Goal: Task Accomplishment & Management: Complete application form

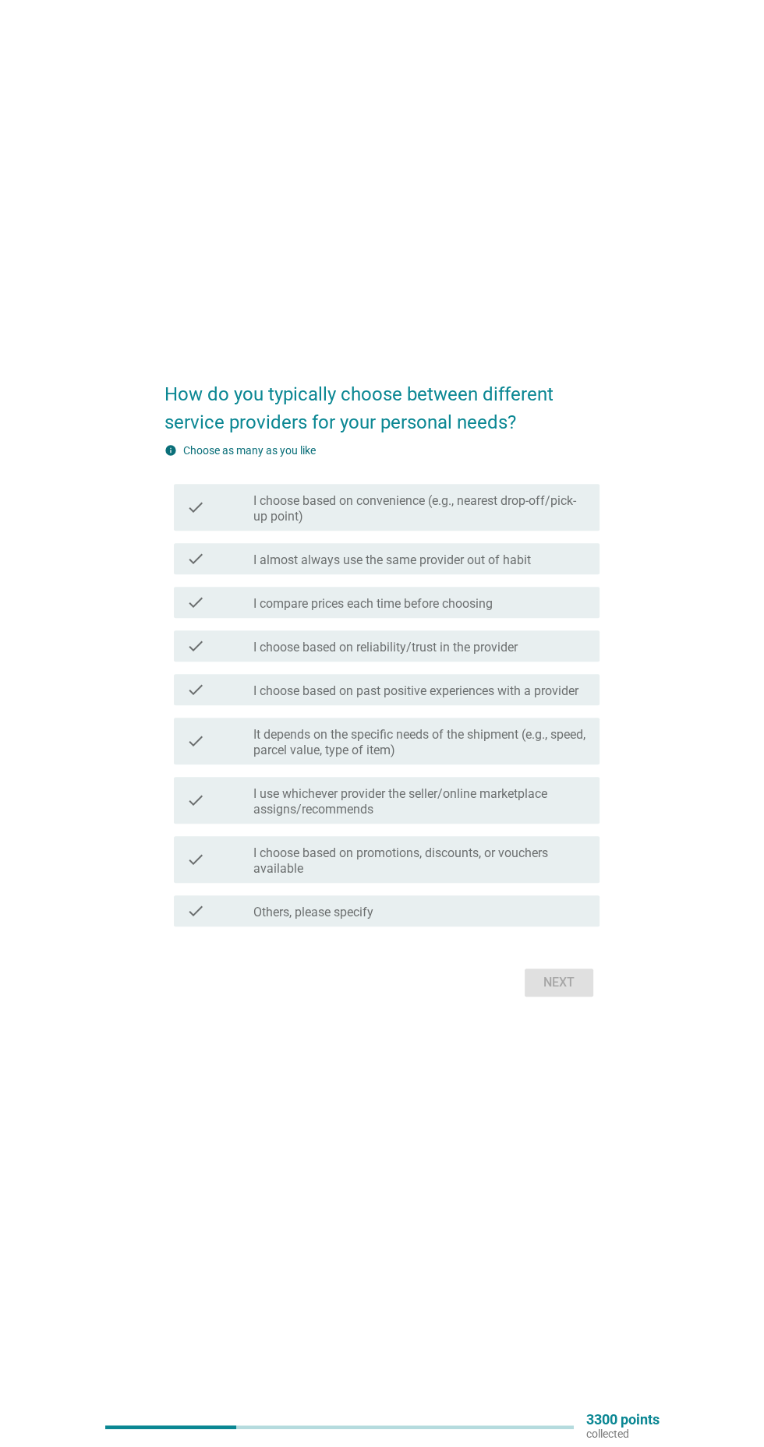
scroll to position [37, 0]
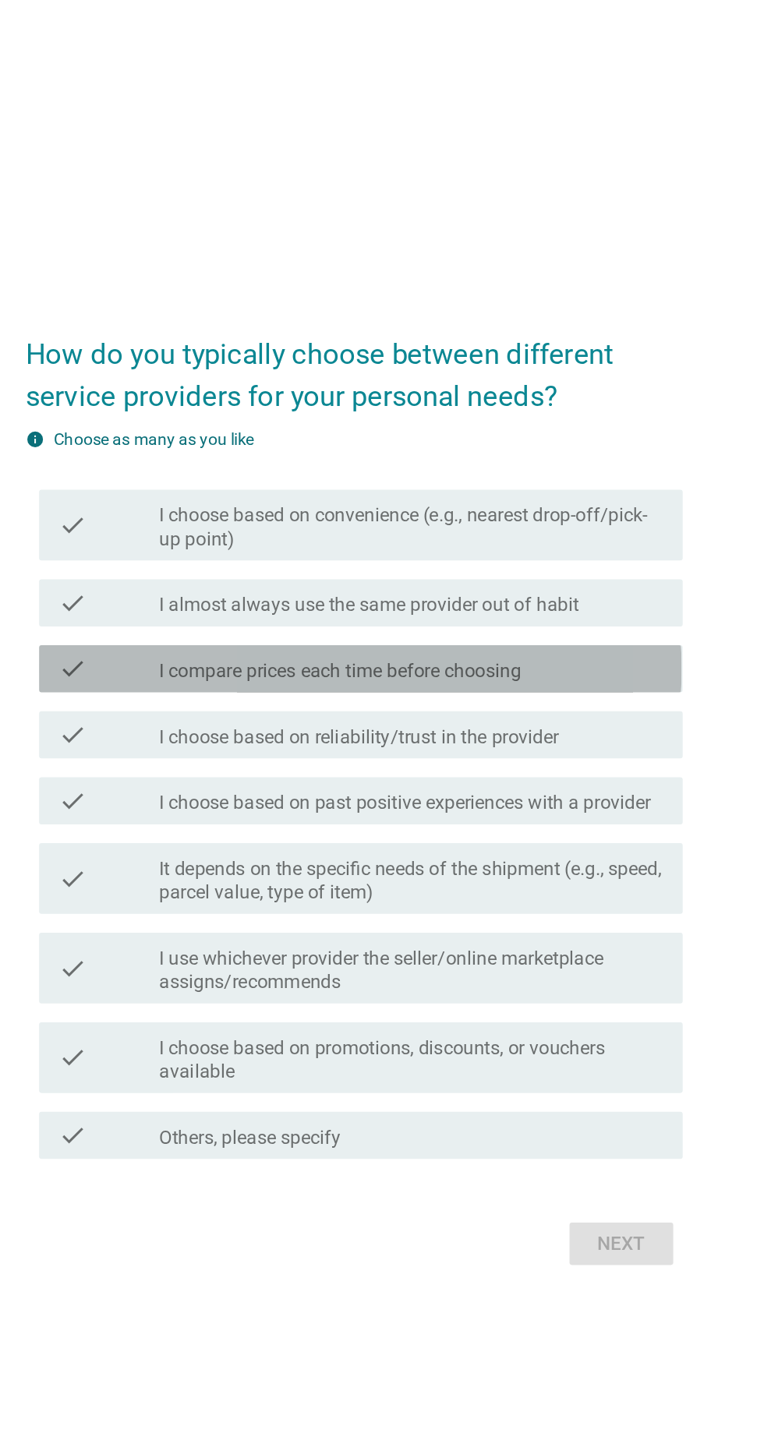
click at [524, 615] on div "check_box_outline_blank I compare prices each time before choosing" at bounding box center [420, 605] width 334 height 19
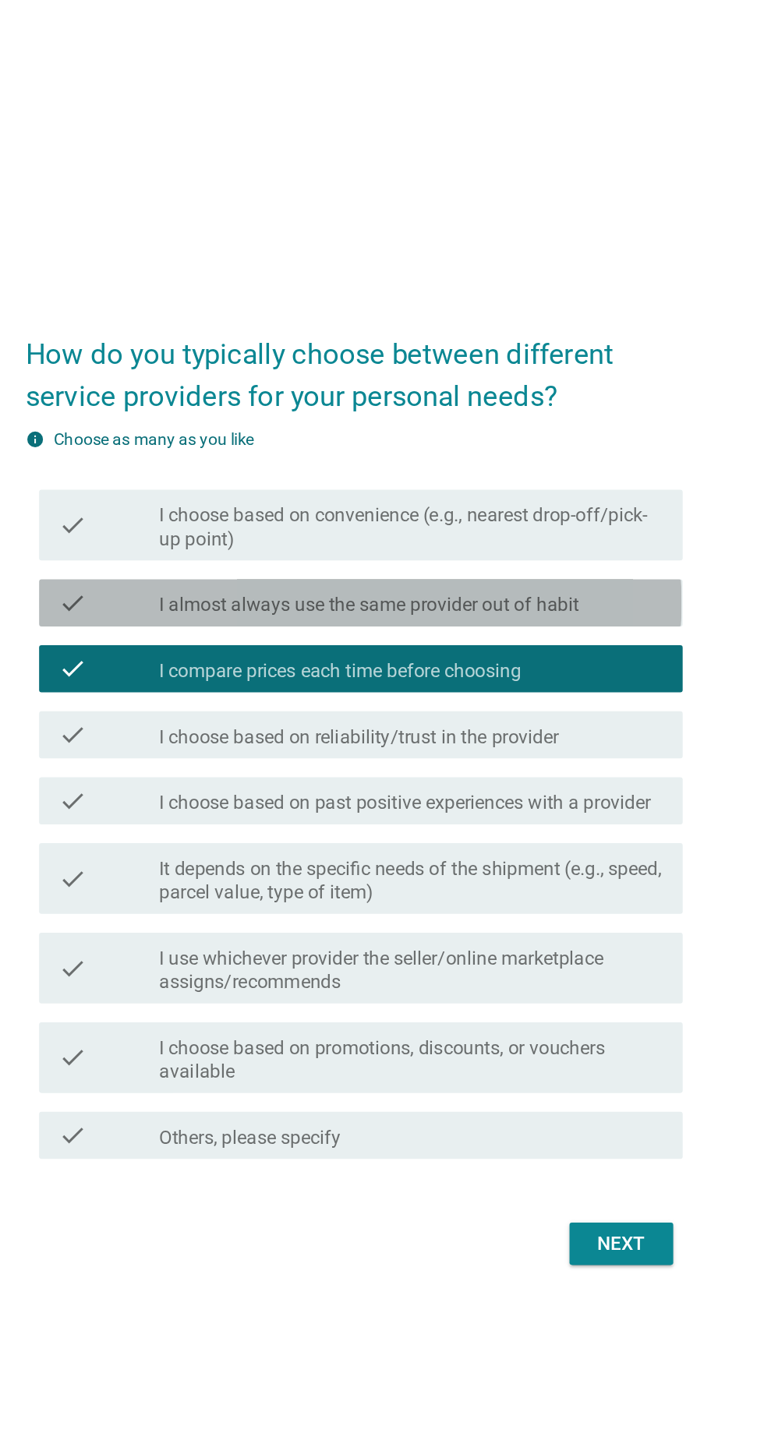
click at [545, 571] on div "check_box_outline_blank I almost always use the same provider out of habit" at bounding box center [420, 561] width 334 height 19
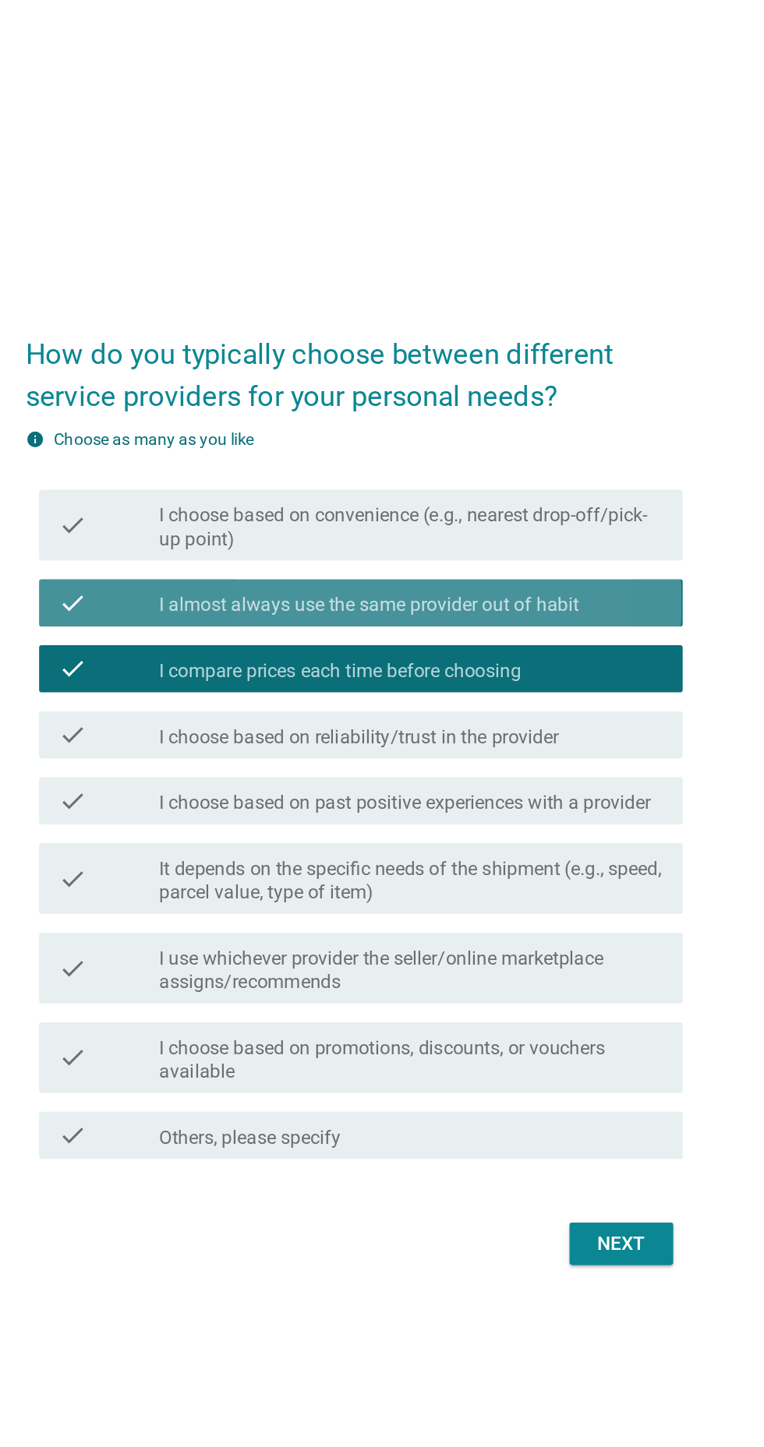
click at [556, 571] on div "check_box_outline_blank I almost always use the same provider out of habit" at bounding box center [420, 561] width 334 height 19
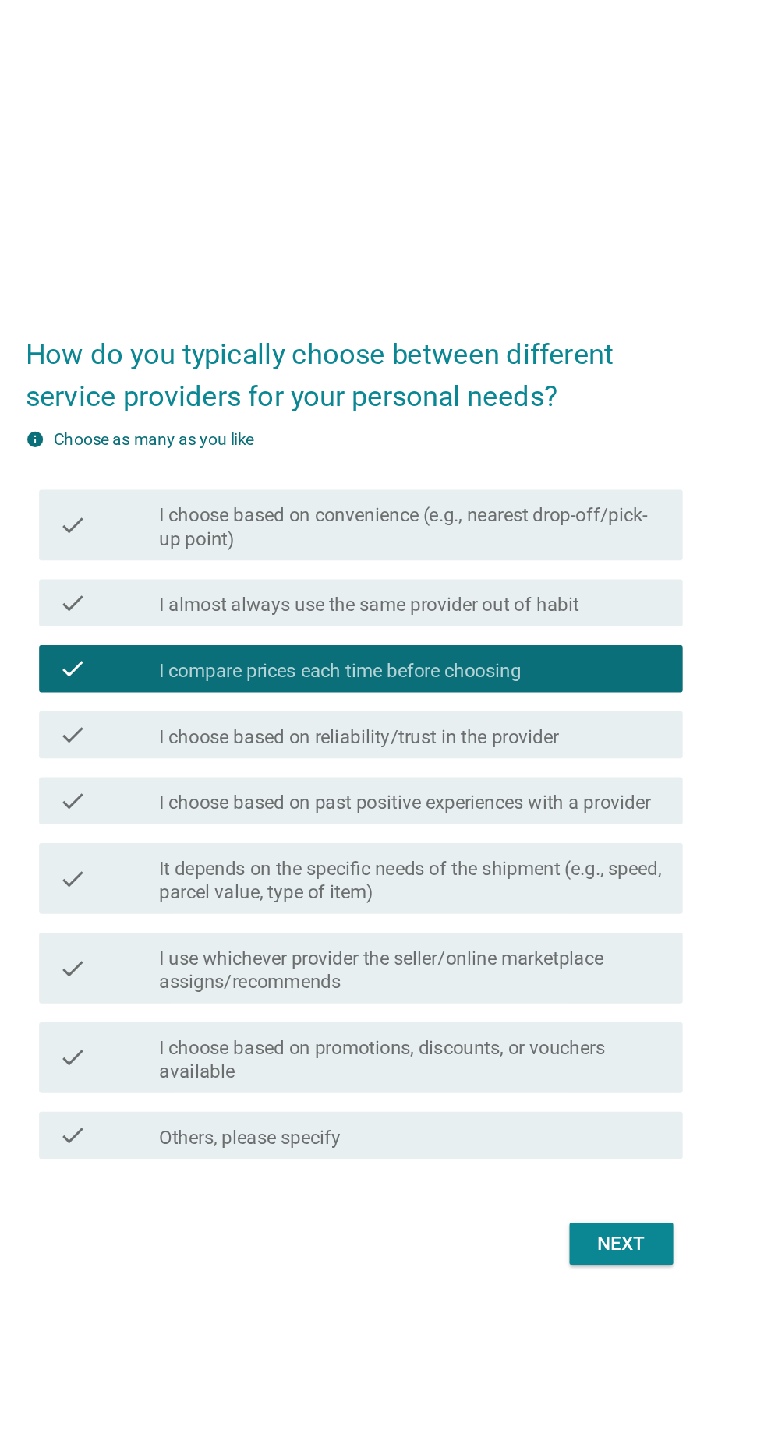
click at [546, 658] on div "check_box_outline_blank I choose based on reliability/trust in the provider" at bounding box center [420, 649] width 334 height 19
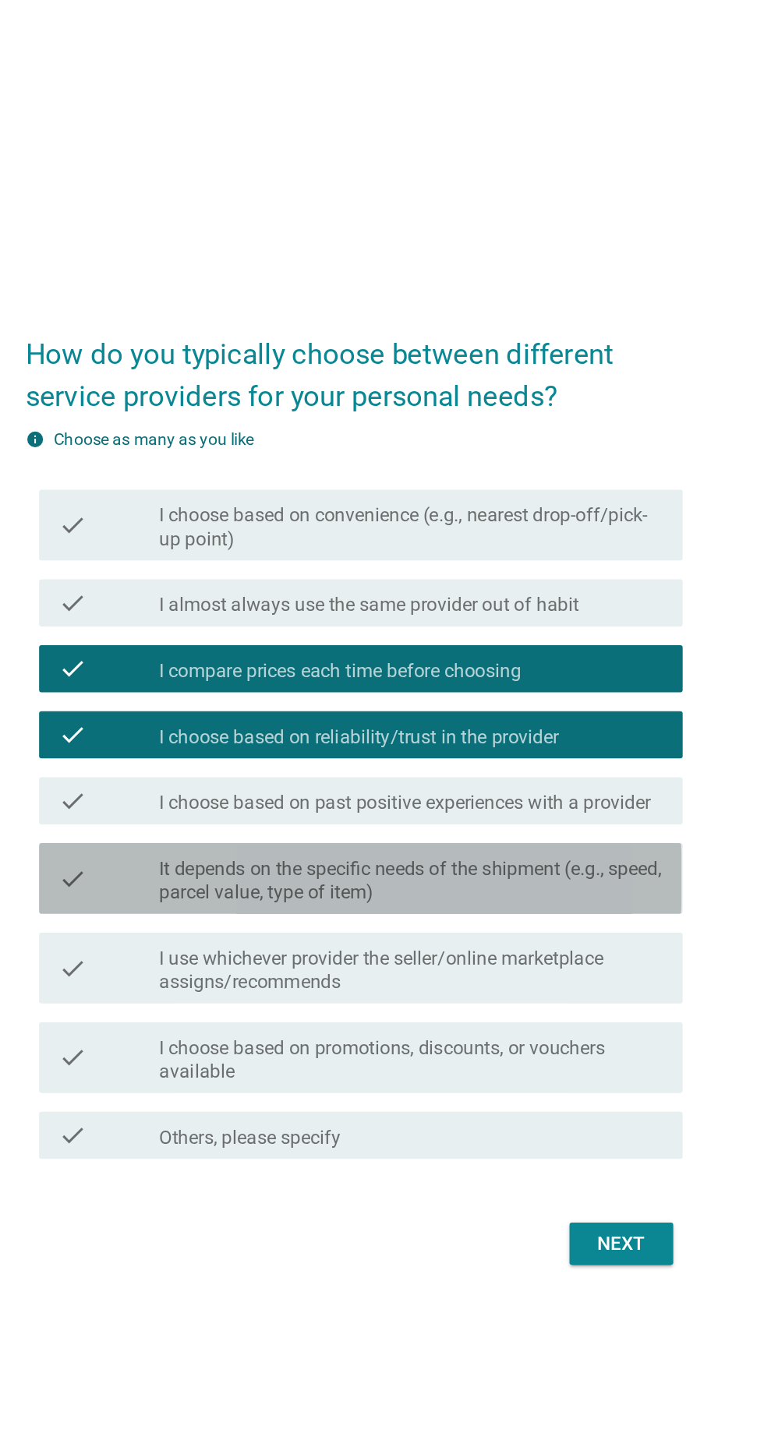
click at [549, 768] on div "check check_box_outline_blank It depends on the specific needs of the shipment …" at bounding box center [386, 744] width 425 height 47
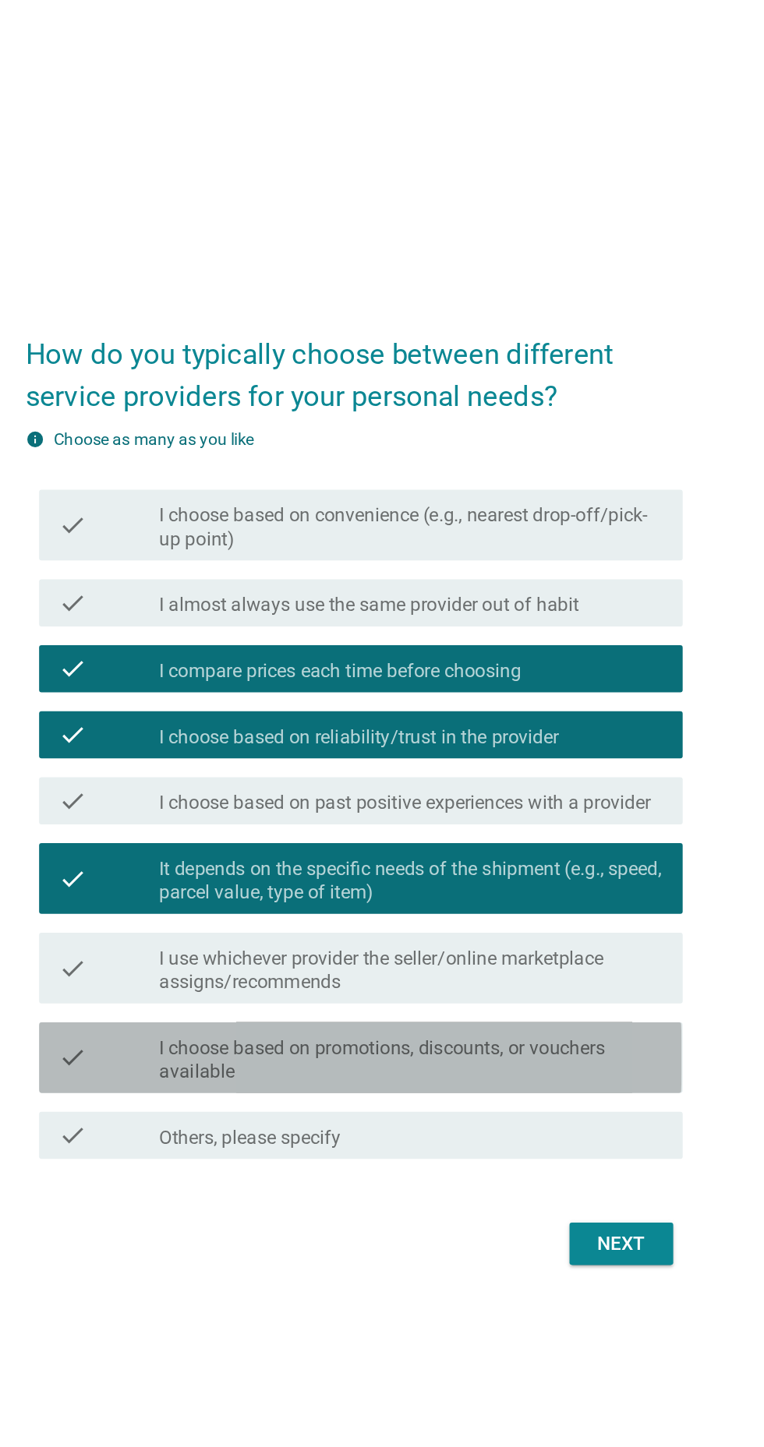
click at [527, 880] on label "I choose based on promotions, discounts, or vouchers available" at bounding box center [420, 864] width 334 height 31
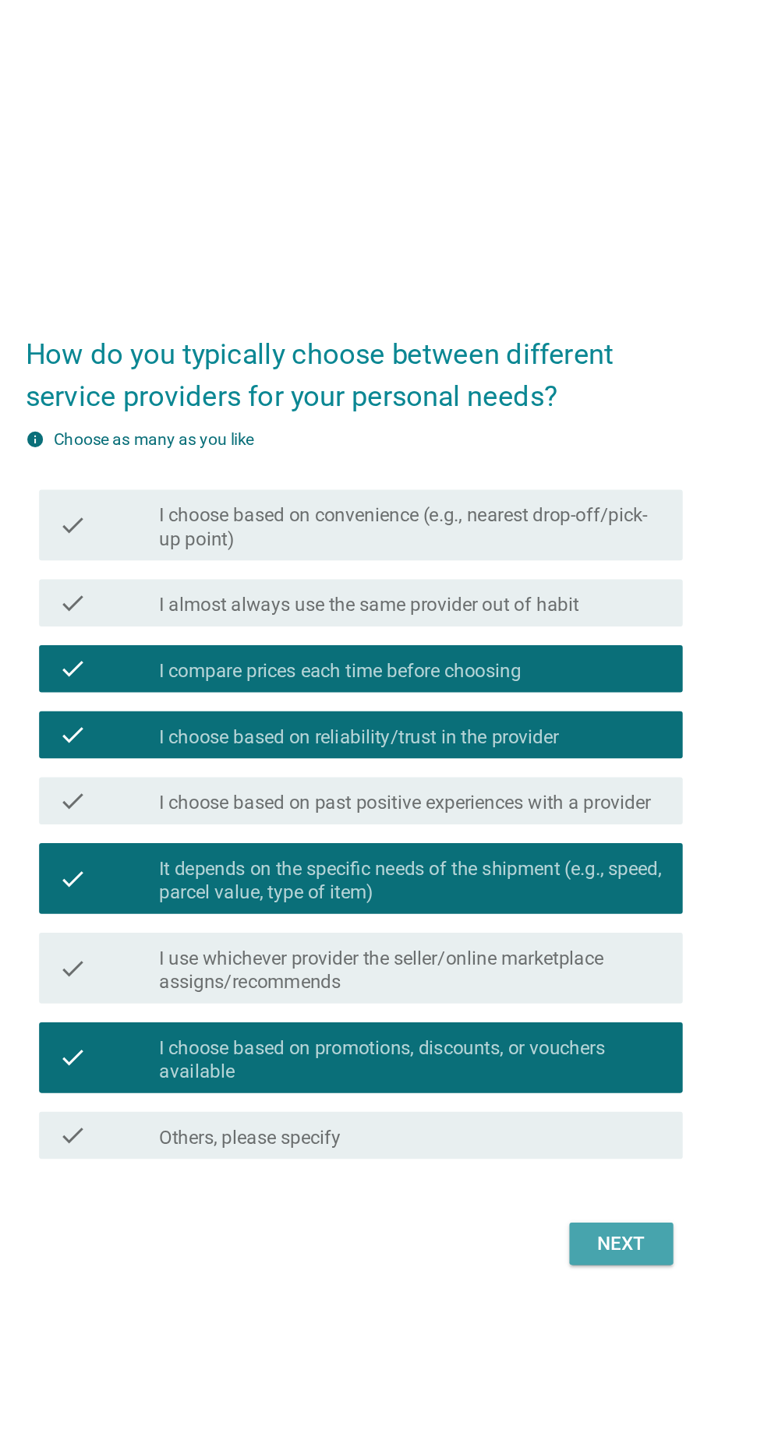
click at [582, 1000] on button "Next" at bounding box center [558, 986] width 69 height 28
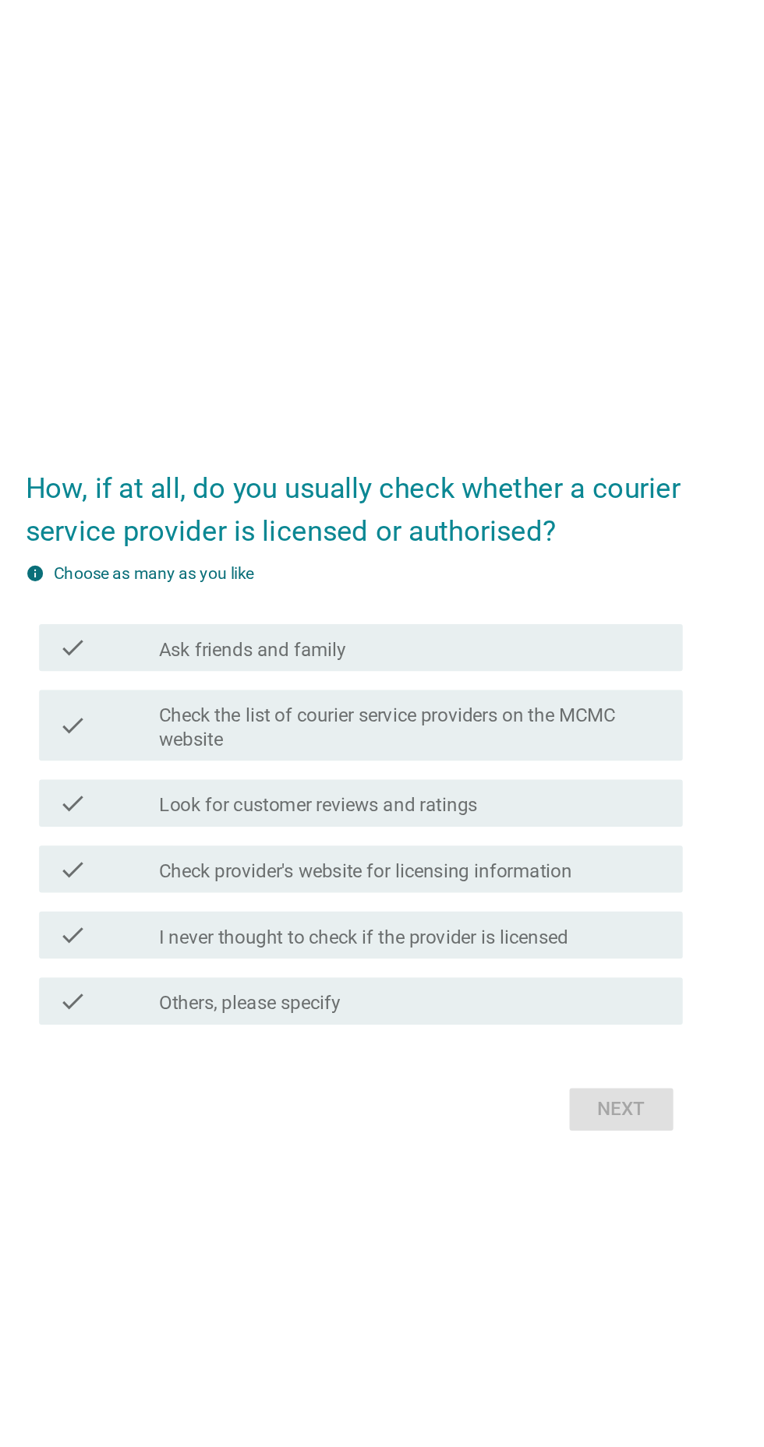
scroll to position [88, 0]
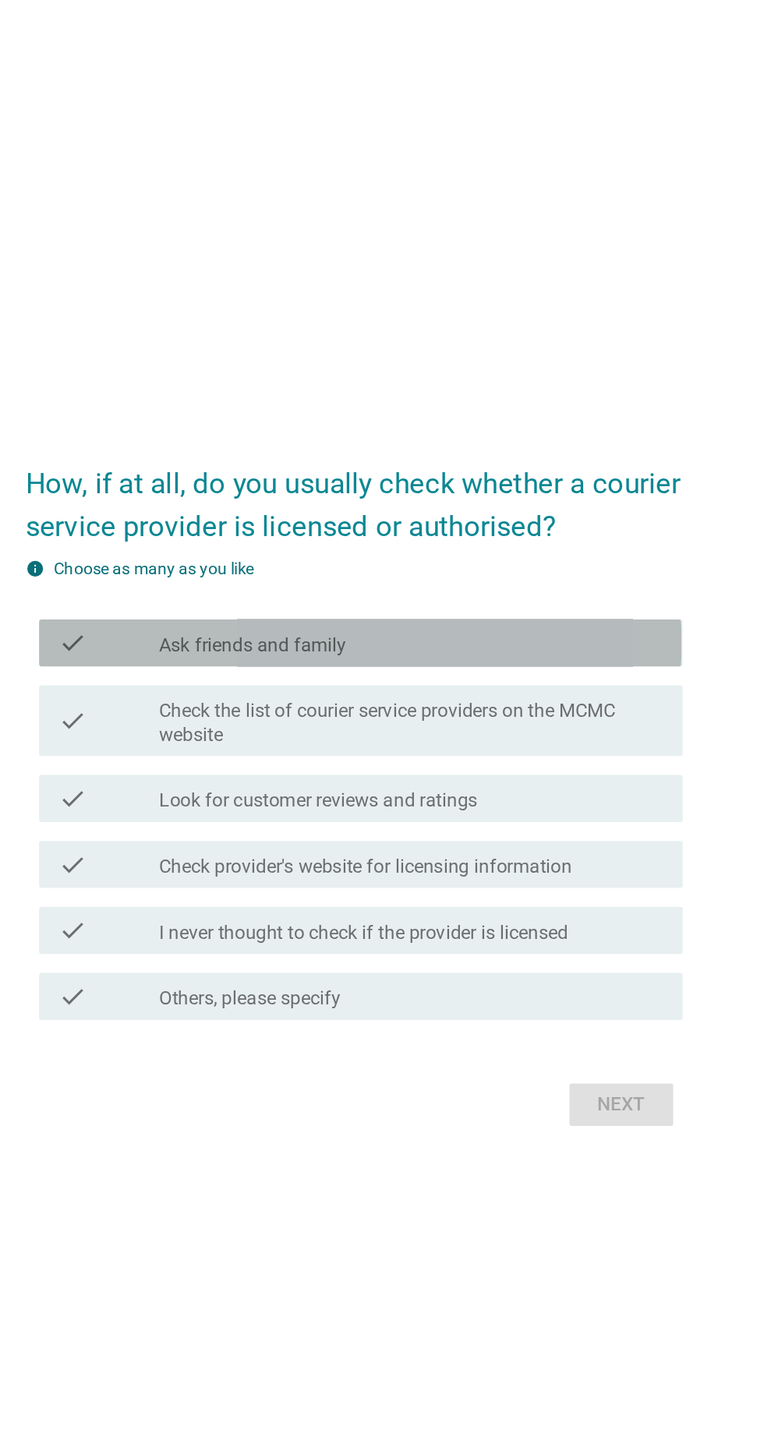
click at [554, 595] on div "check_box_outline_blank Ask friends and family" at bounding box center [420, 588] width 334 height 19
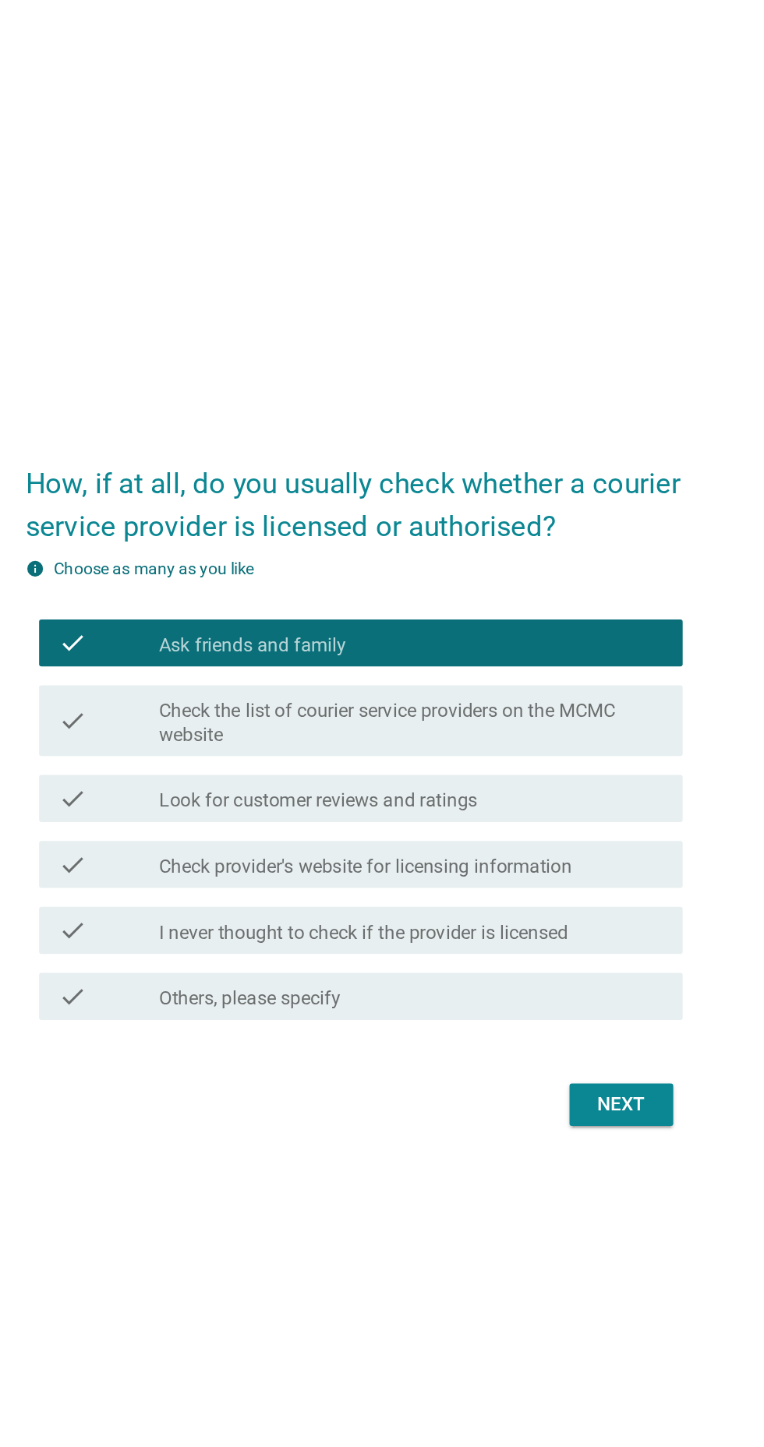
click at [560, 654] on label "Check the list of courier service providers on the MCMC website" at bounding box center [420, 641] width 334 height 31
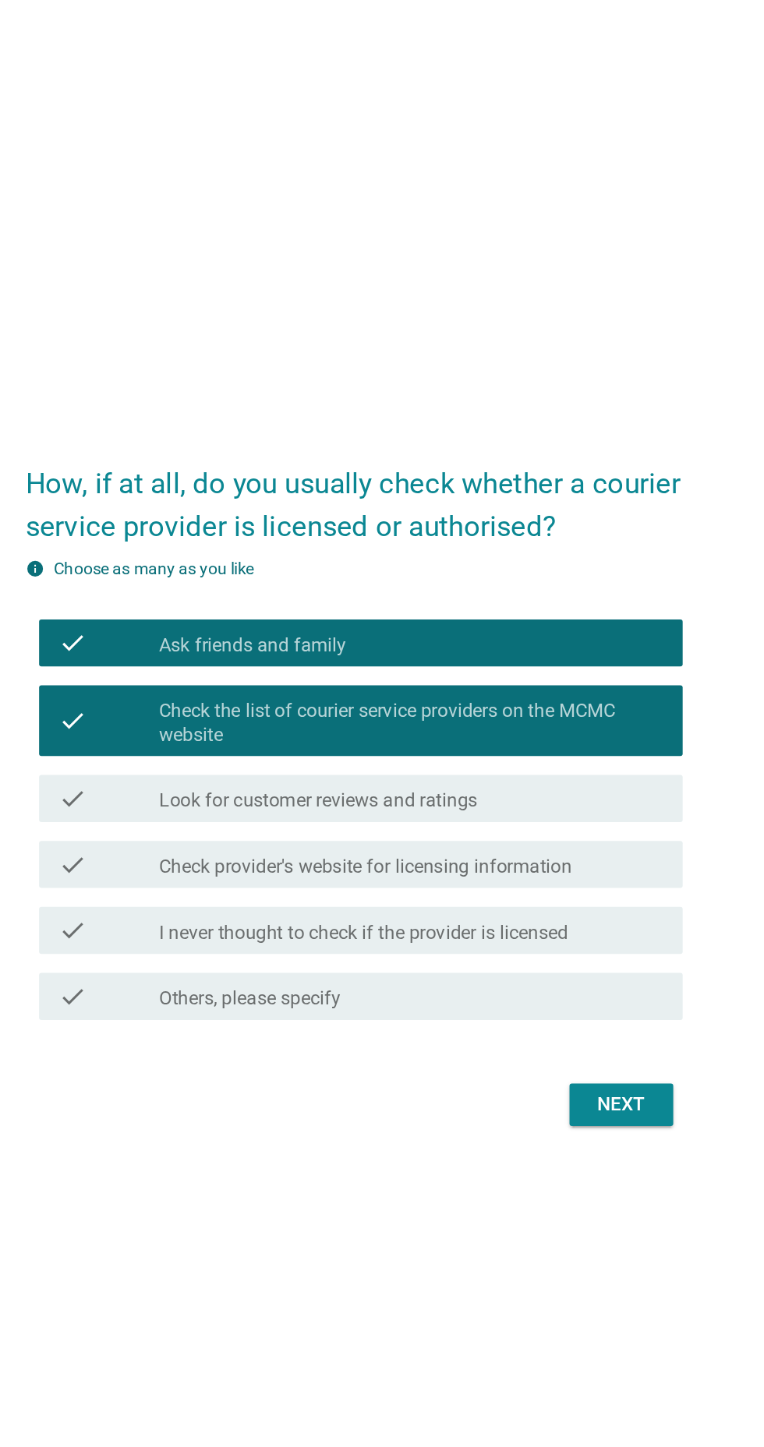
click at [525, 695] on div "check_box_outline_blank Look for customer reviews and ratings" at bounding box center [420, 691] width 334 height 19
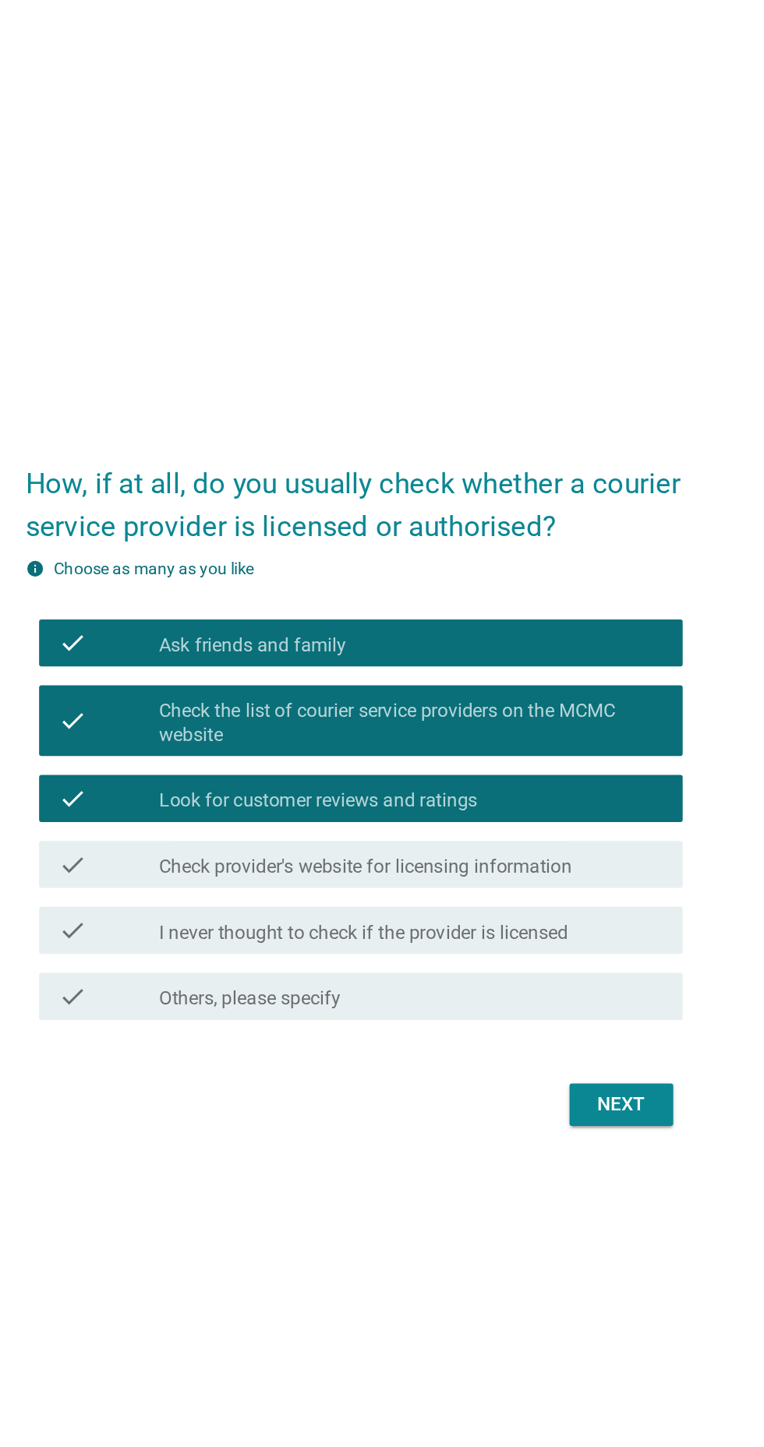
click at [556, 741] on div "check_box_outline_blank Check provider's website for licensing information" at bounding box center [420, 734] width 334 height 19
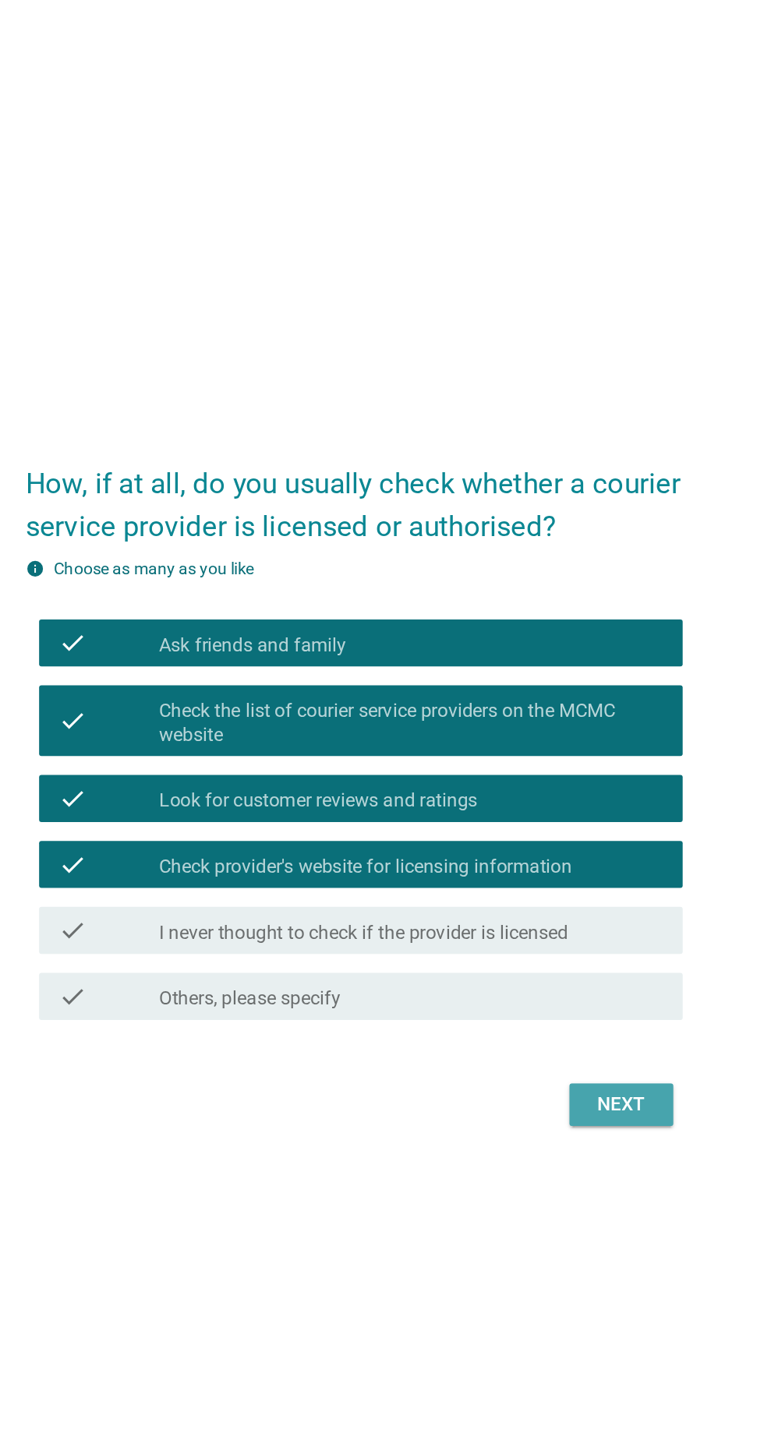
click at [574, 897] on div "Next" at bounding box center [559, 893] width 44 height 19
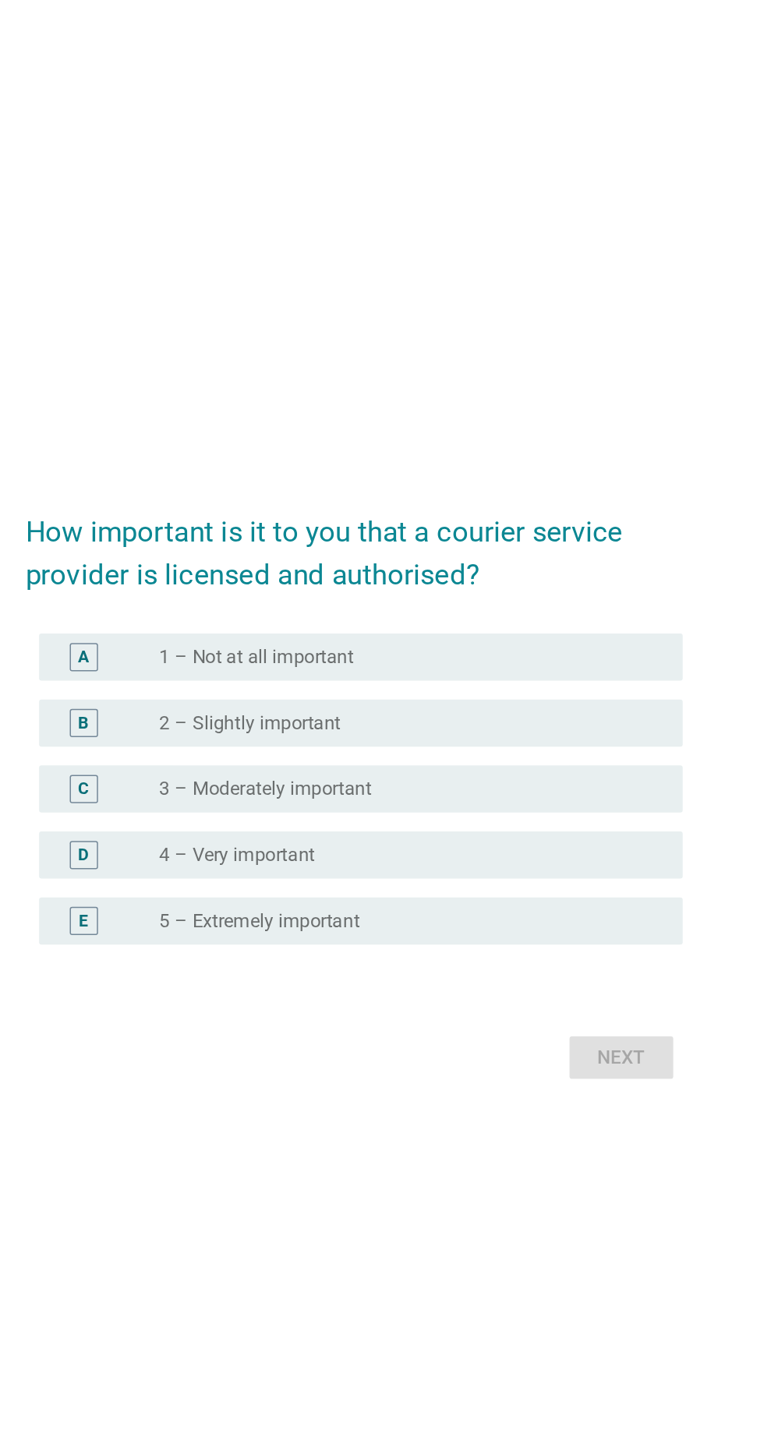
scroll to position [31, 0]
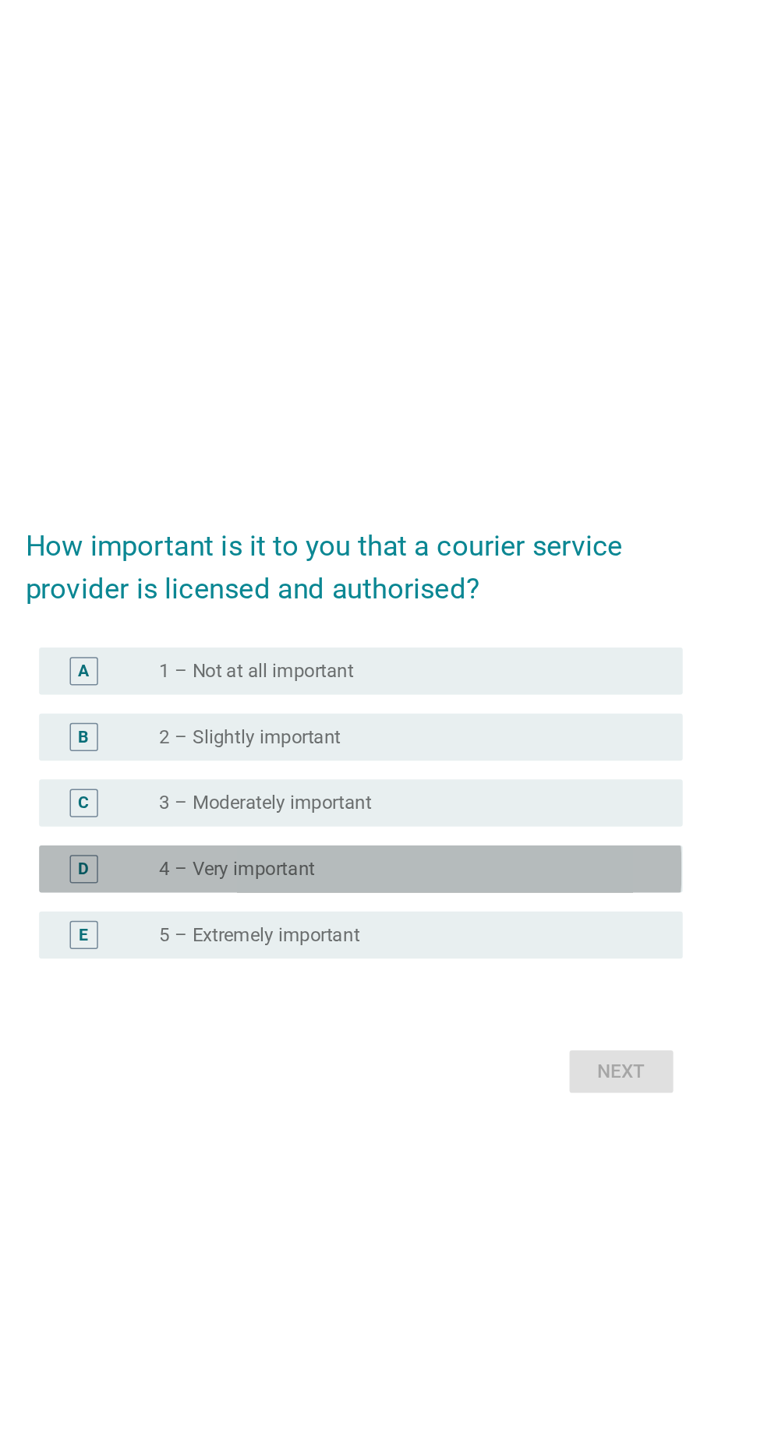
click at [504, 746] on div "radio_button_unchecked 4 – Very important" at bounding box center [413, 738] width 321 height 16
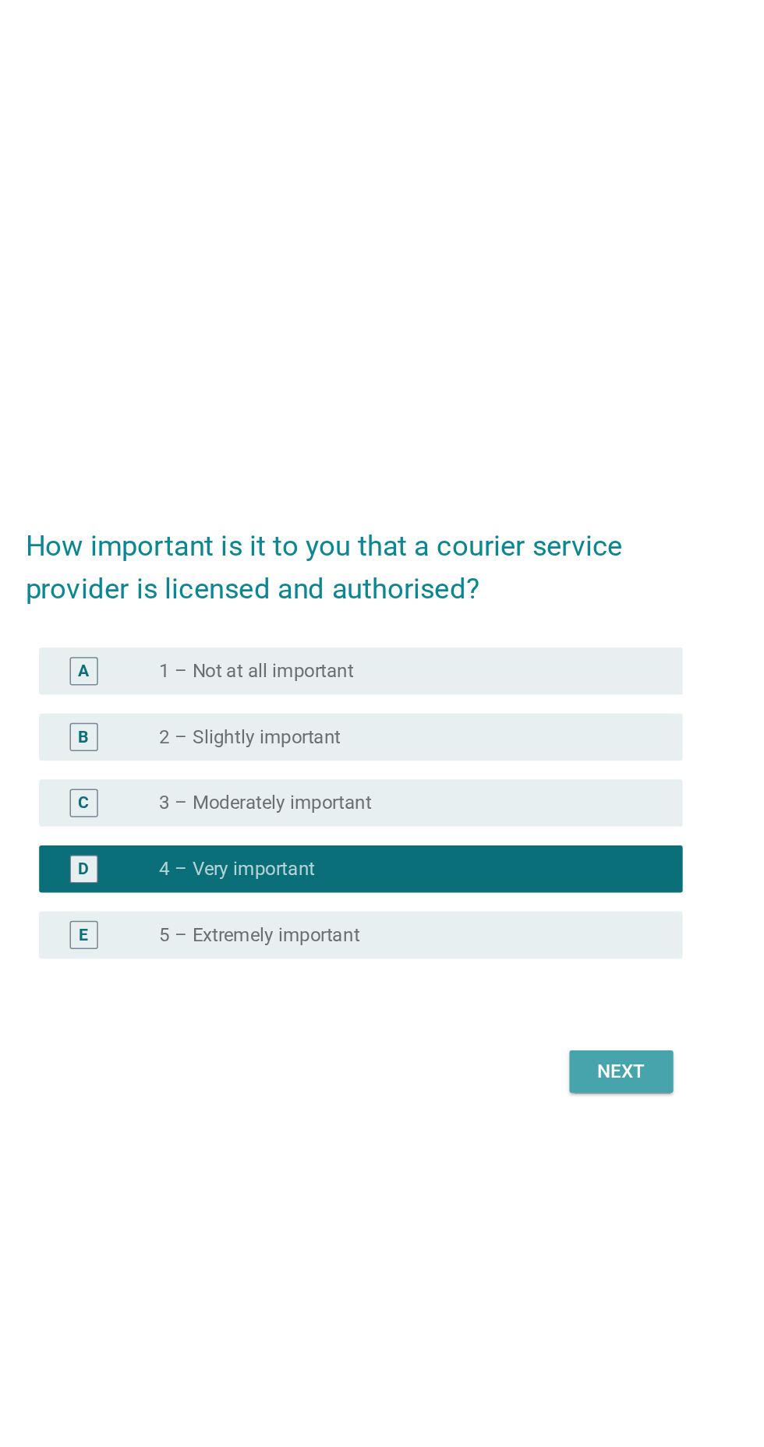
click at [578, 881] on div "Next" at bounding box center [559, 872] width 44 height 19
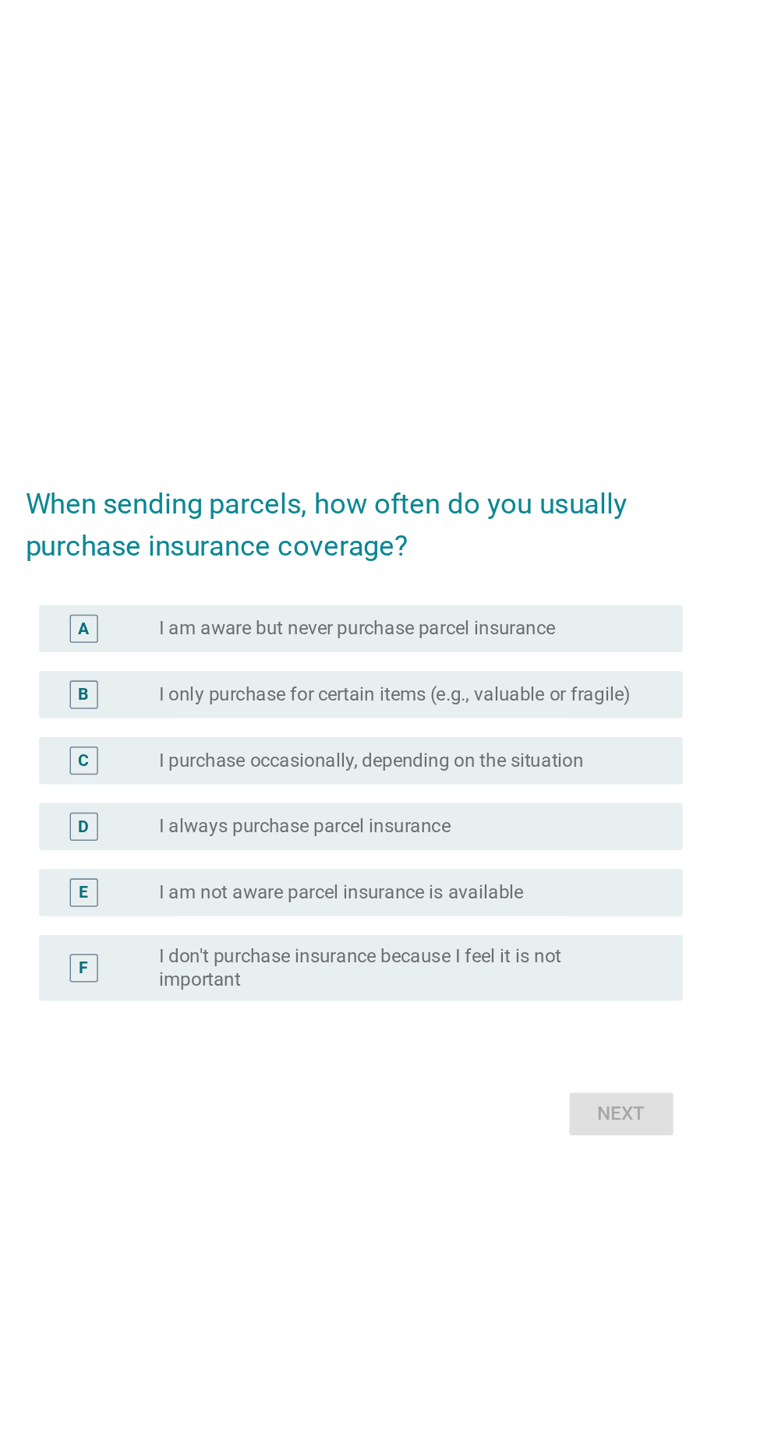
scroll to position [0, 0]
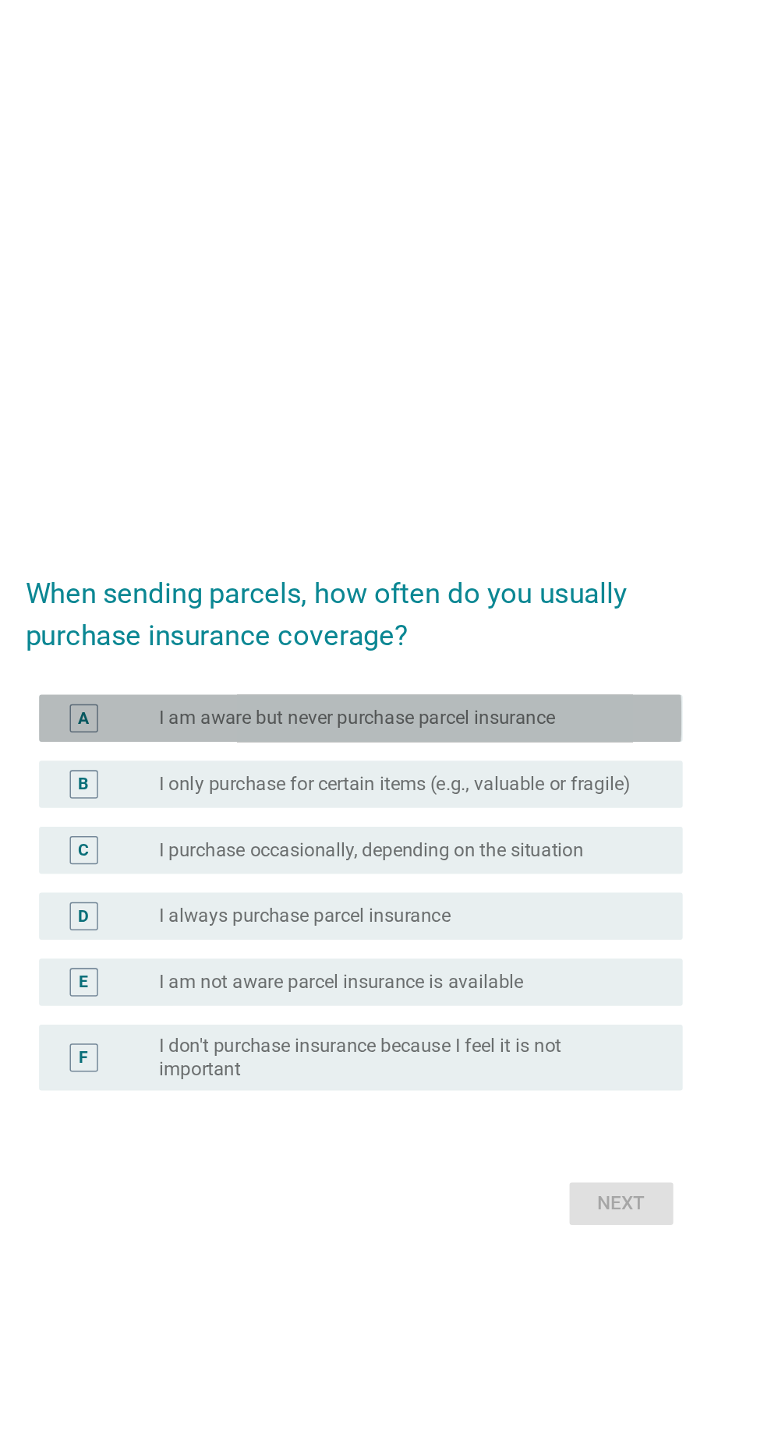
click at [535, 618] on div "radio_button_unchecked I am aware but never purchase parcel insurance" at bounding box center [413, 610] width 321 height 16
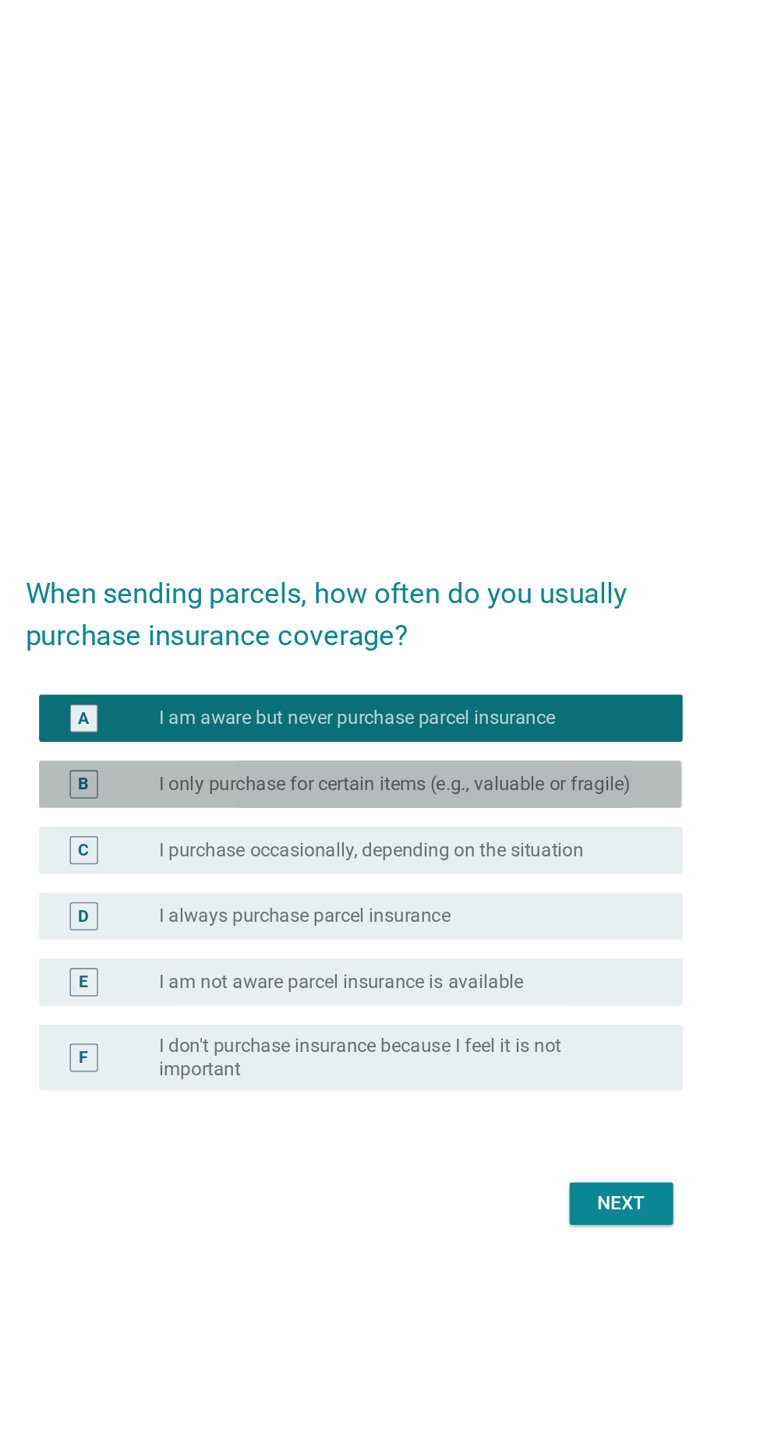
click at [563, 662] on label "I only purchase for certain items (e.g., valuable or fragile)" at bounding box center [409, 654] width 312 height 16
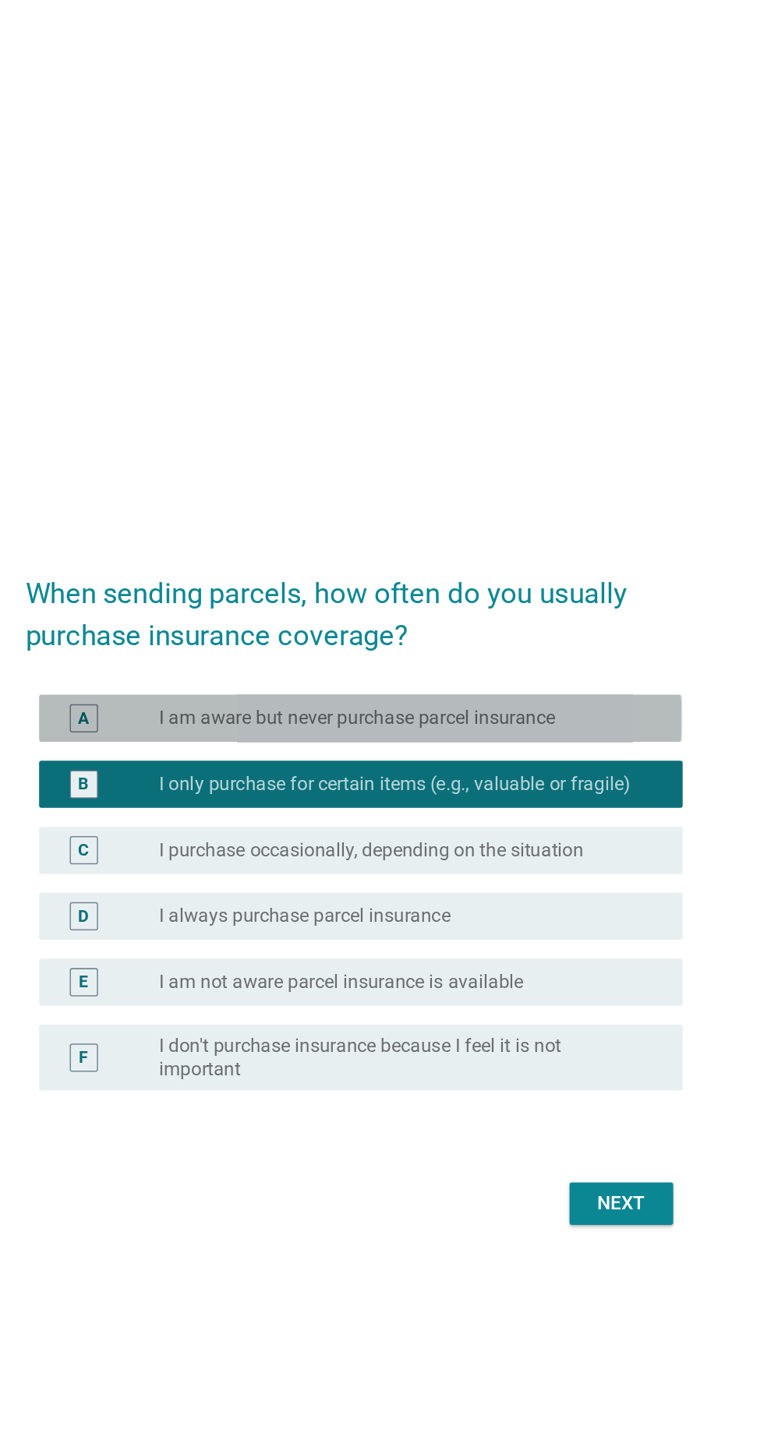
click at [553, 618] on div "radio_button_unchecked I am aware but never purchase parcel insurance" at bounding box center [413, 610] width 321 height 16
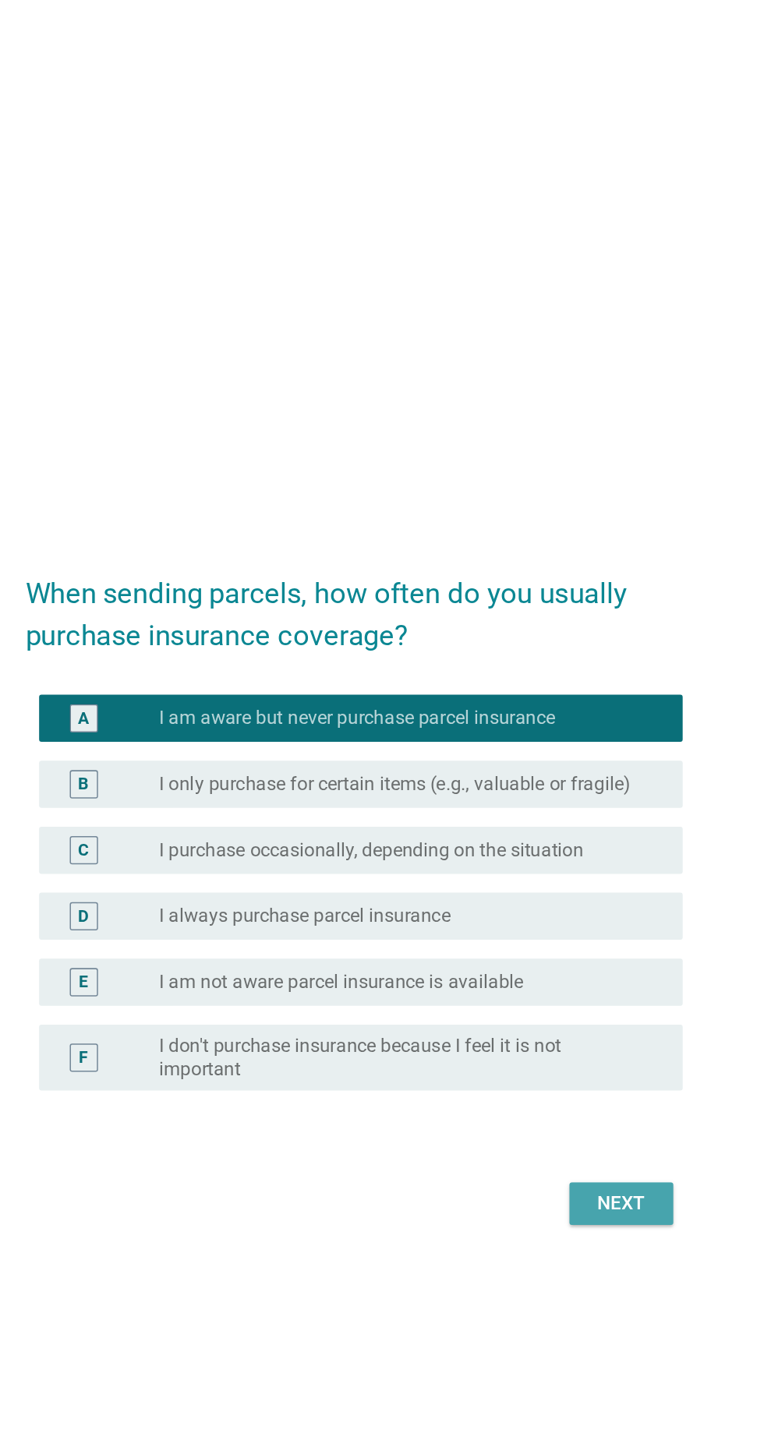
click at [578, 941] on div "Next" at bounding box center [559, 931] width 44 height 19
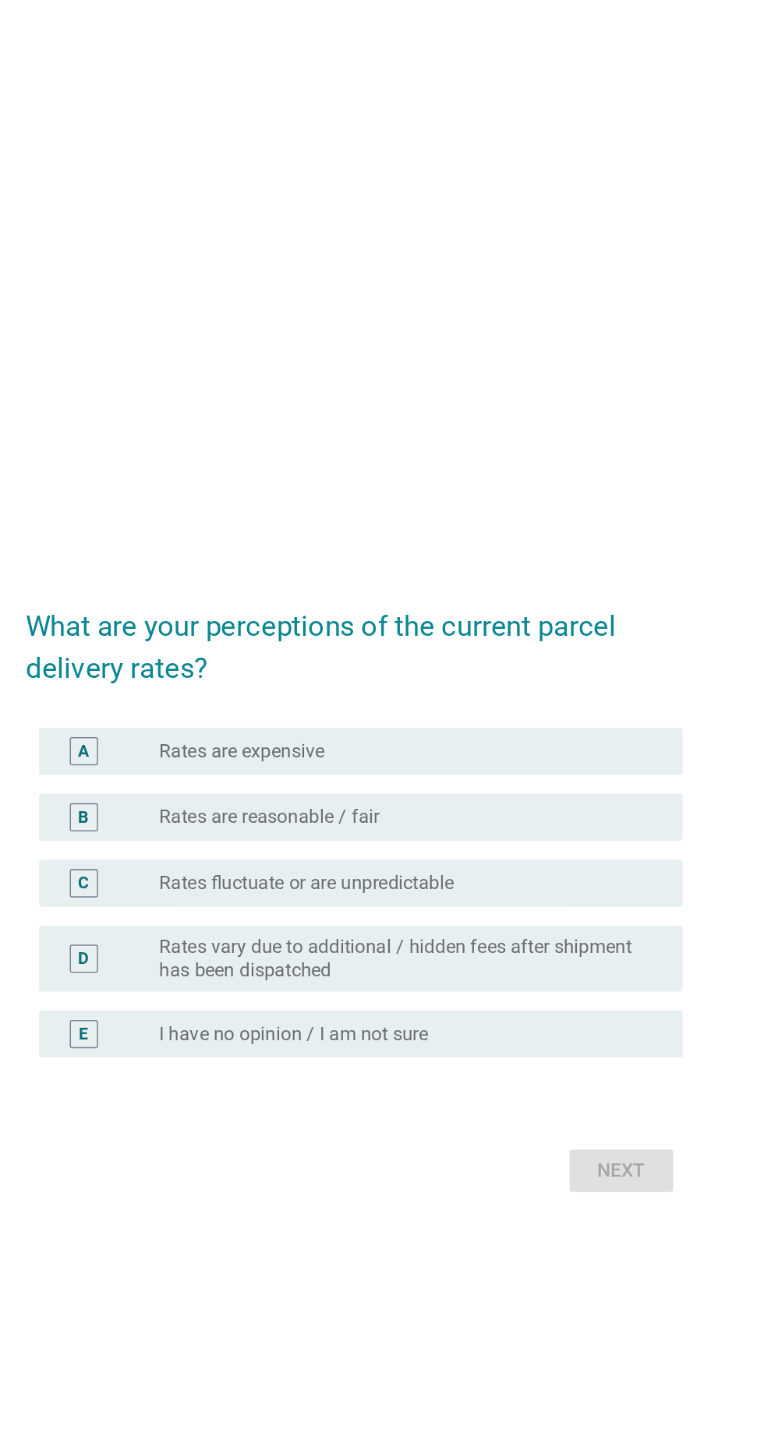
scroll to position [22, 0]
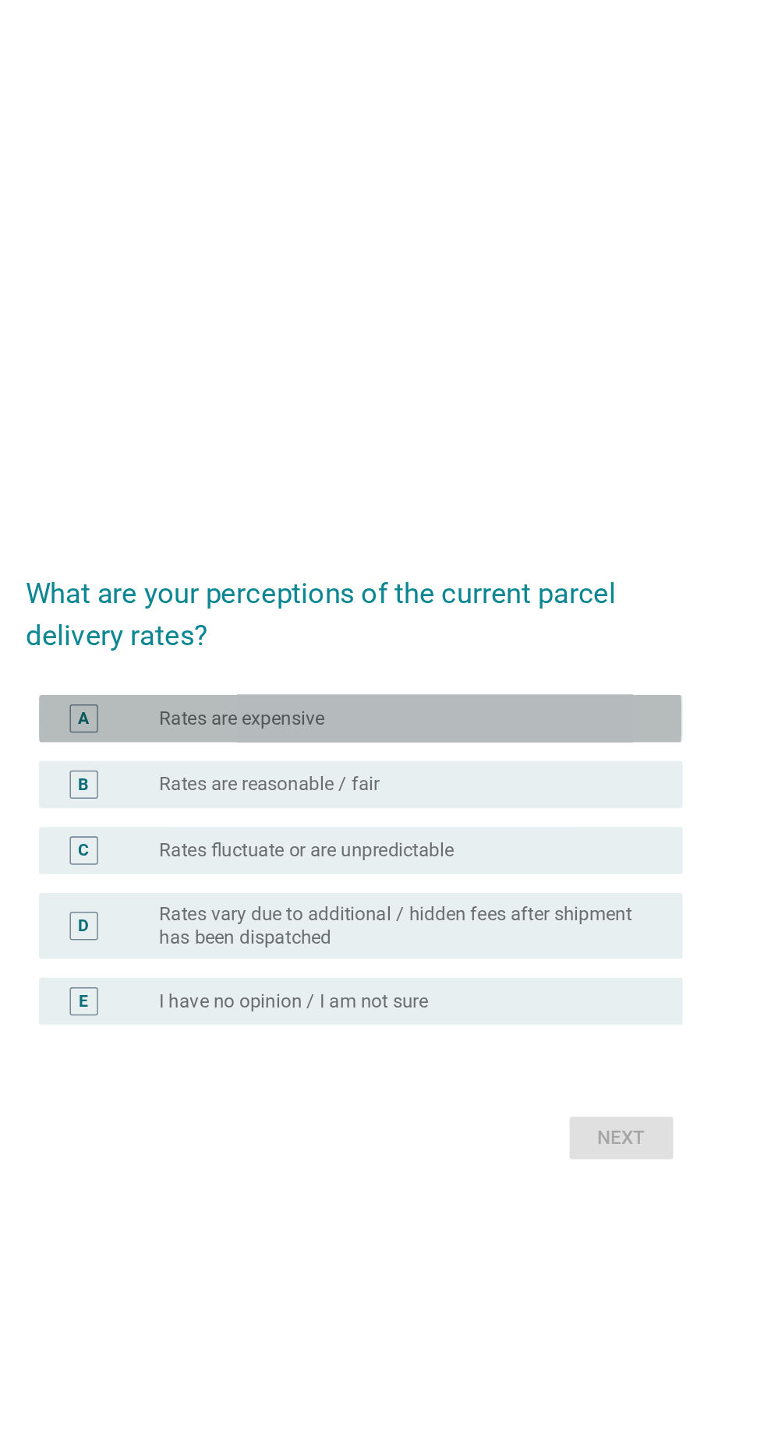
click at [526, 626] on div "A radio_button_unchecked Rates are expensive" at bounding box center [386, 610] width 425 height 31
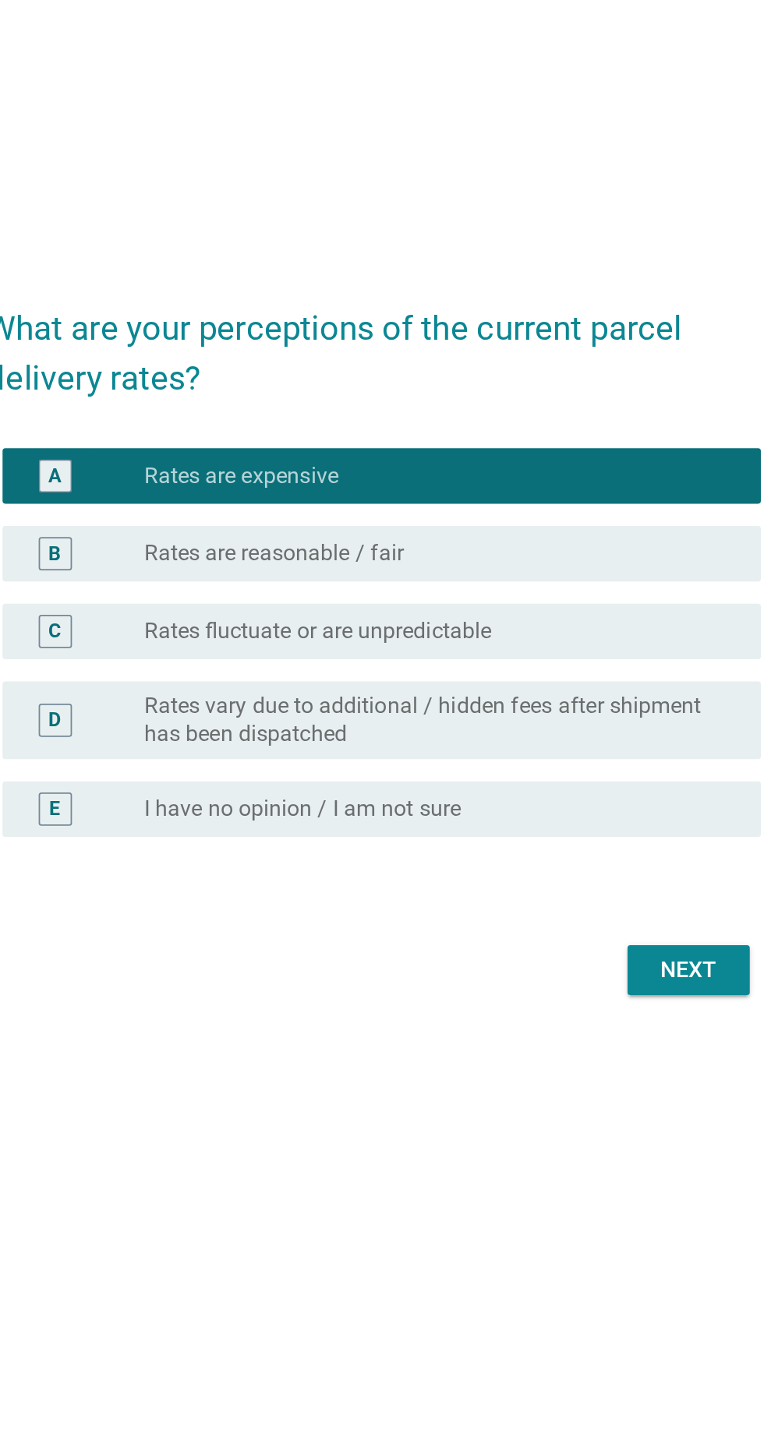
click at [526, 705] on div "radio_button_unchecked Rates fluctuate or are unpredictable" at bounding box center [413, 698] width 321 height 16
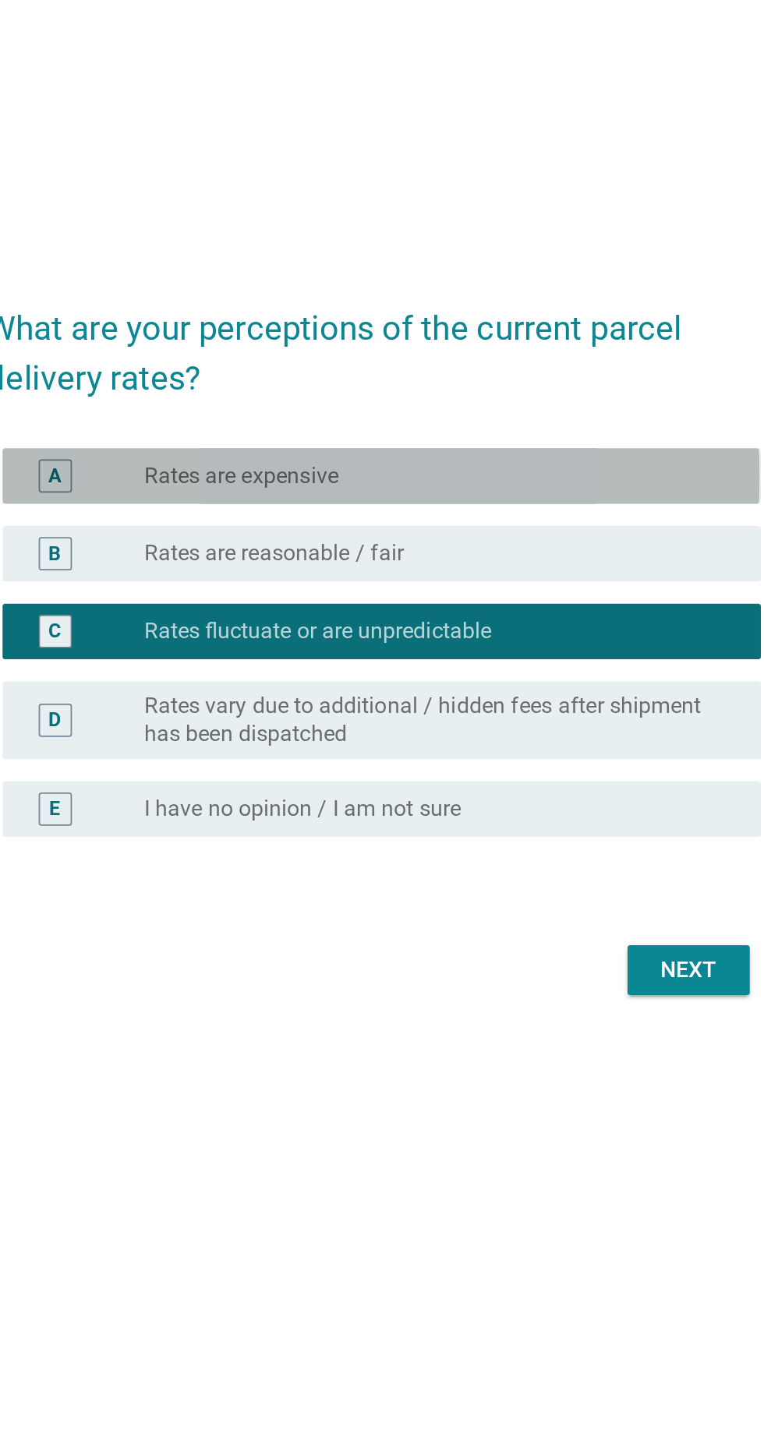
click at [537, 626] on div "A radio_button_unchecked Rates are expensive" at bounding box center [386, 610] width 425 height 31
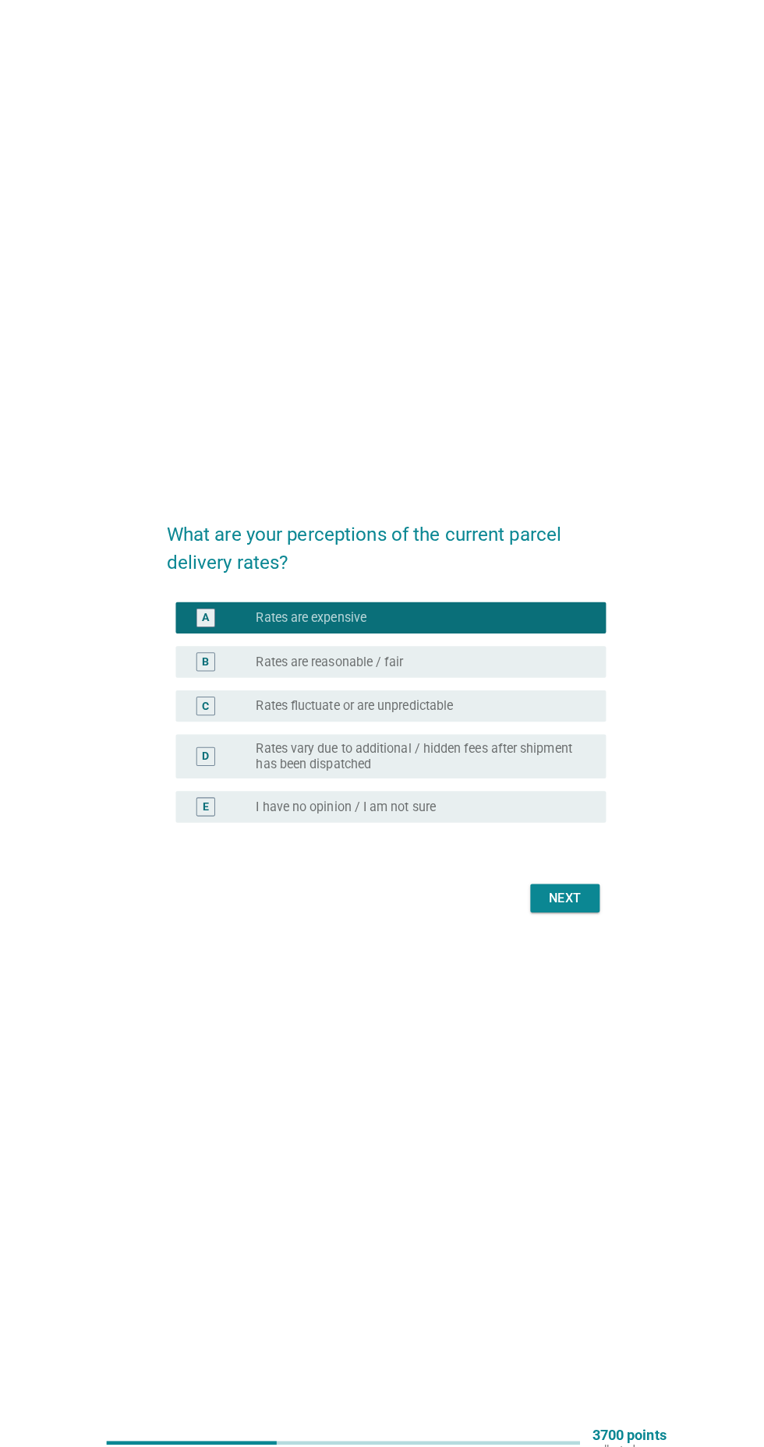
scroll to position [21, 0]
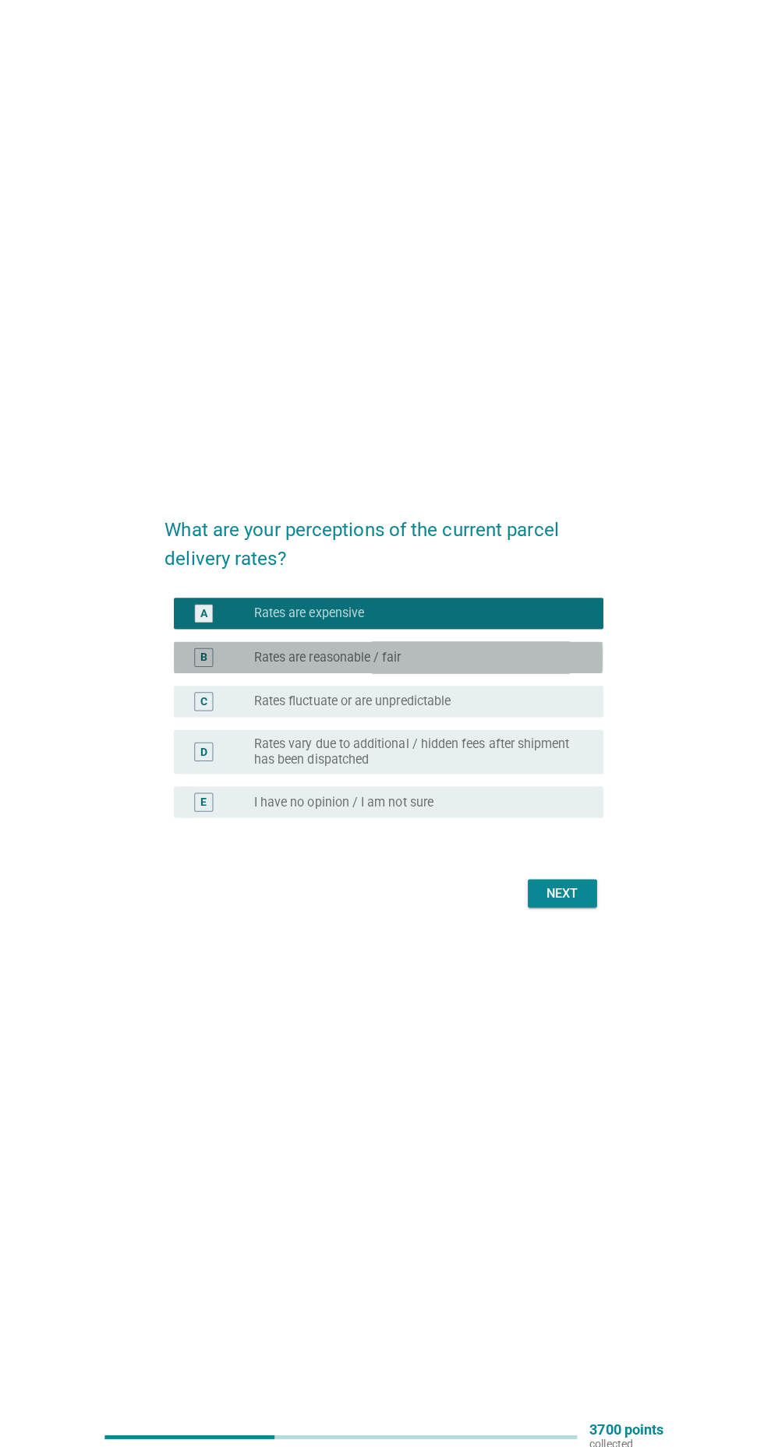
click at [531, 662] on div "radio_button_unchecked Rates are reasonable / fair" at bounding box center [413, 655] width 321 height 16
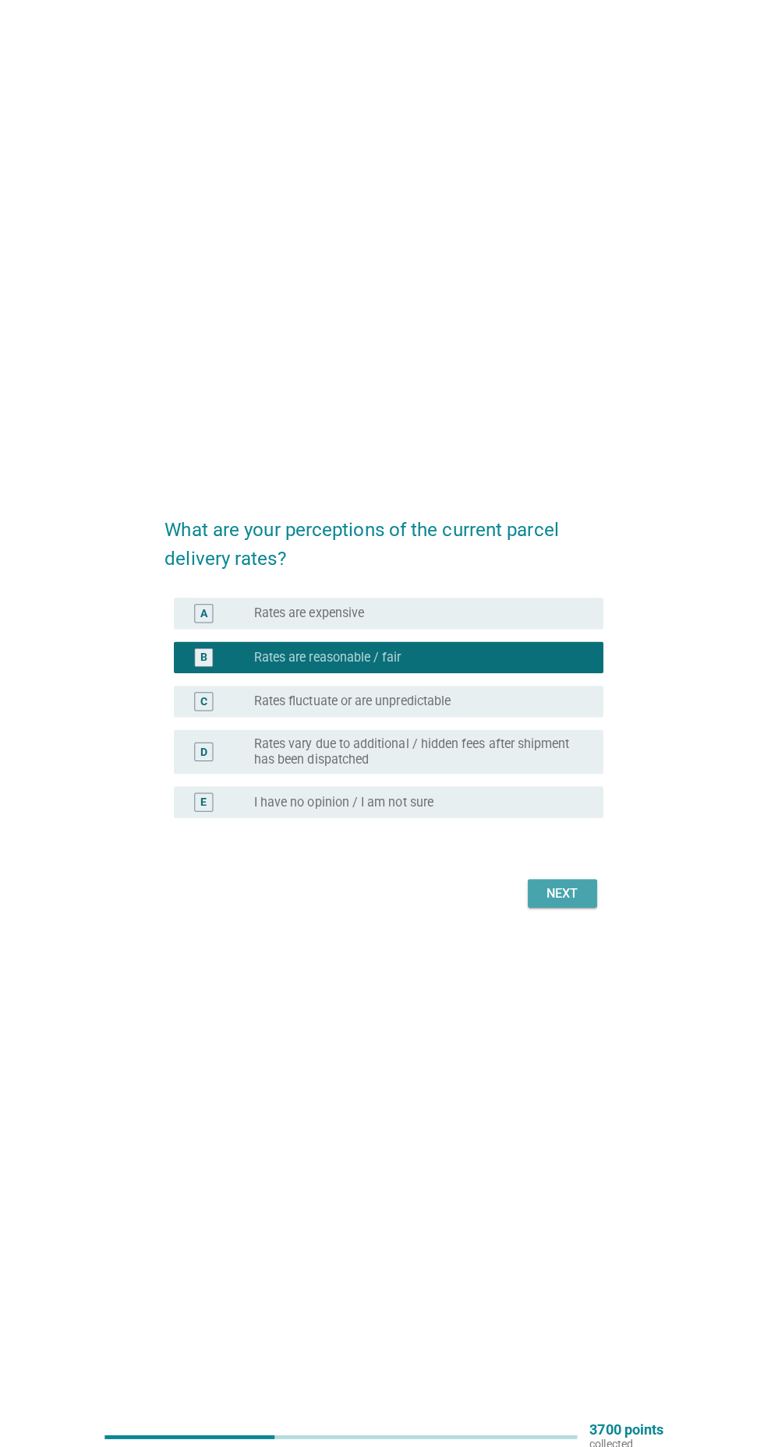
click at [577, 898] on div "Next" at bounding box center [559, 888] width 44 height 19
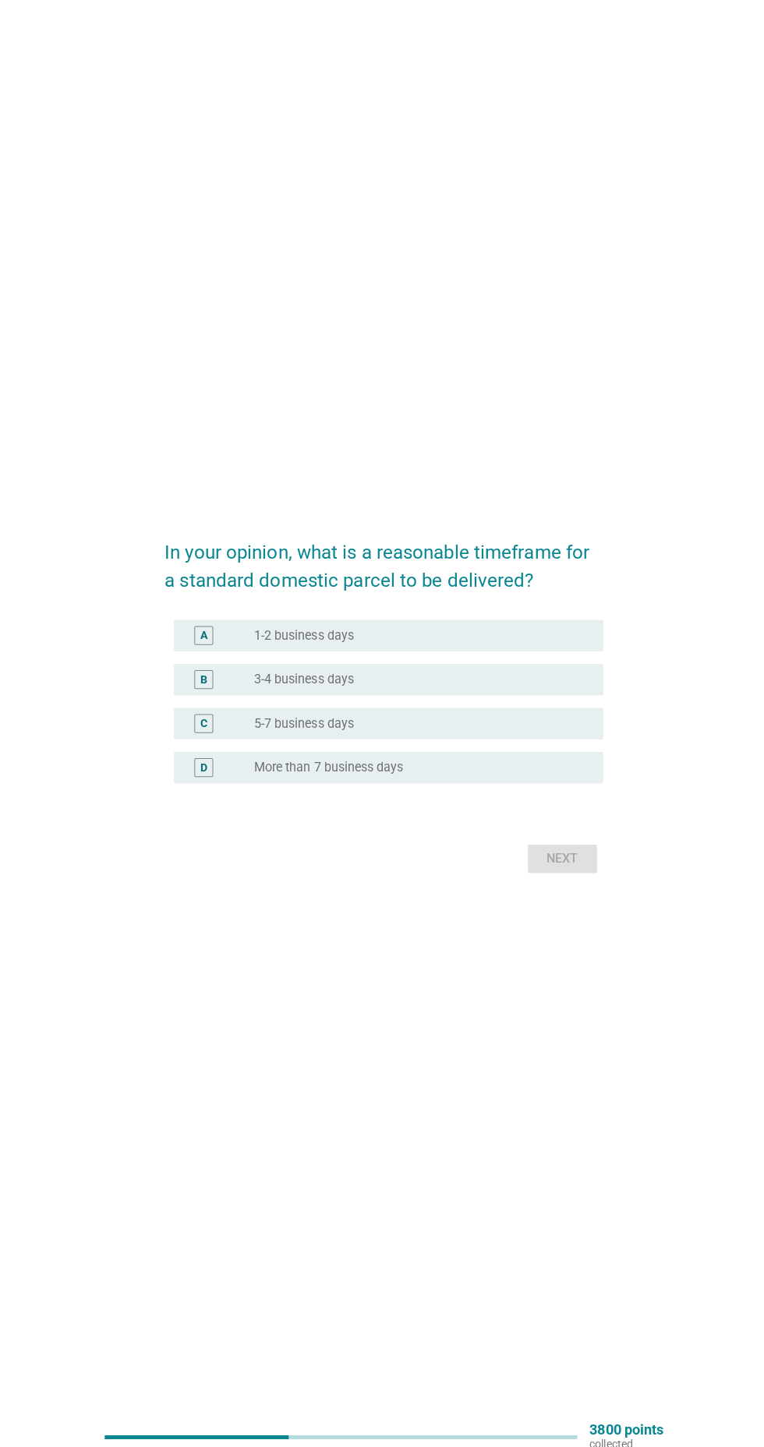
scroll to position [27, 0]
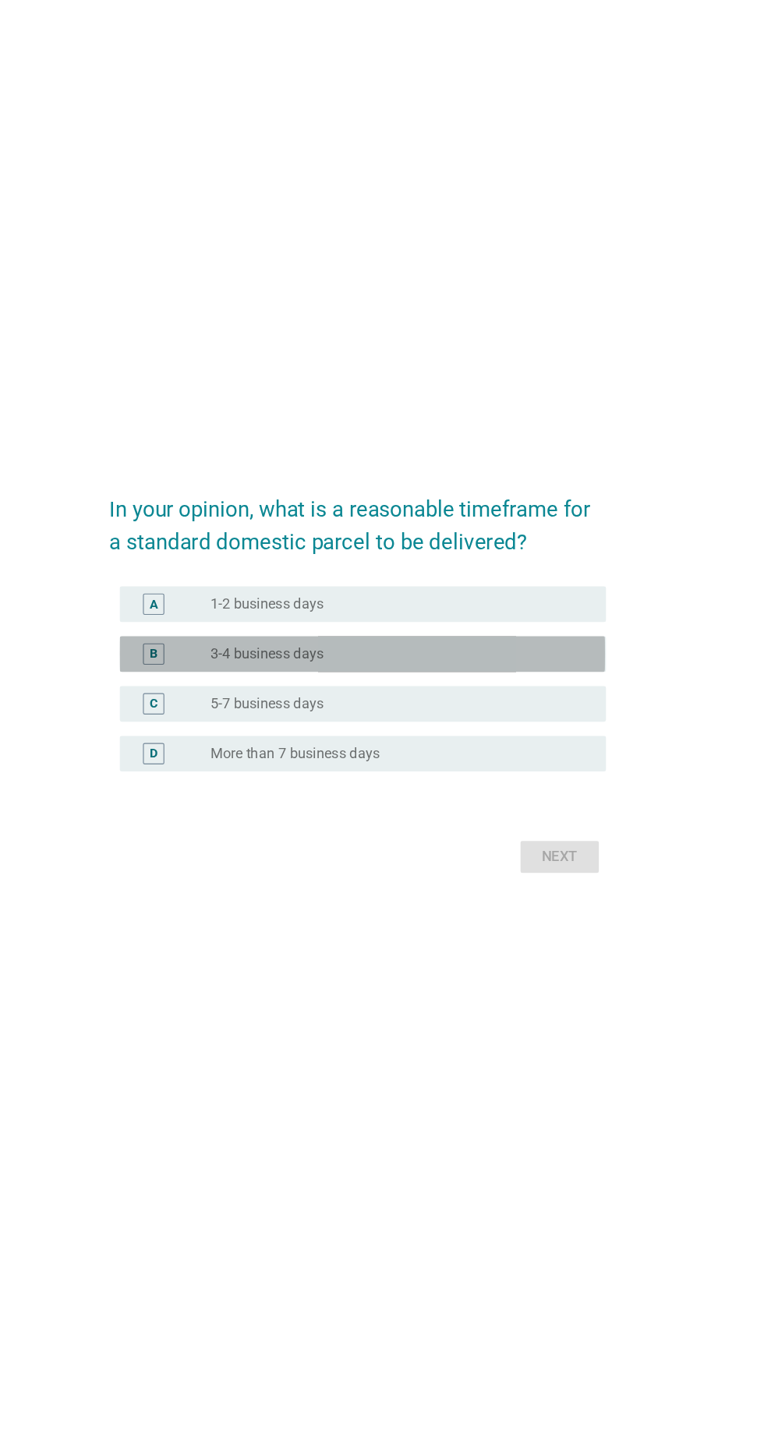
click at [468, 684] on div "radio_button_unchecked 3-4 business days" at bounding box center [413, 677] width 321 height 16
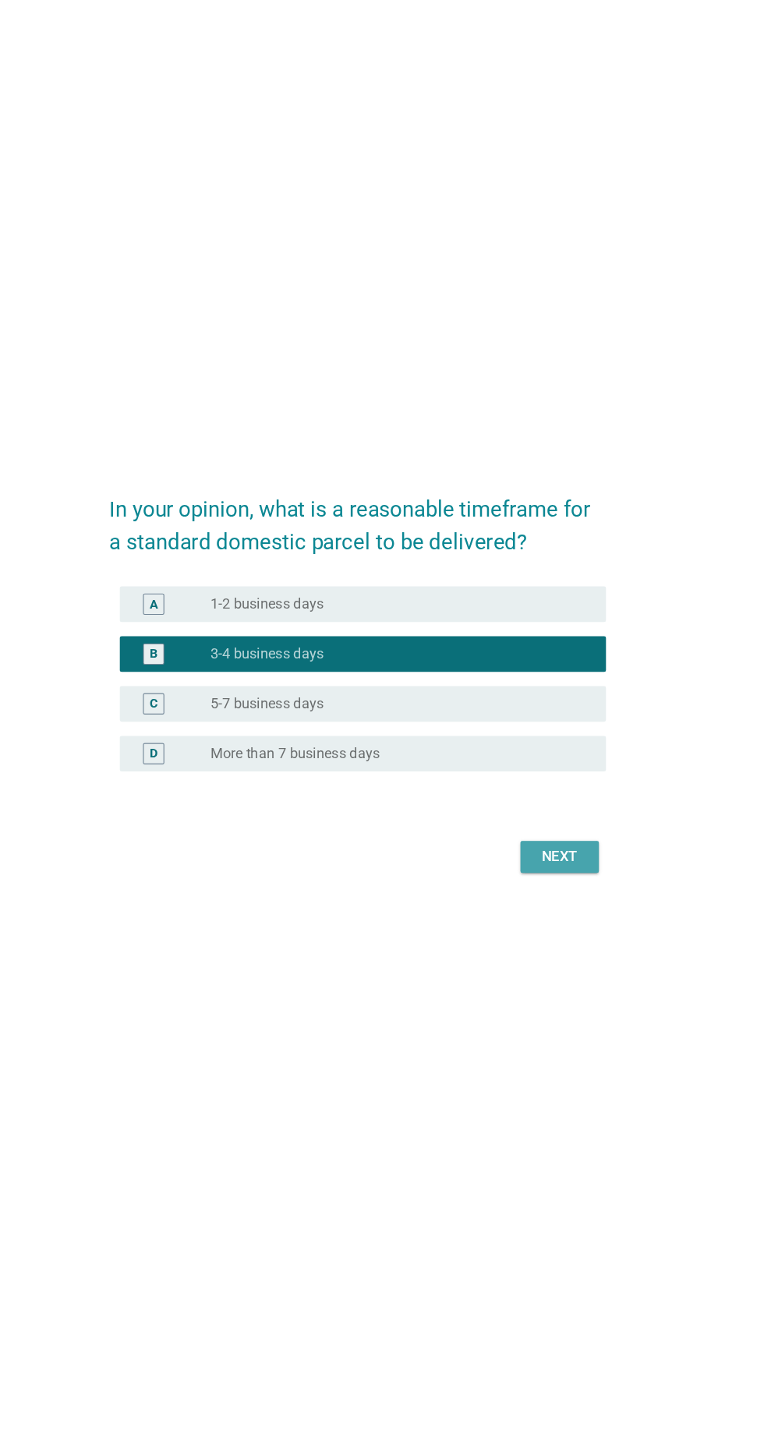
click at [581, 868] on button "Next" at bounding box center [558, 854] width 69 height 28
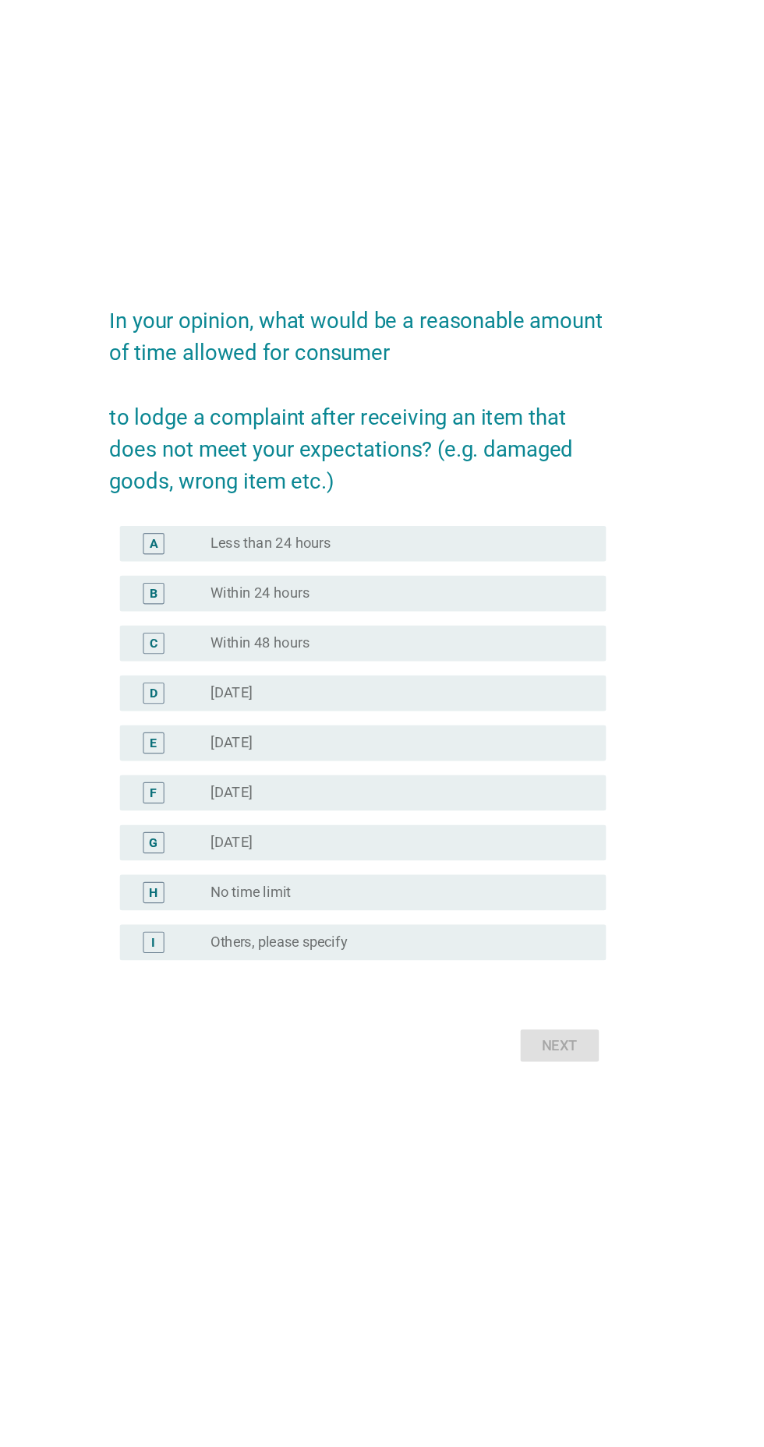
scroll to position [0, 0]
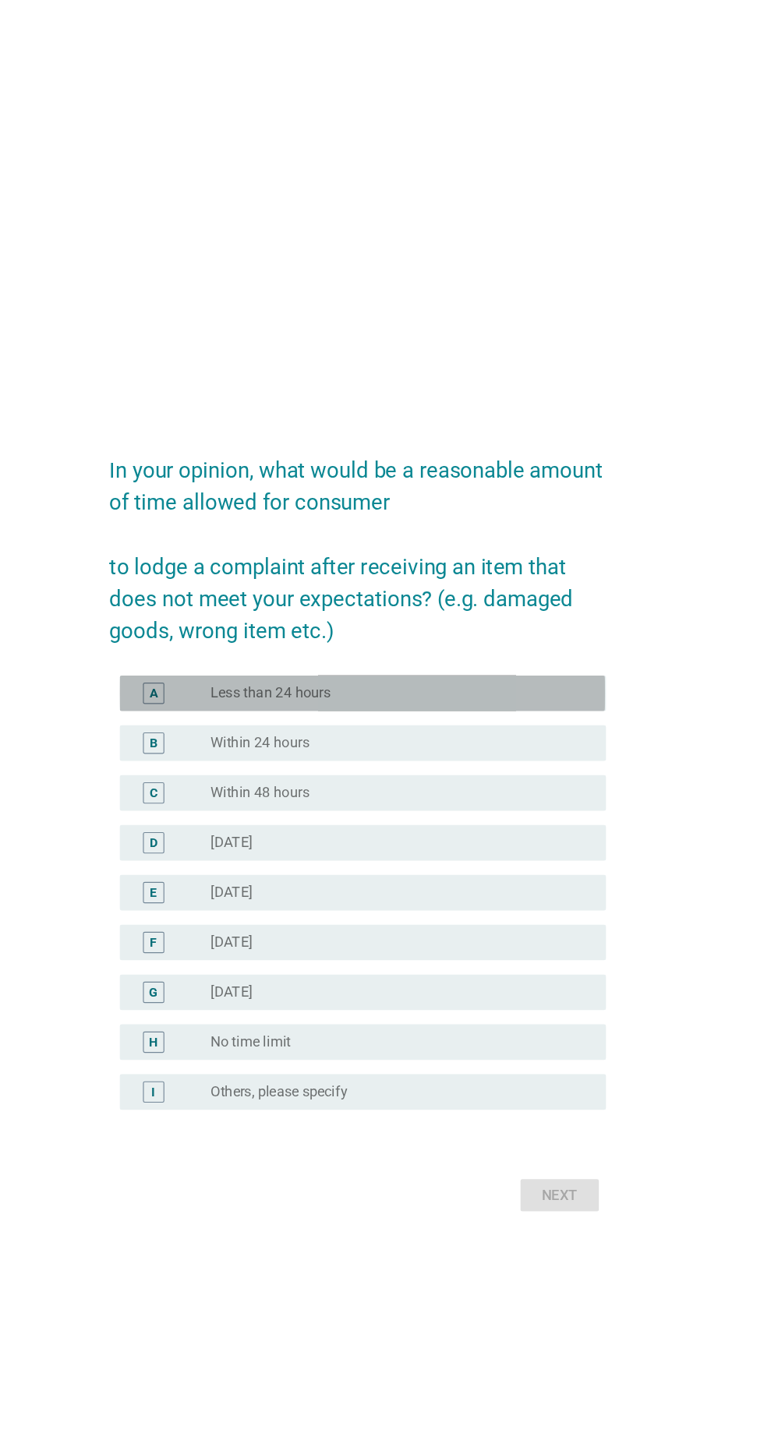
click at [543, 615] on div "radio_button_unchecked Less than 24 hours" at bounding box center [413, 607] width 321 height 16
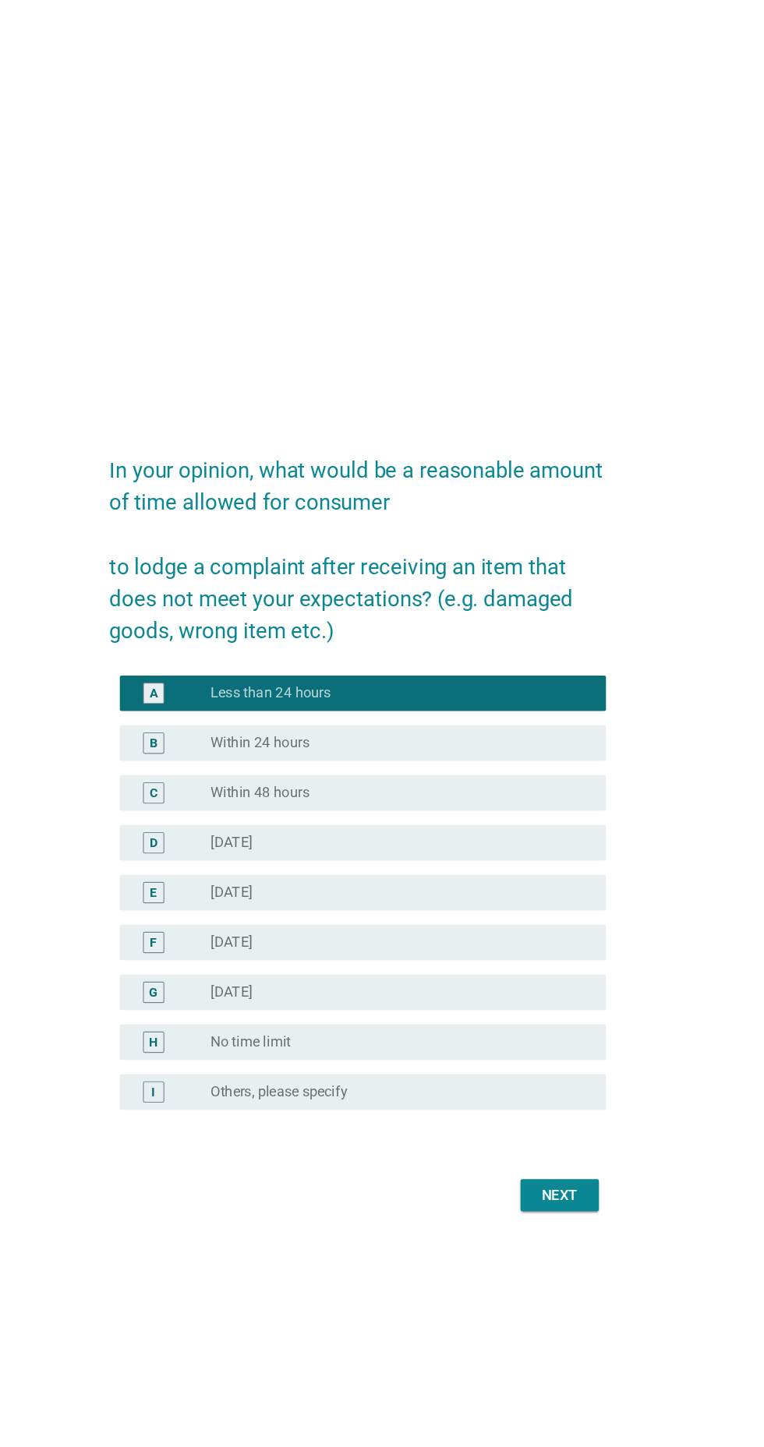
click at [517, 746] on div "radio_button_unchecked [DATE]" at bounding box center [413, 738] width 321 height 16
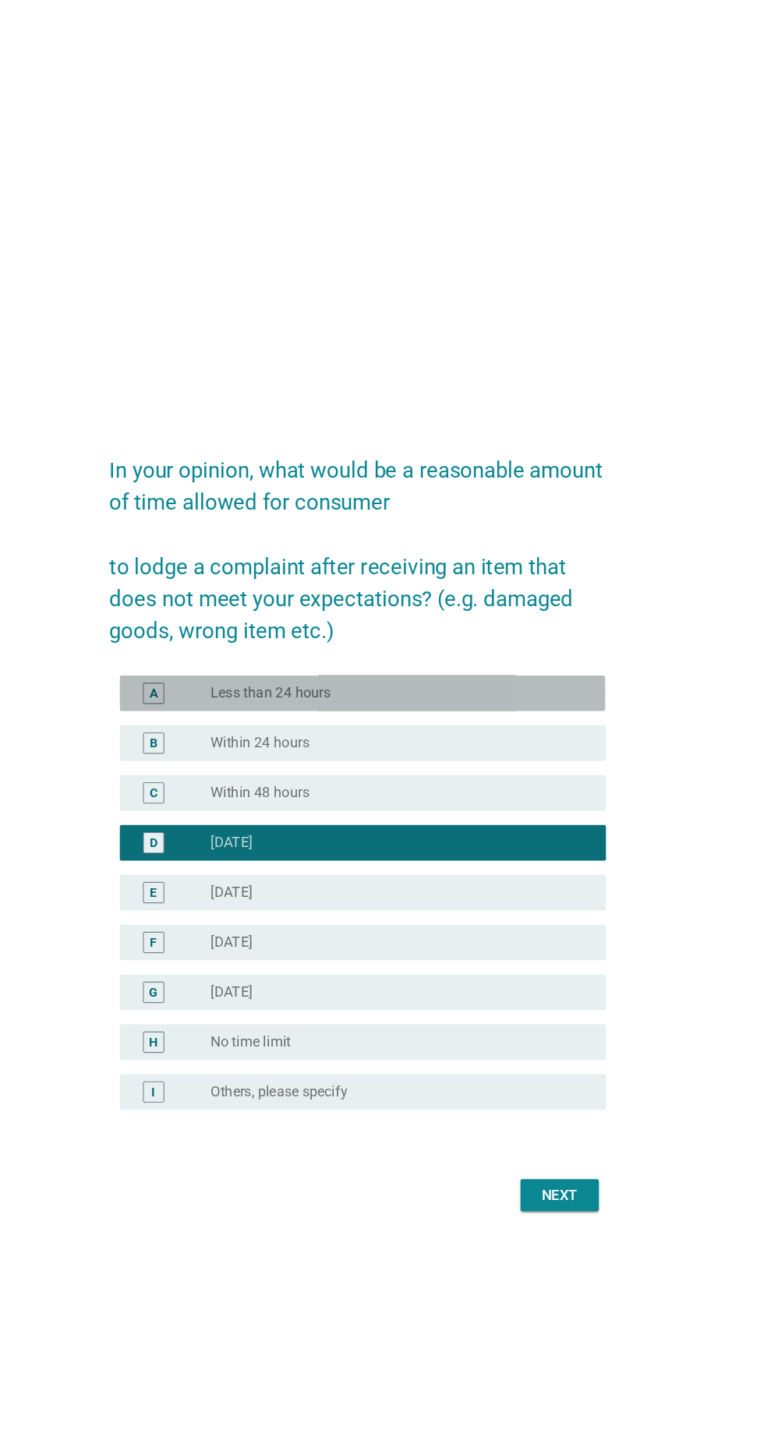
click at [567, 615] on div "radio_button_unchecked Less than 24 hours" at bounding box center [413, 607] width 321 height 16
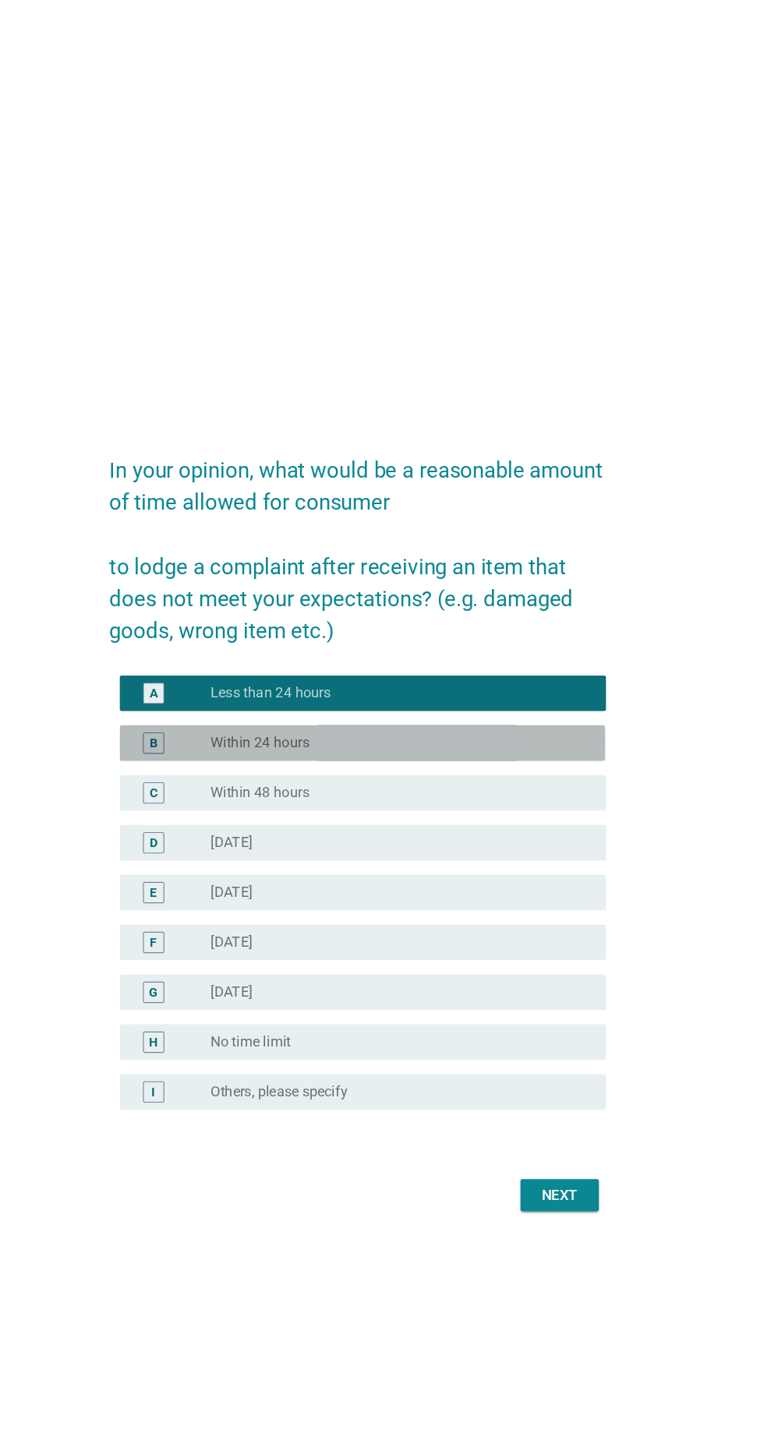
click at [541, 658] on div "radio_button_unchecked Within 24 hours" at bounding box center [413, 651] width 321 height 16
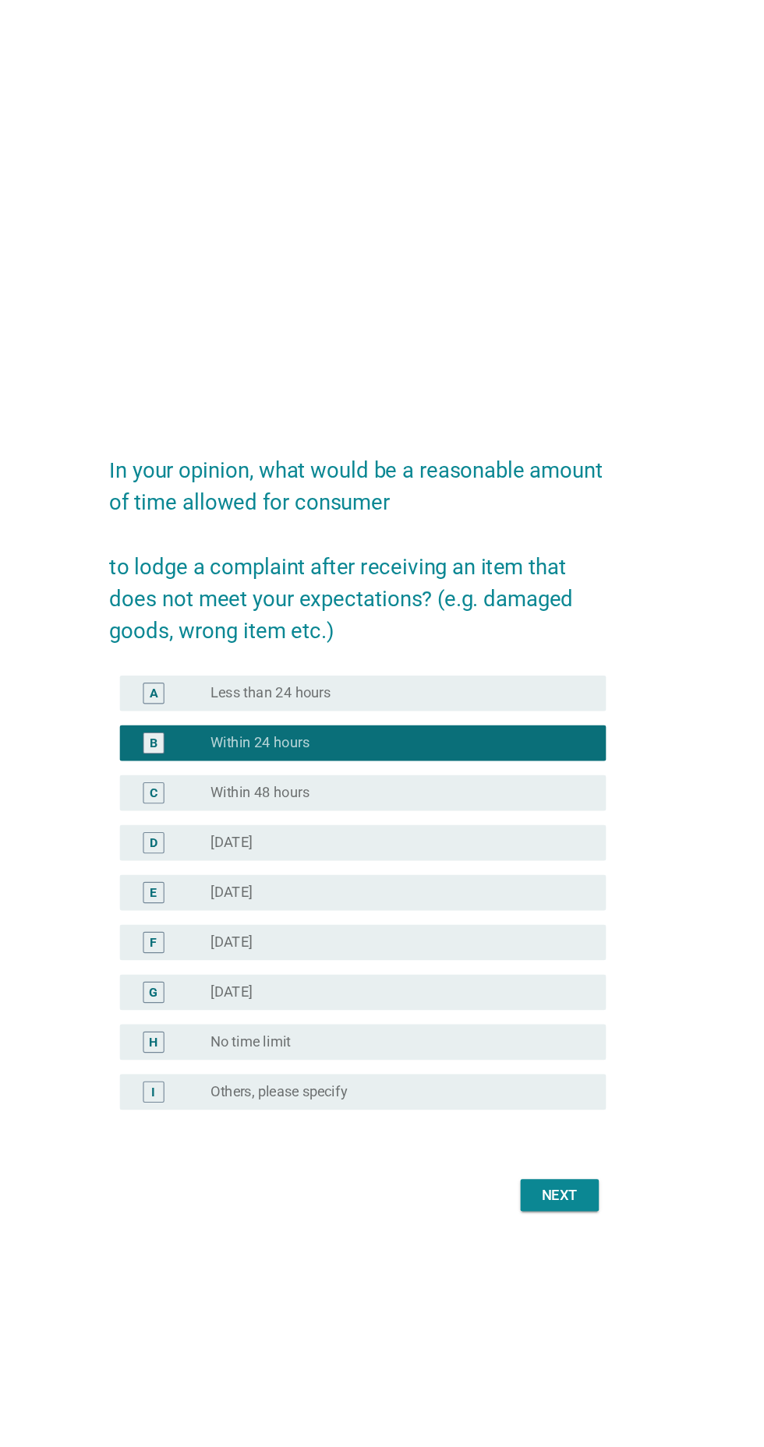
click at [586, 1061] on button "Next" at bounding box center [558, 1047] width 69 height 28
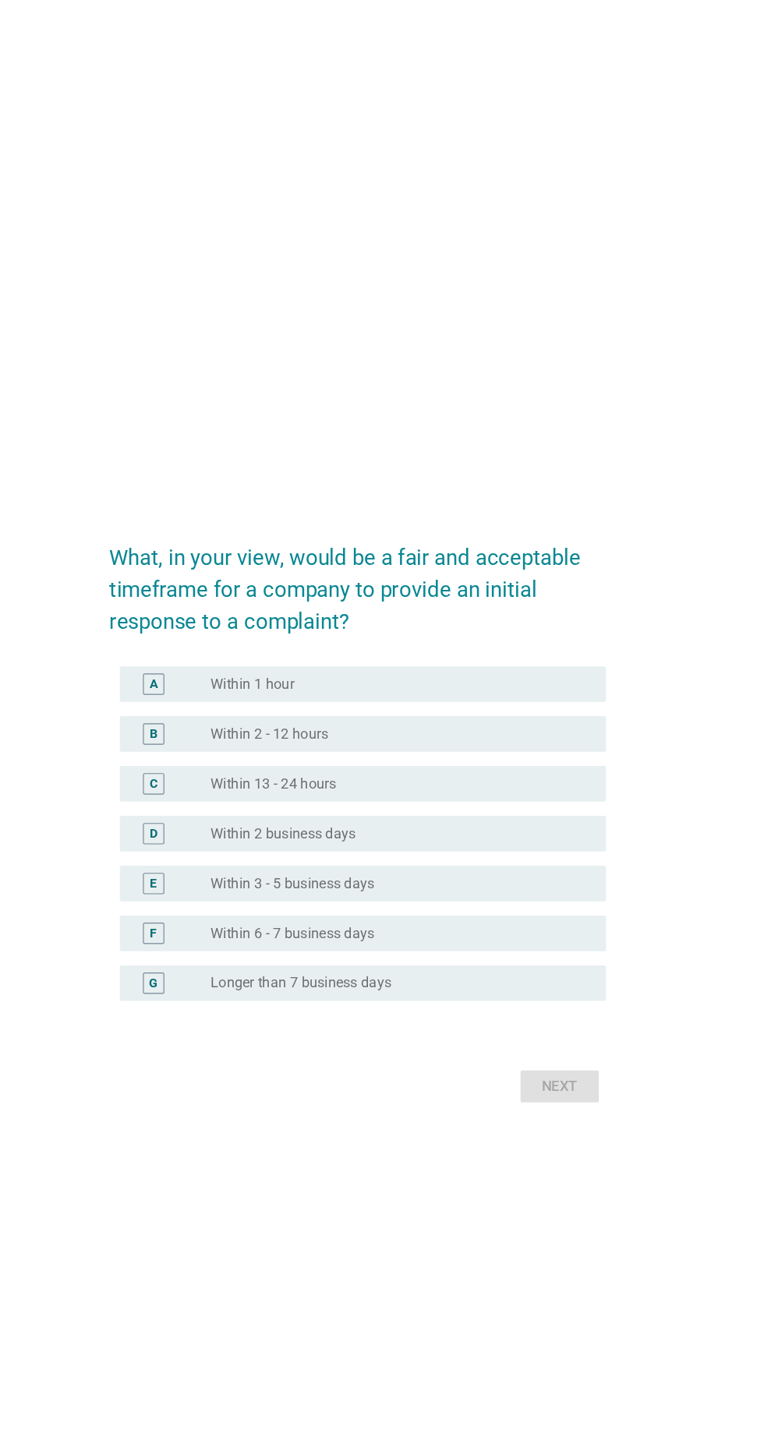
click at [493, 616] on div "radio_button_unchecked Within 1 hour" at bounding box center [413, 609] width 321 height 16
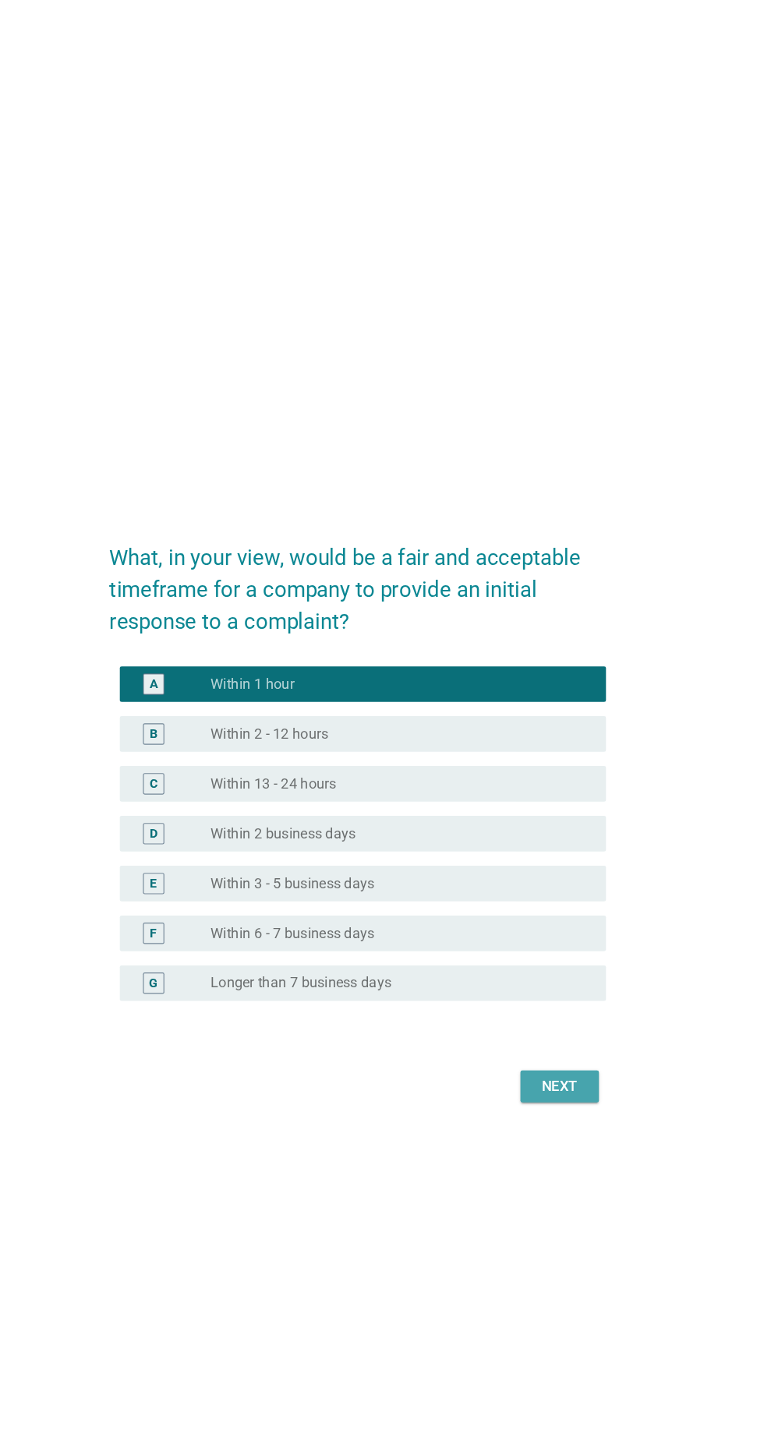
click at [580, 975] on button "Next" at bounding box center [558, 961] width 69 height 28
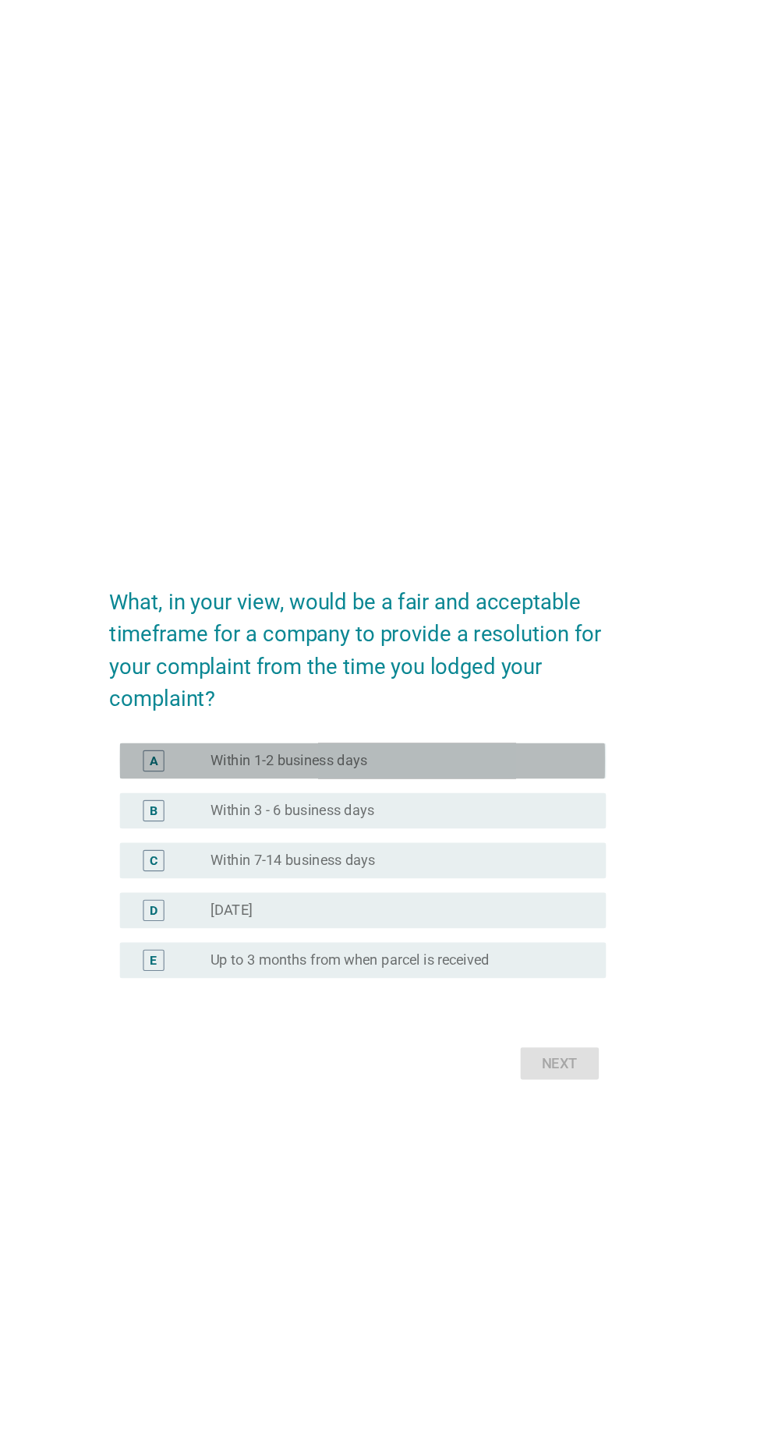
click at [489, 674] on div "radio_button_unchecked Within 1-2 business days" at bounding box center [413, 666] width 321 height 16
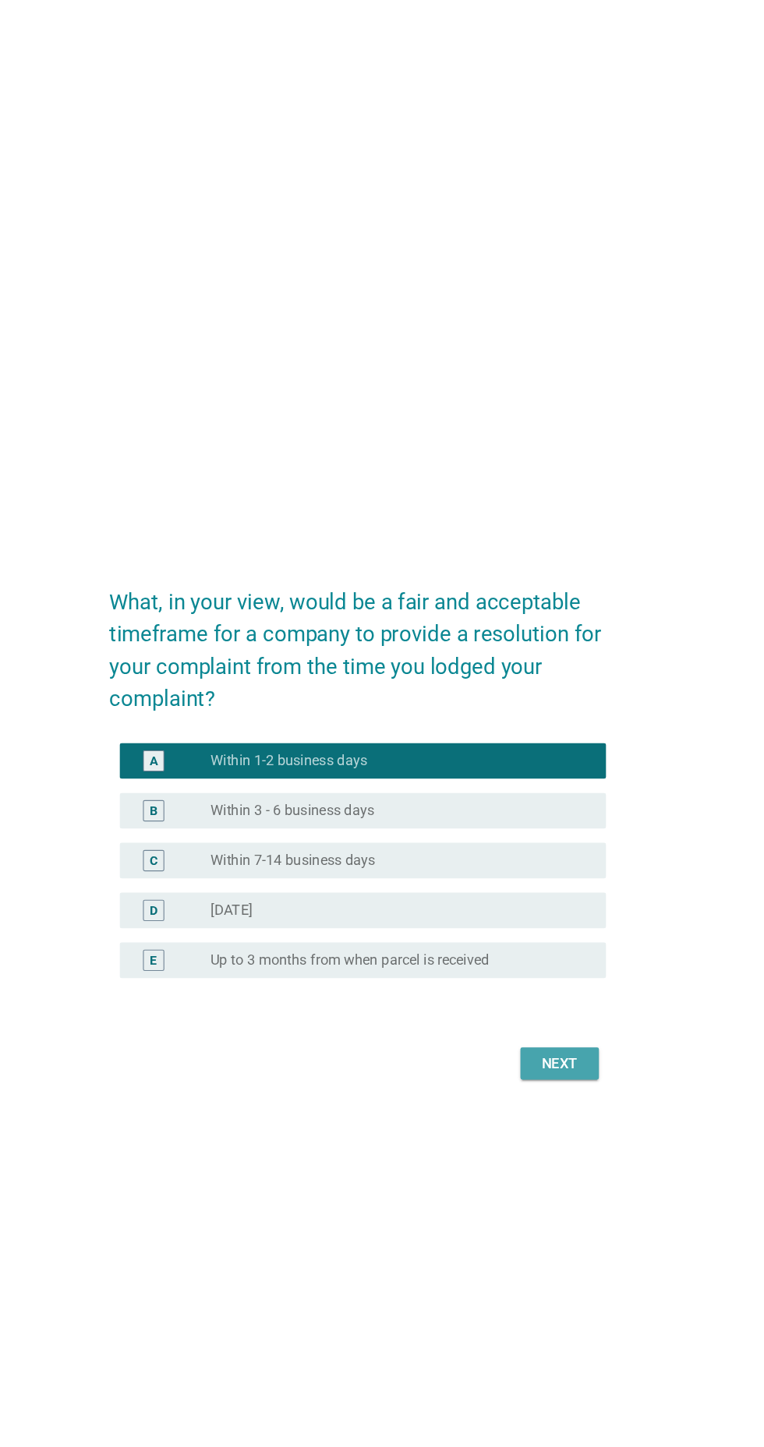
click at [576, 941] on div "Next" at bounding box center [559, 931] width 44 height 19
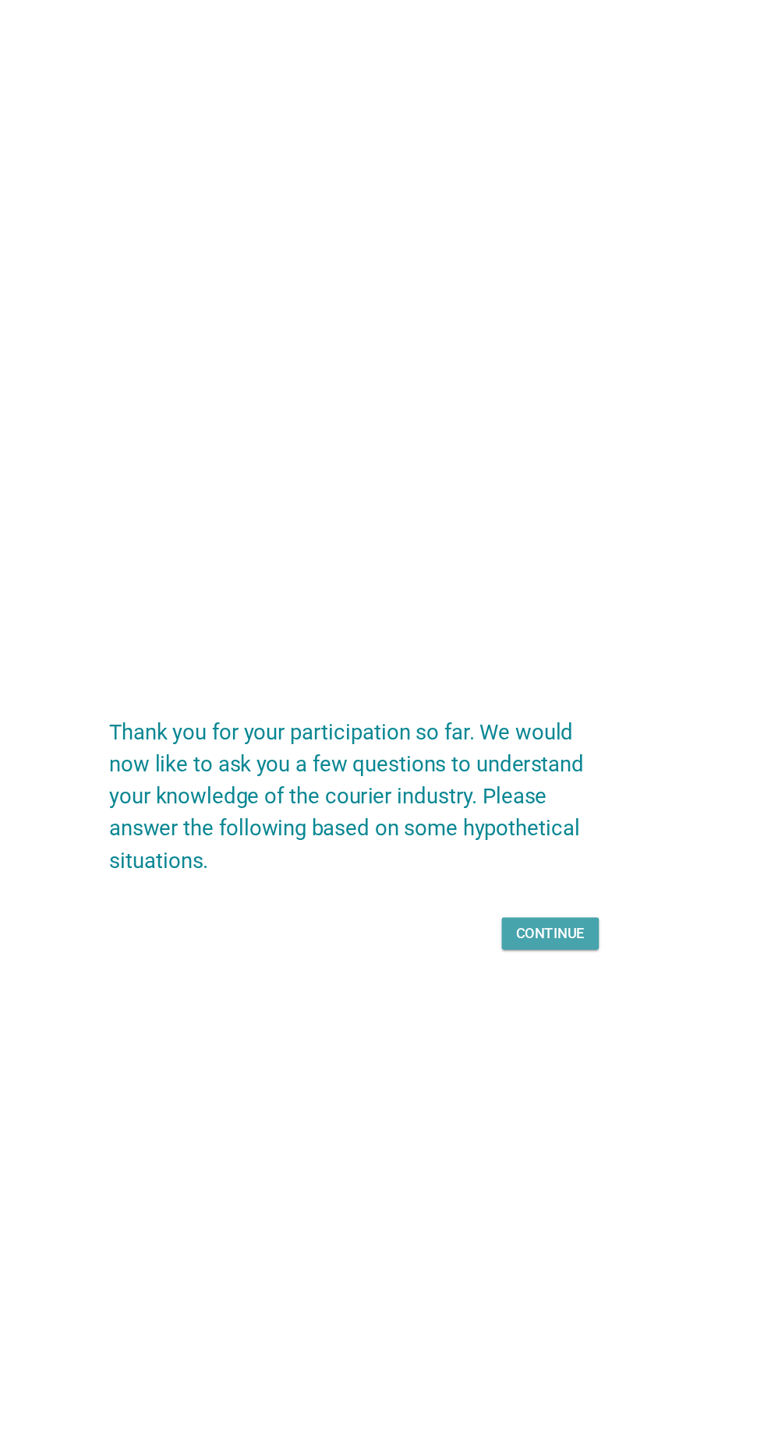
click at [568, 827] on div "Continue" at bounding box center [551, 817] width 60 height 19
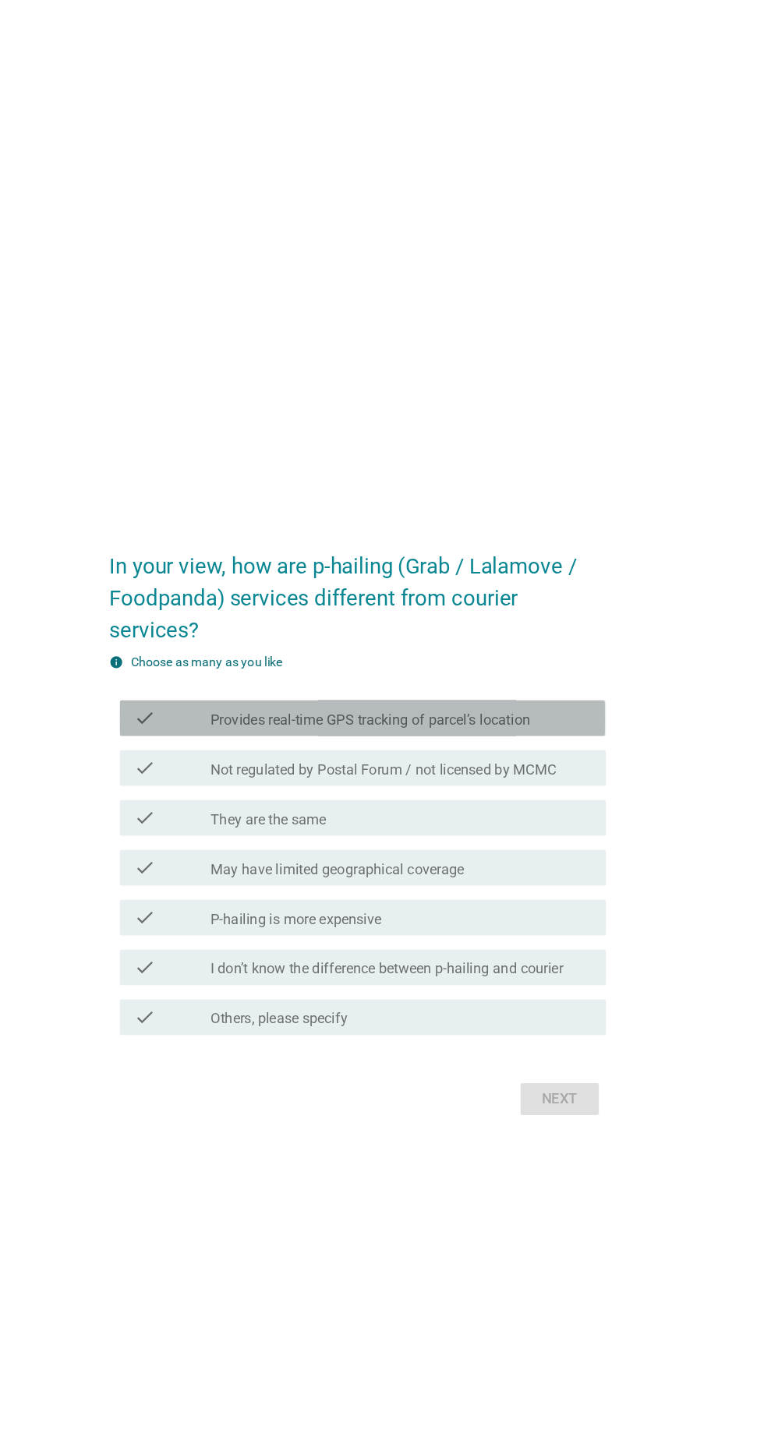
click at [521, 638] on label "Provides real-time GPS tracking of parcel’s location" at bounding box center [393, 631] width 280 height 16
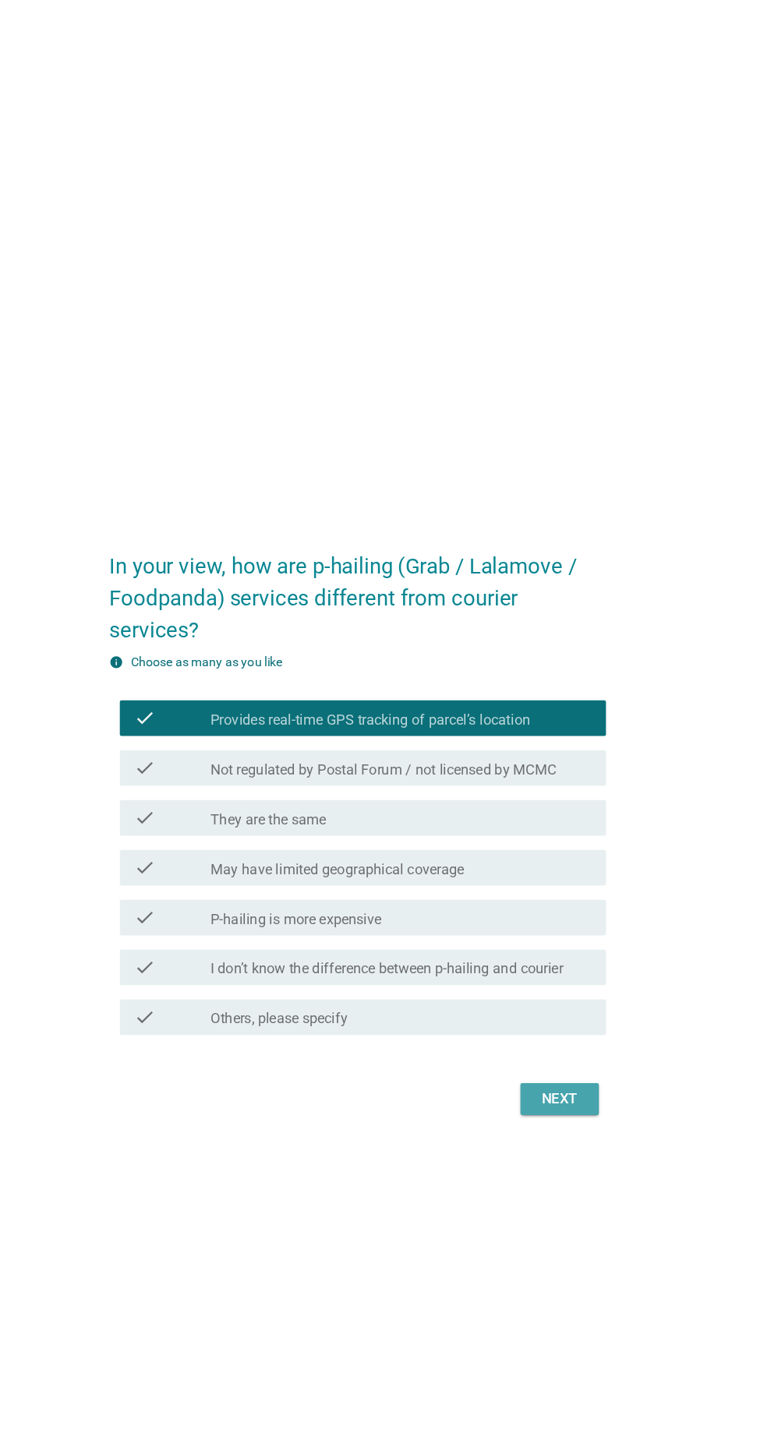
click at [586, 976] on button "Next" at bounding box center [558, 962] width 69 height 28
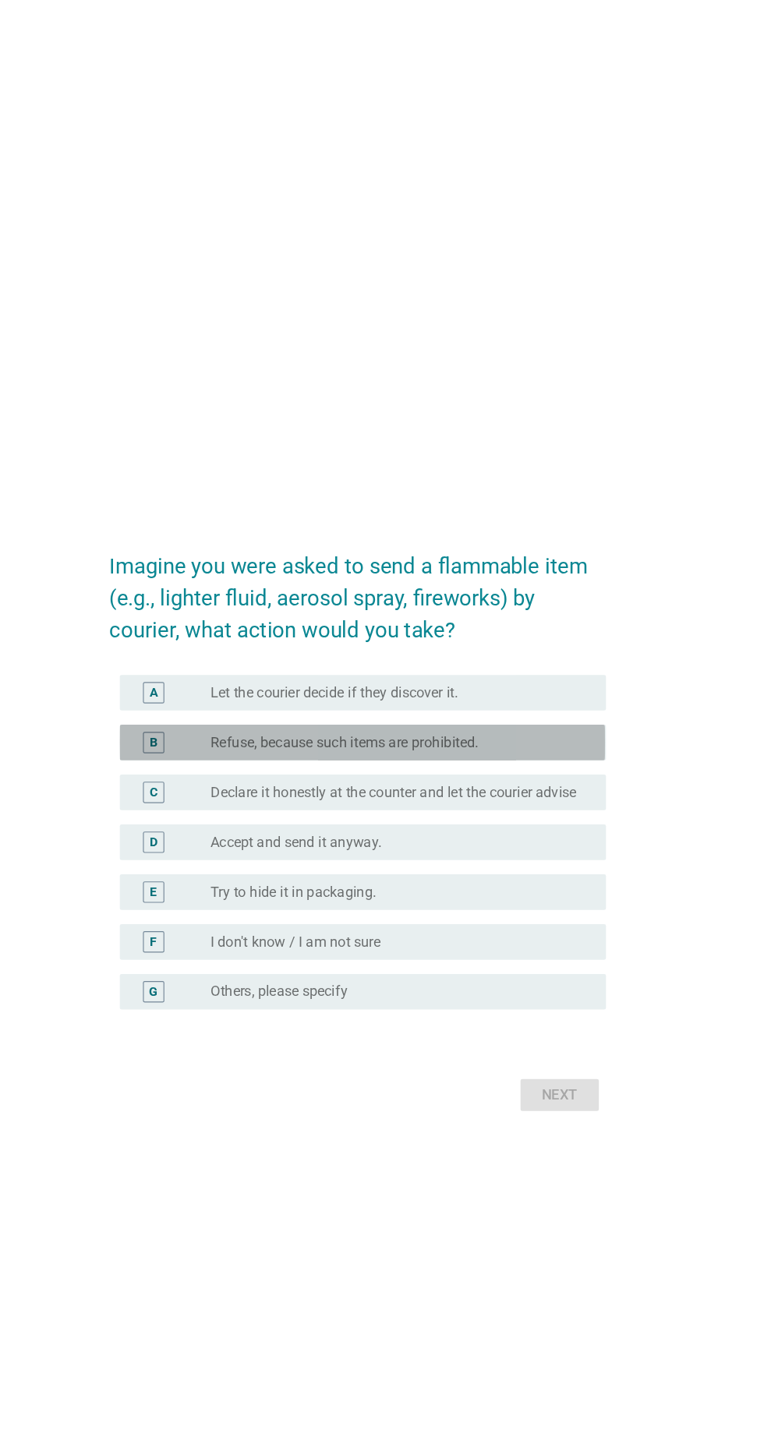
click at [542, 662] on div "radio_button_unchecked Refuse, because such items are prohibited." at bounding box center [420, 652] width 334 height 19
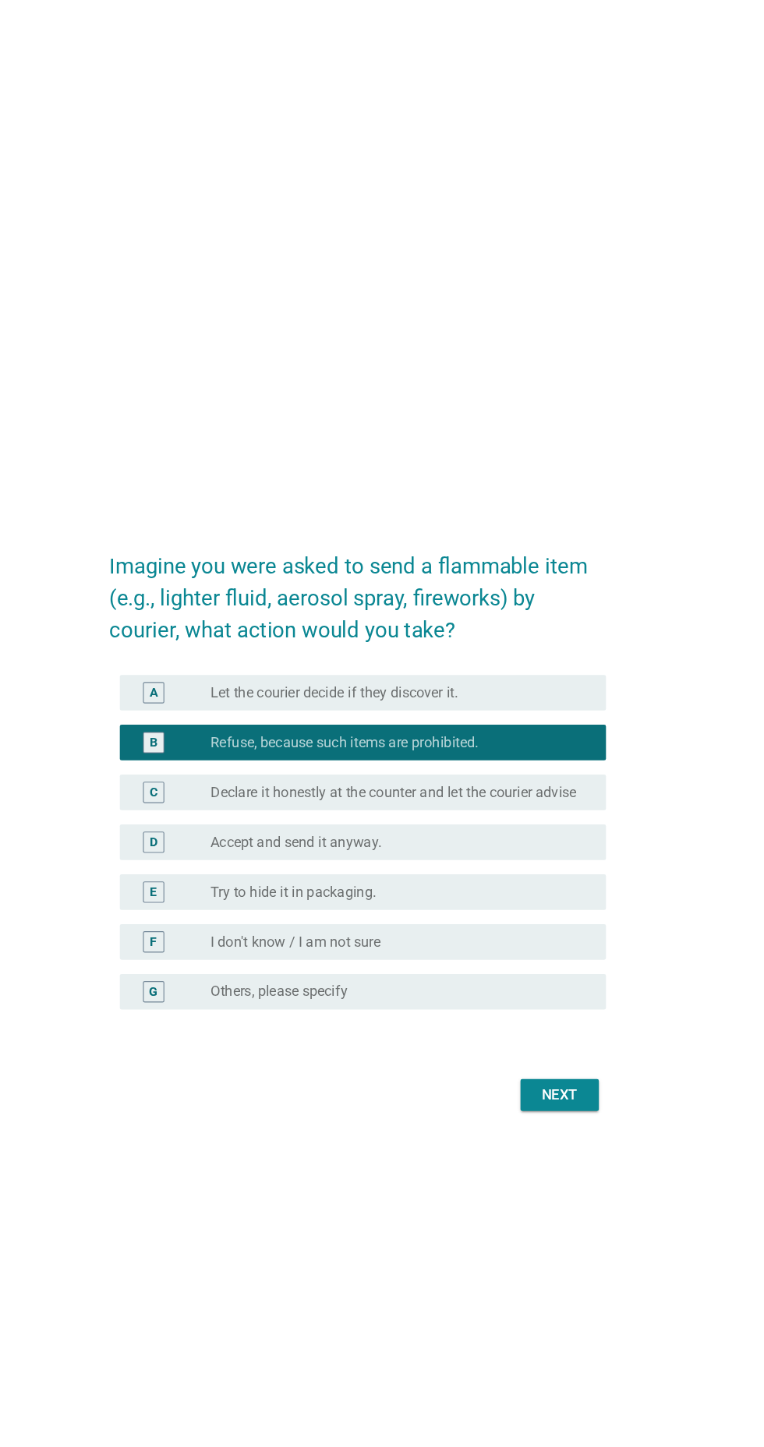
click at [584, 975] on button "Next" at bounding box center [558, 961] width 69 height 28
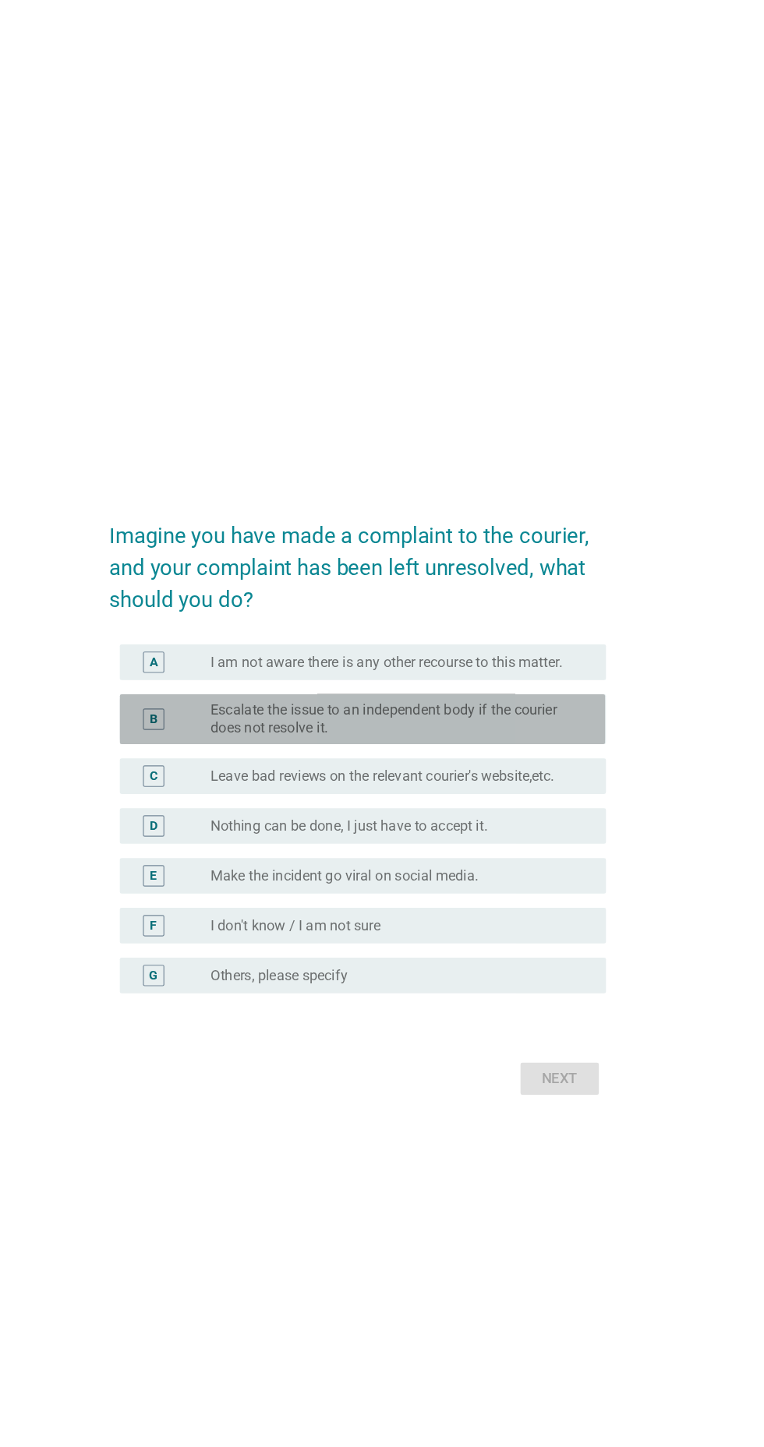
click at [539, 668] on label "Escalate the issue to an independent body if the courier does not resolve it." at bounding box center [413, 652] width 321 height 31
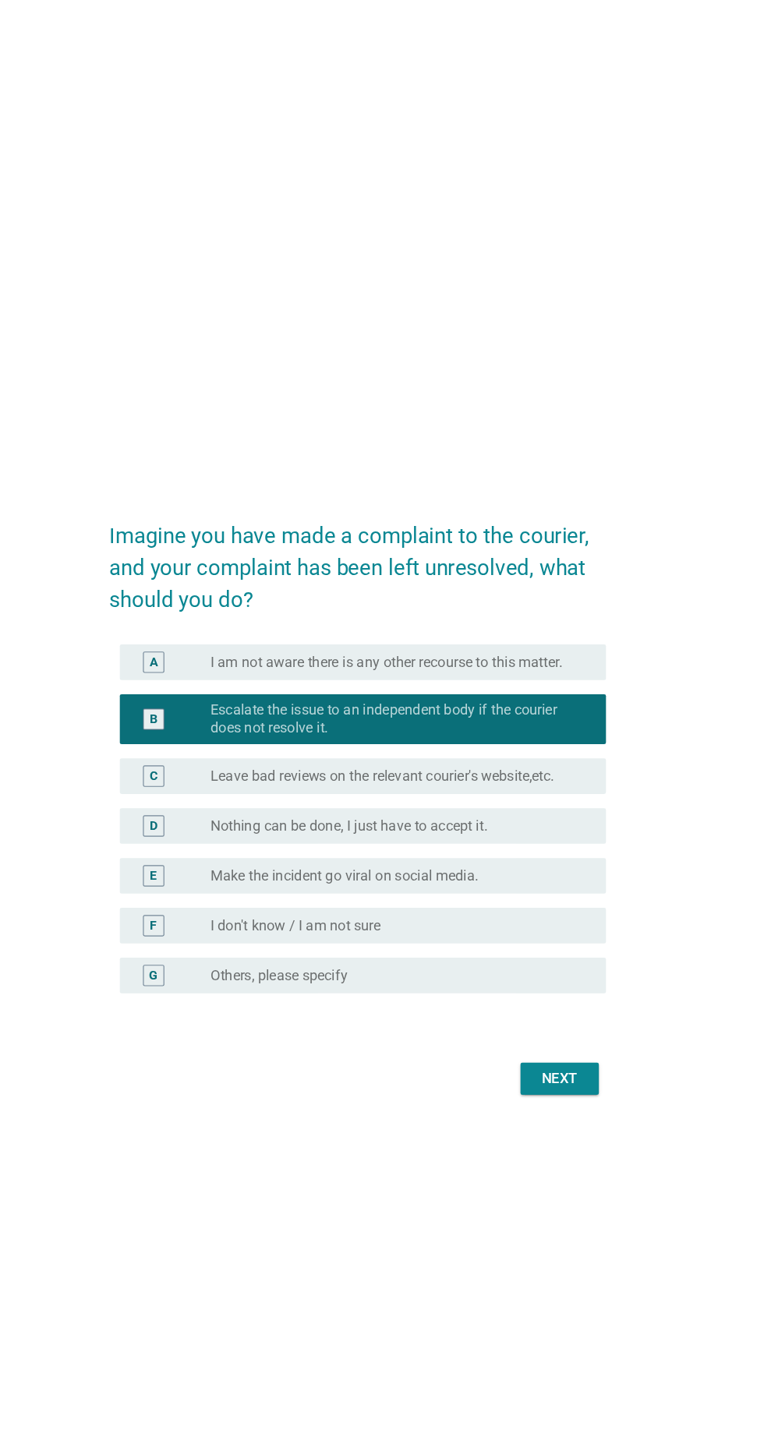
click at [584, 981] on button "Next" at bounding box center [558, 967] width 69 height 28
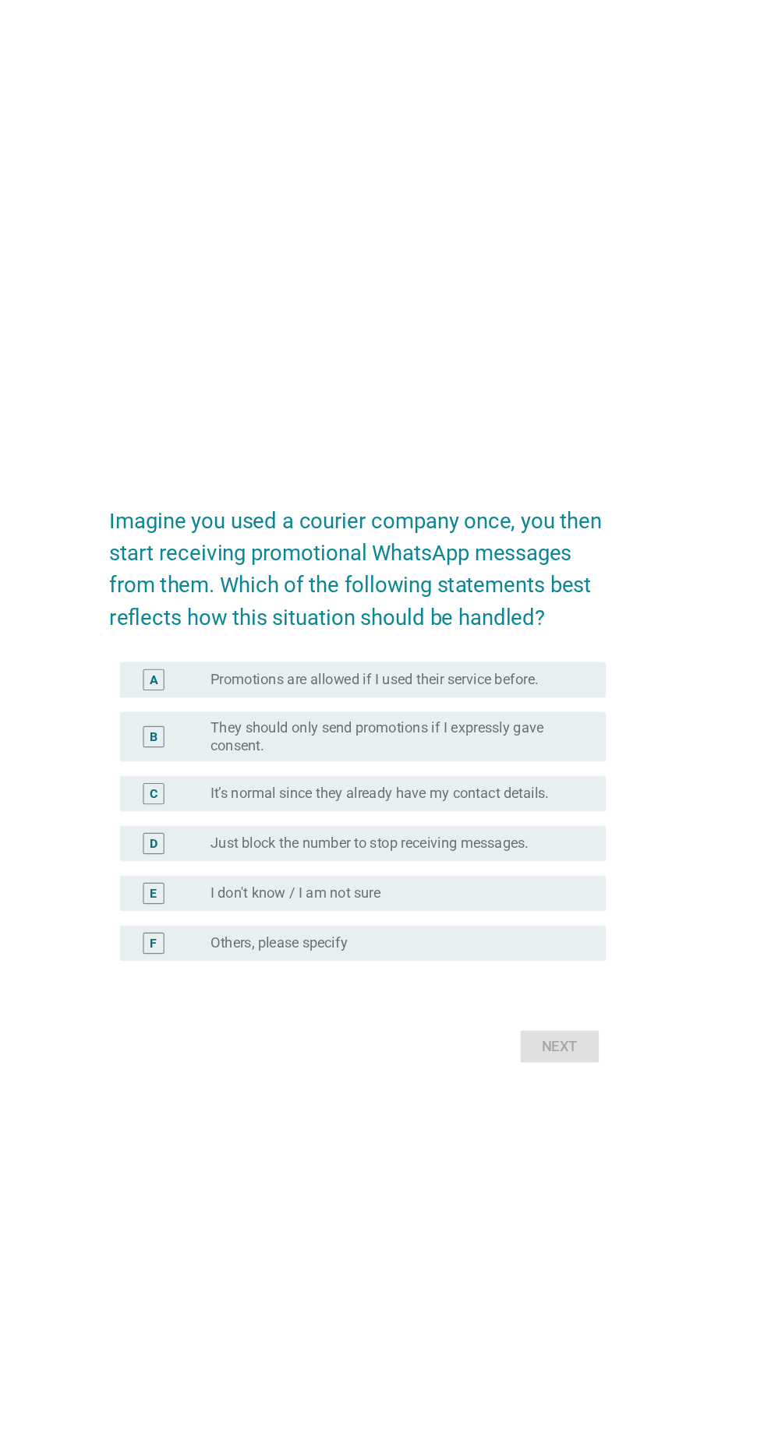
scroll to position [22, 0]
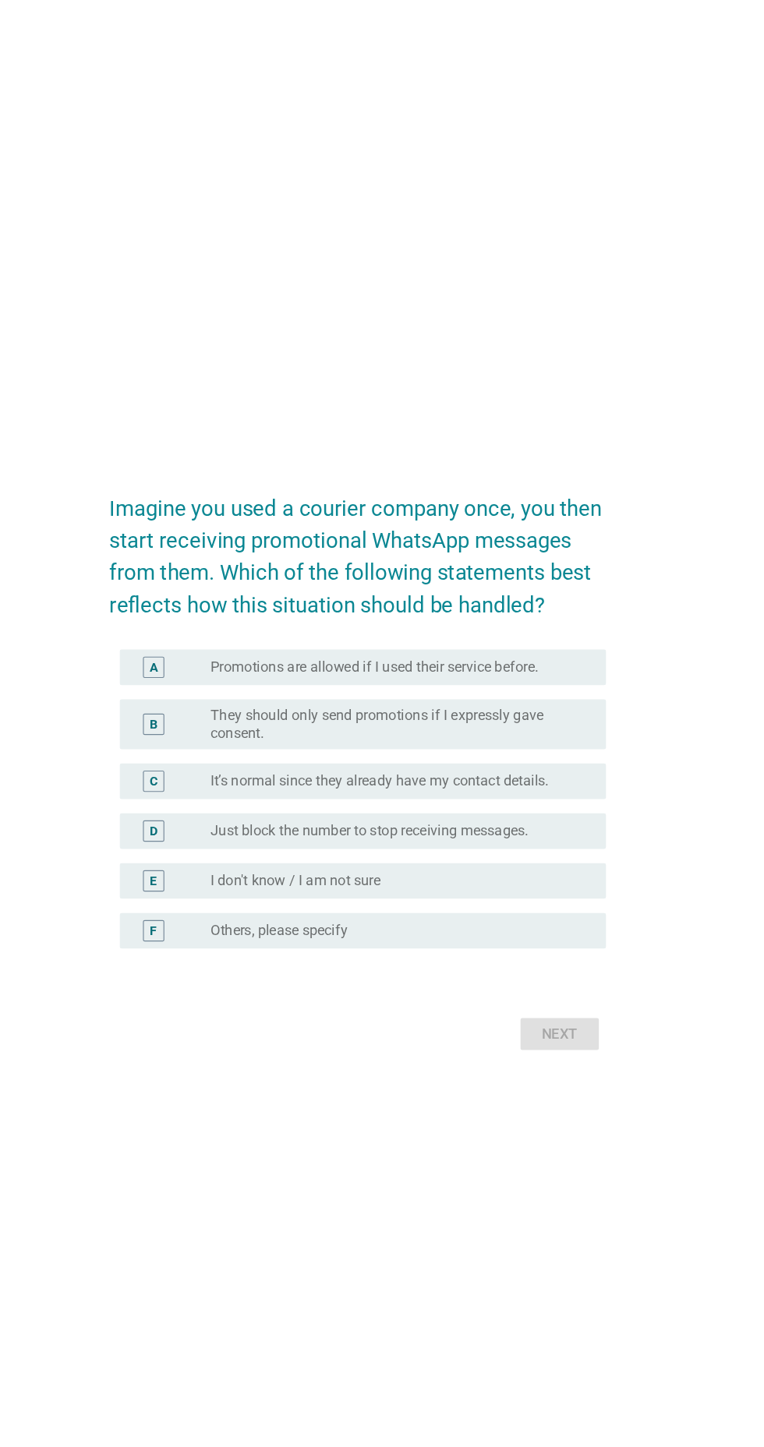
click at [531, 682] on label "They should only send promotions if I expressly gave consent." at bounding box center [413, 666] width 321 height 31
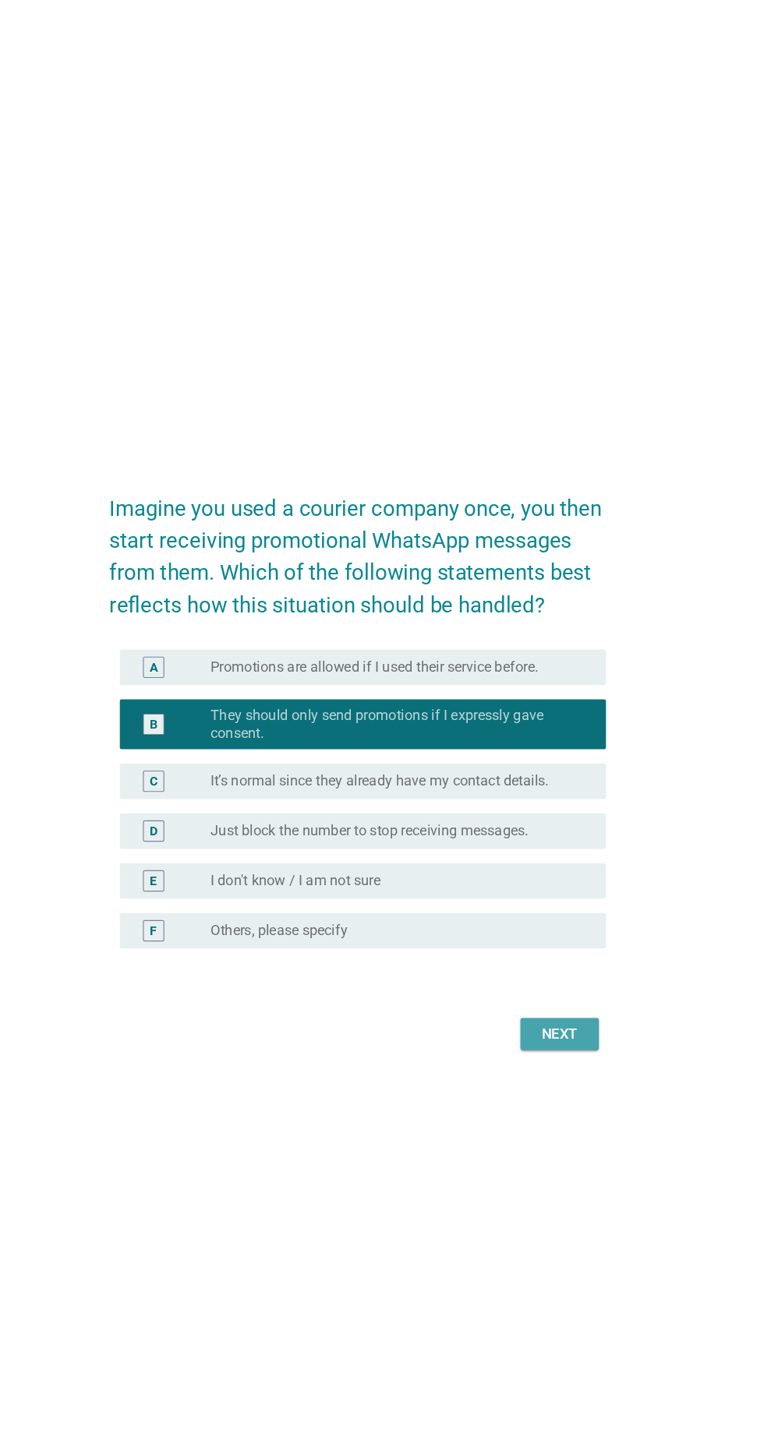
click at [591, 951] on button "Next" at bounding box center [558, 937] width 69 height 28
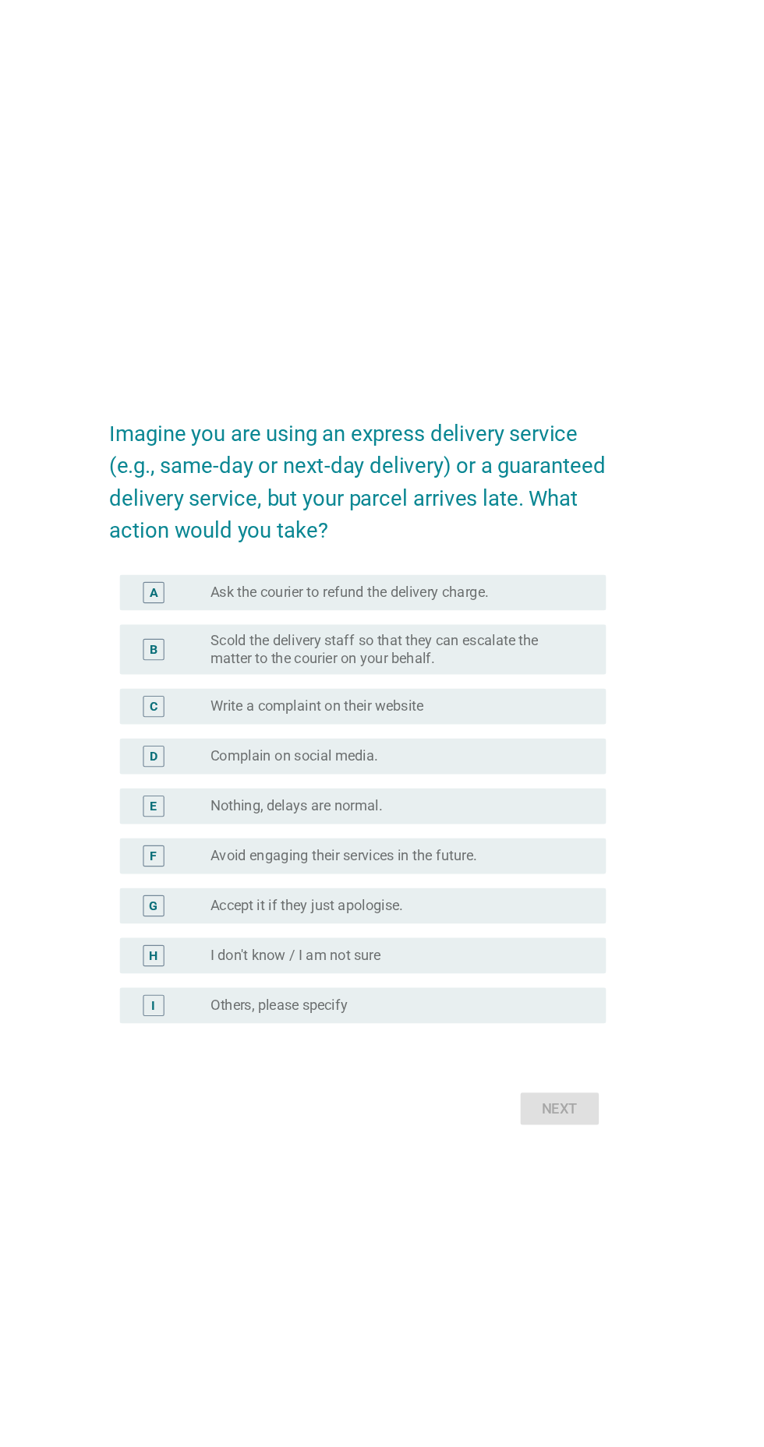
scroll to position [0, 0]
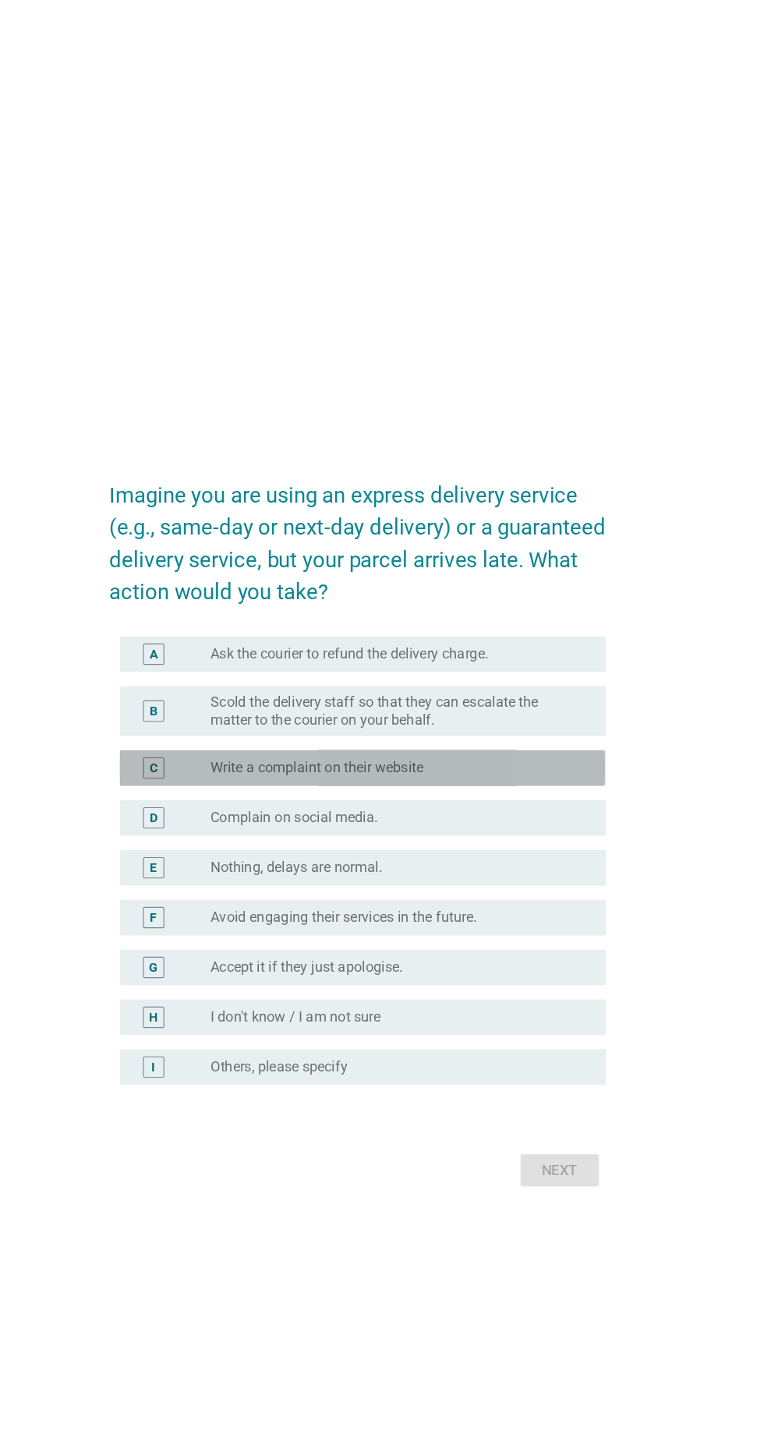
click at [527, 680] on div "radio_button_unchecked Write a complaint on their website" at bounding box center [413, 673] width 321 height 16
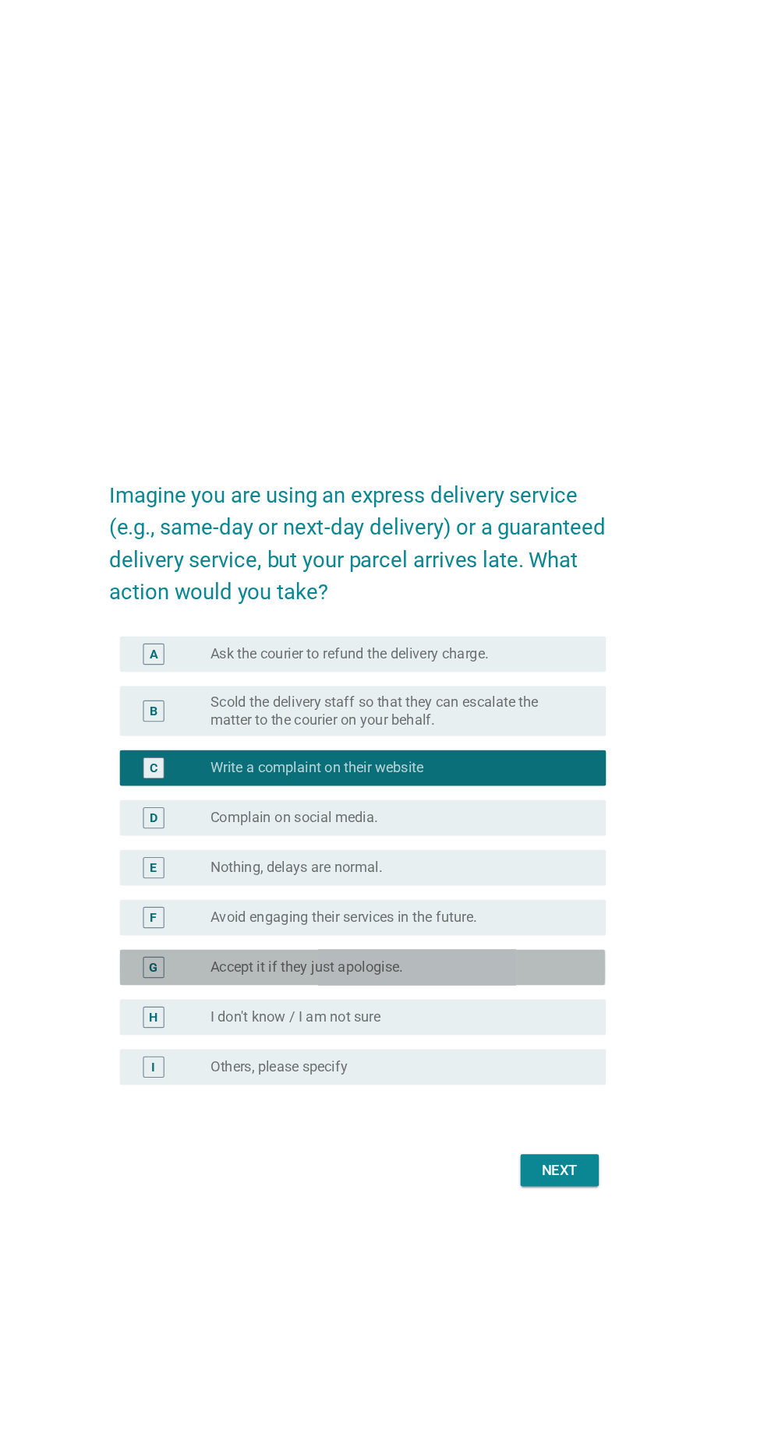
click at [493, 855] on div "radio_button_unchecked Accept it if they just apologise." at bounding box center [413, 847] width 321 height 16
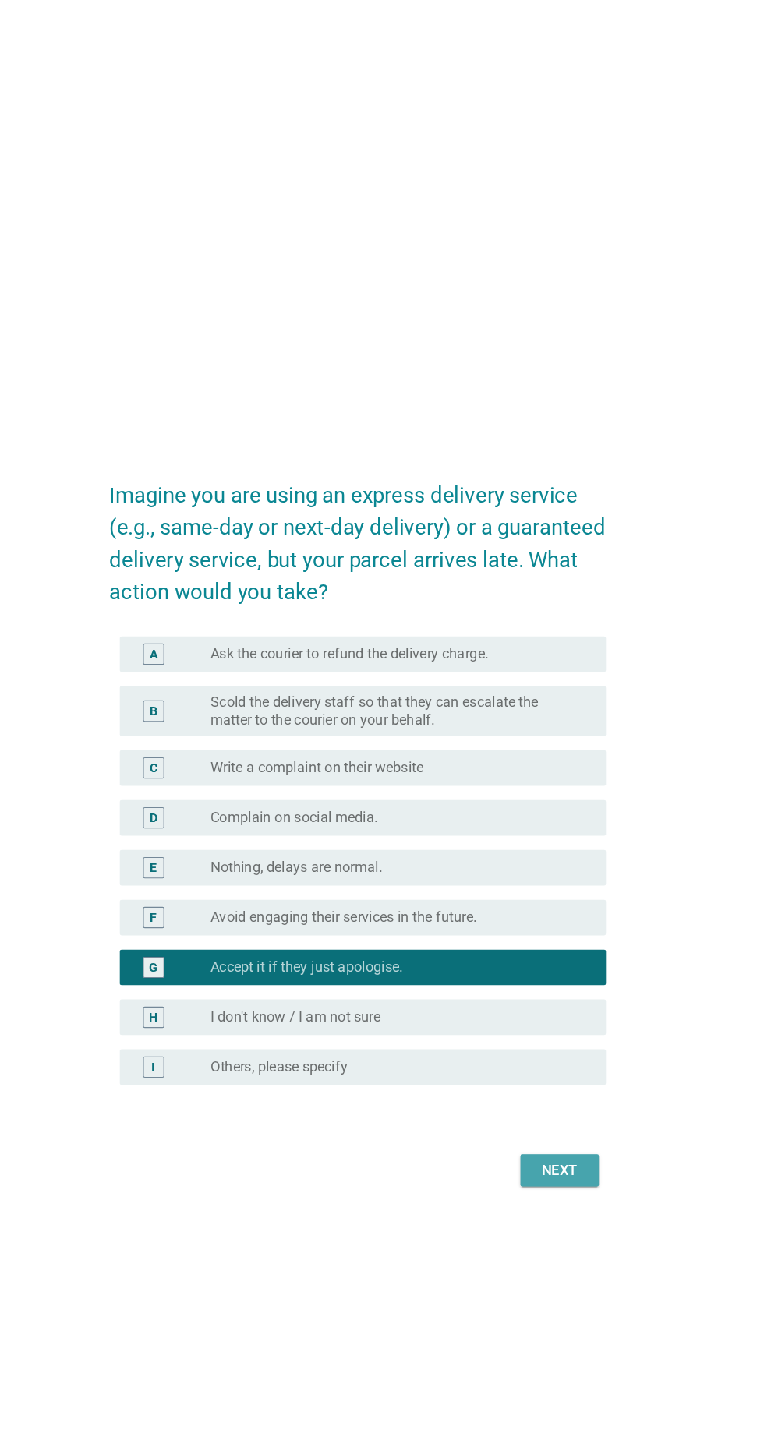
click at [560, 1034] on div "Next" at bounding box center [559, 1024] width 44 height 19
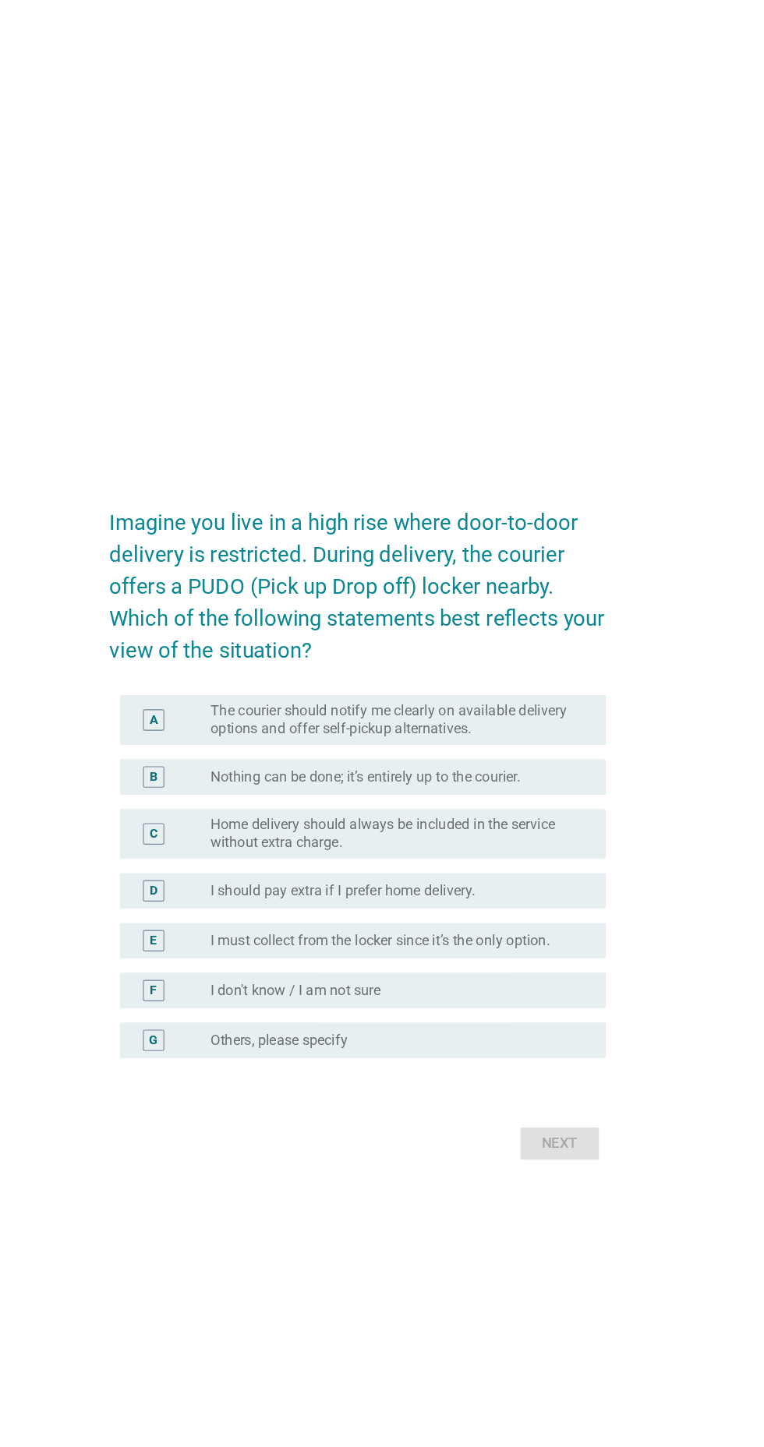
click at [555, 646] on label "The courier should notify me clearly on available delivery options and offer se…" at bounding box center [413, 630] width 321 height 31
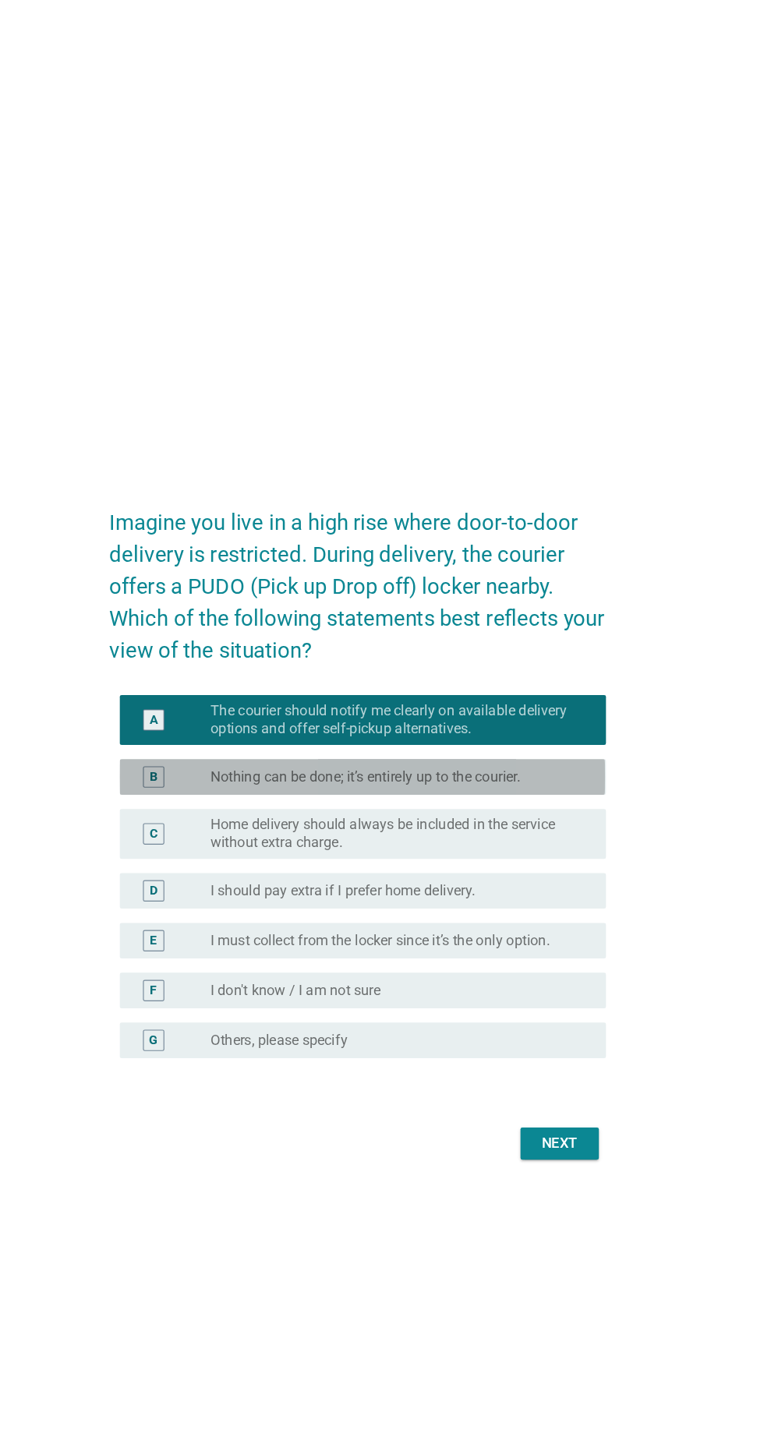
click at [524, 688] on label "Nothing can be done; it’s entirely up to the courier." at bounding box center [388, 680] width 271 height 16
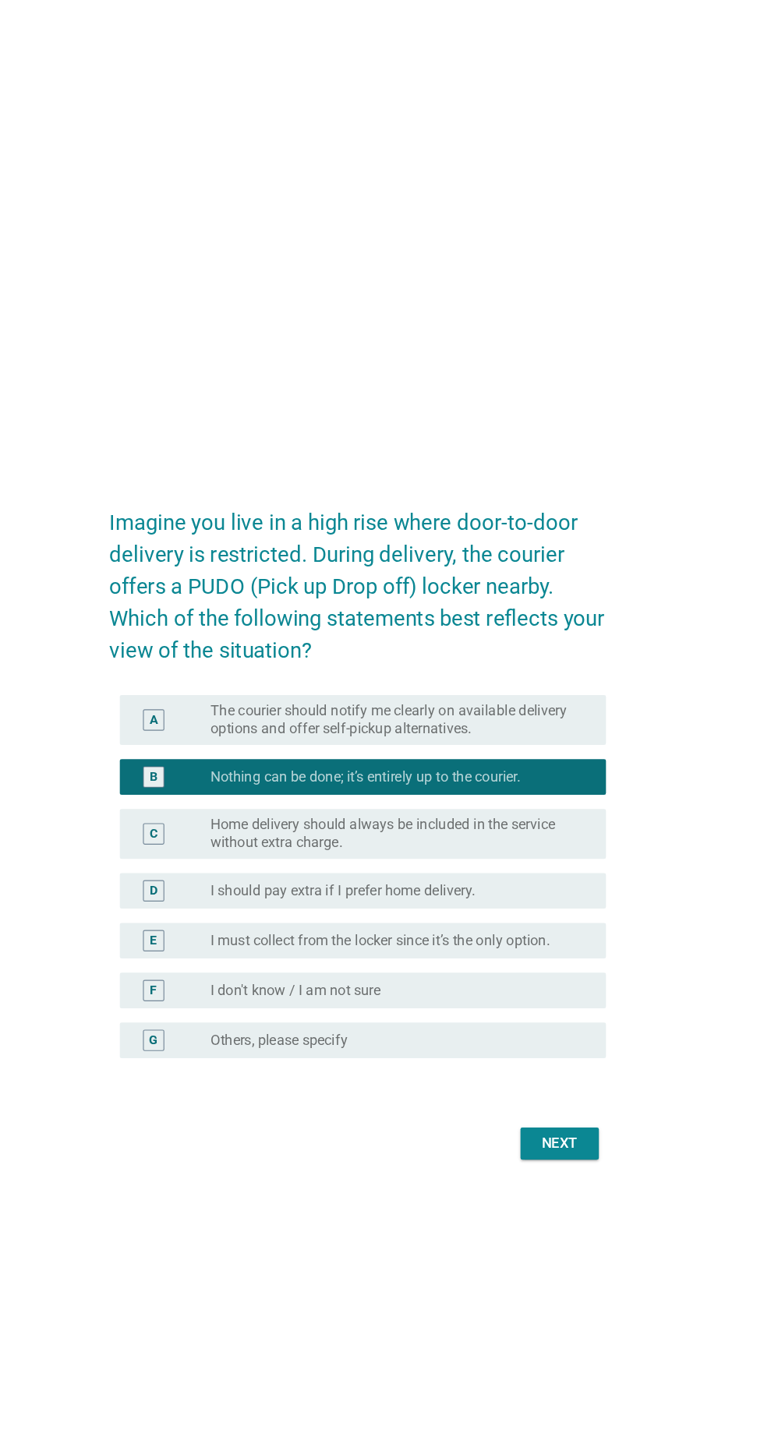
click at [553, 646] on label "The courier should notify me clearly on available delivery options and offer se…" at bounding box center [413, 630] width 321 height 31
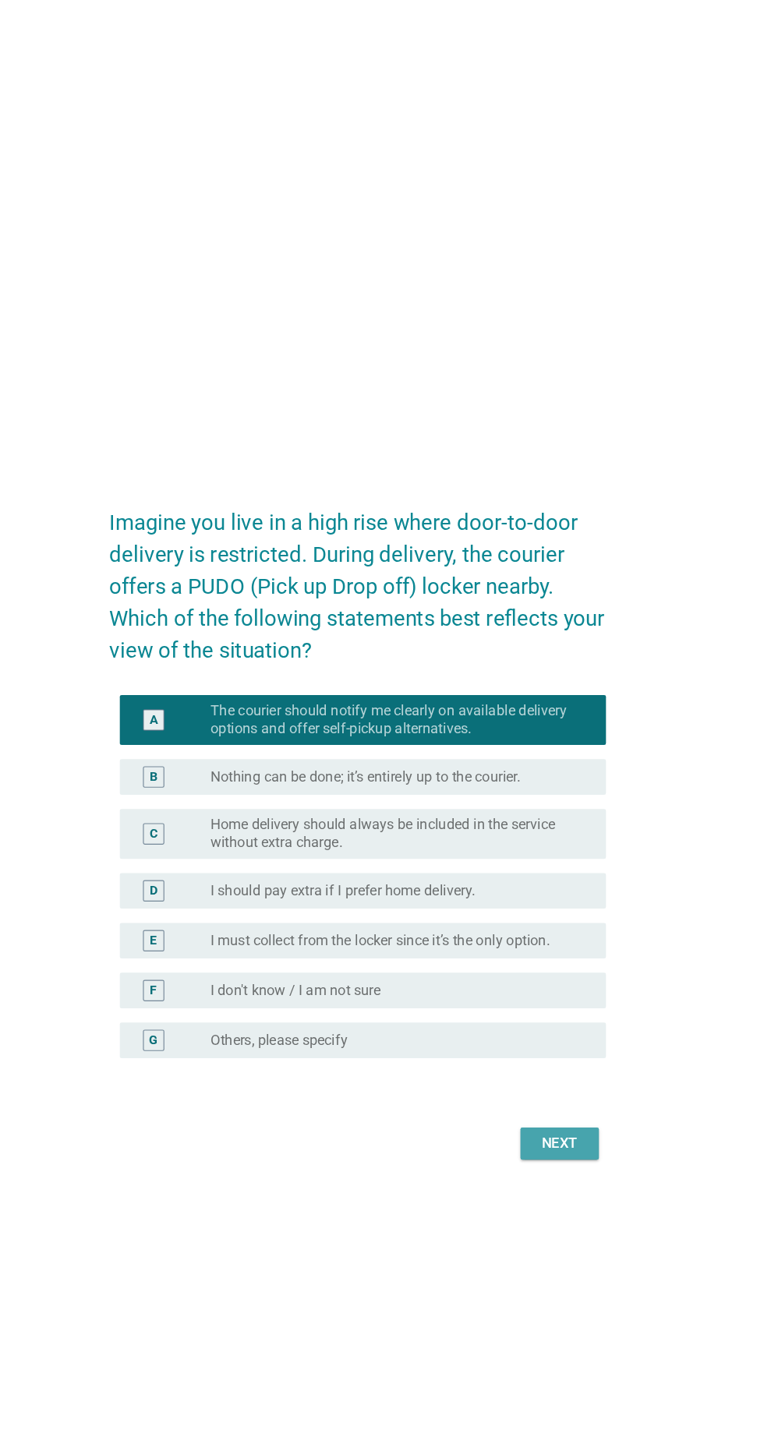
click at [561, 1015] on button "Next" at bounding box center [558, 1001] width 69 height 28
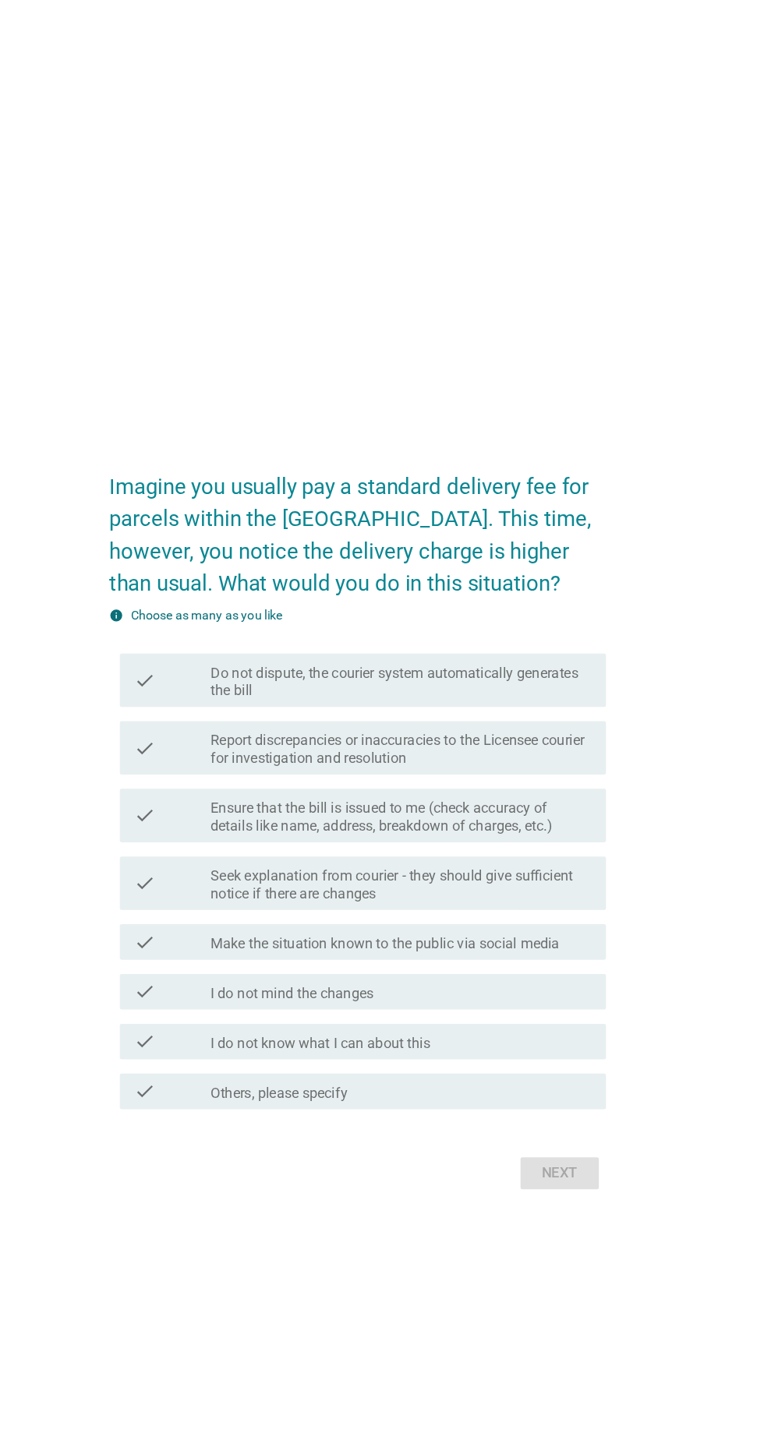
click at [551, 615] on label "Do not dispute, the courier system automatically generates the bill" at bounding box center [420, 599] width 334 height 31
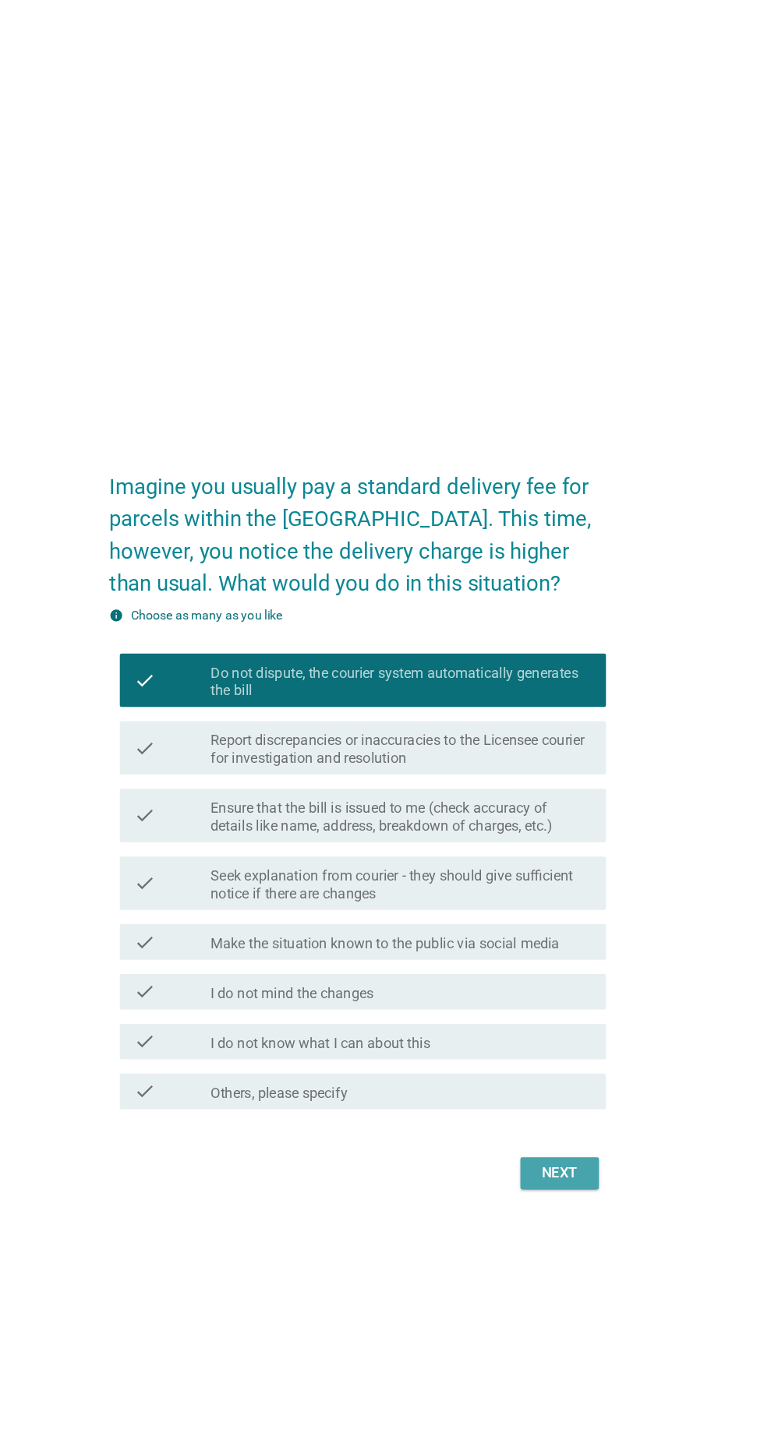
click at [564, 1039] on div "Next" at bounding box center [559, 1029] width 44 height 19
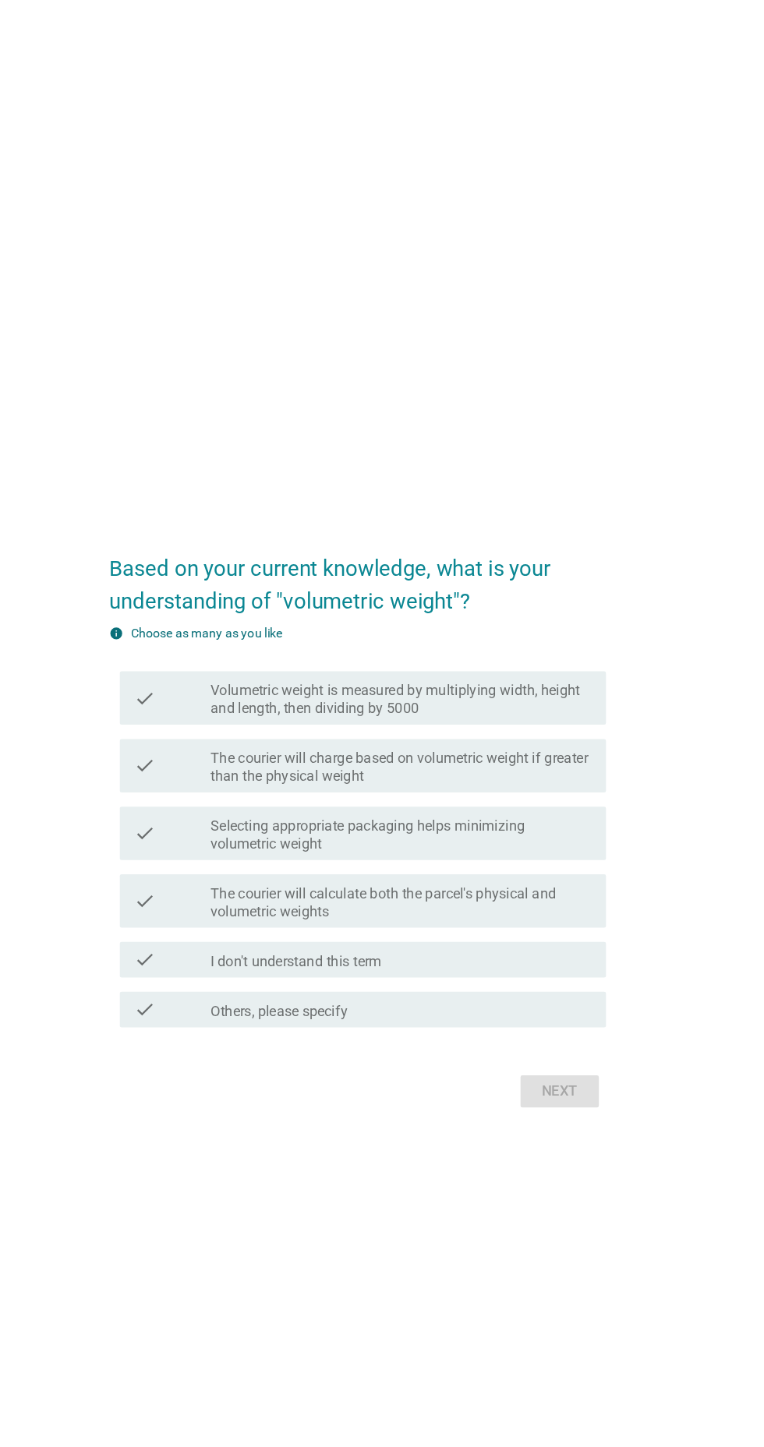
scroll to position [72, 0]
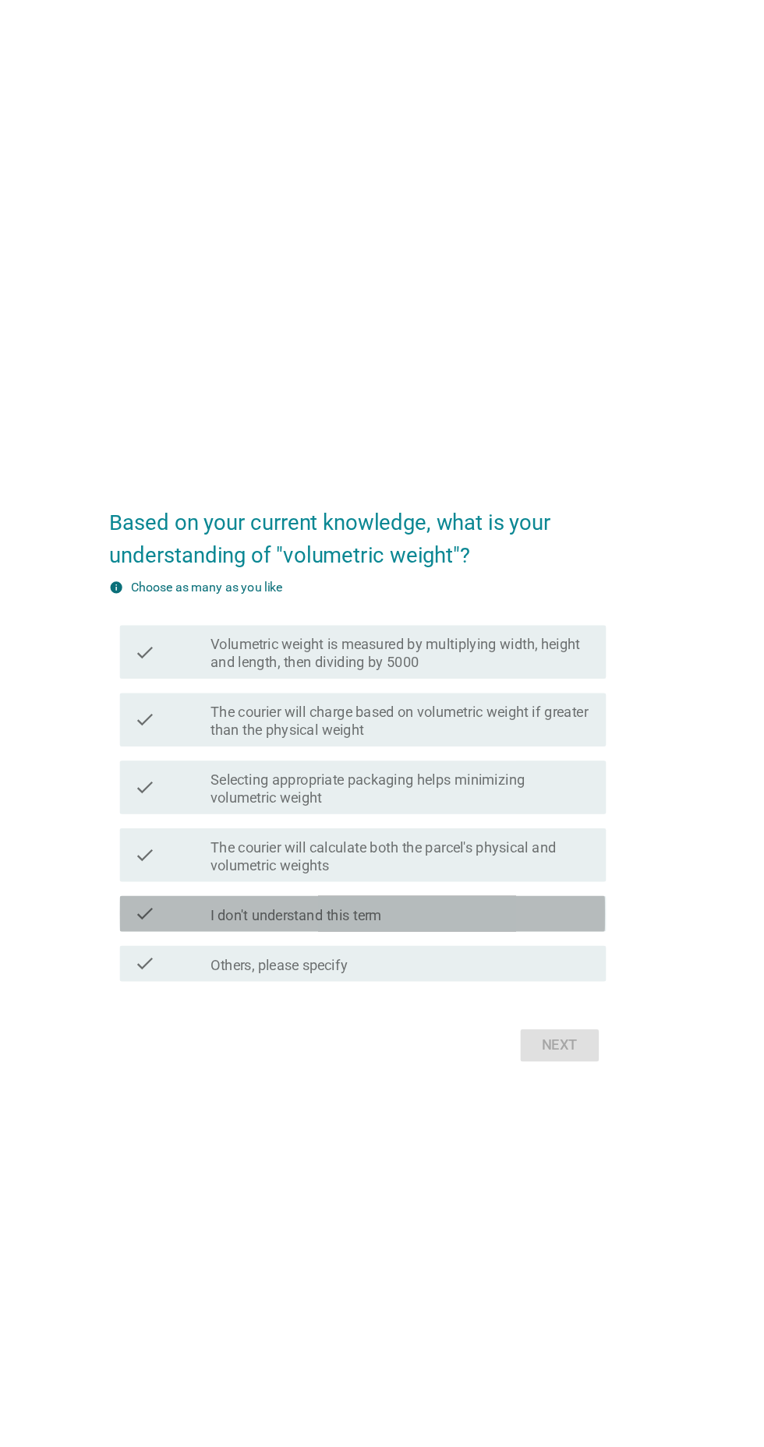
click at [483, 811] on div "check_box_outline_blank I don't understand this term" at bounding box center [420, 801] width 334 height 19
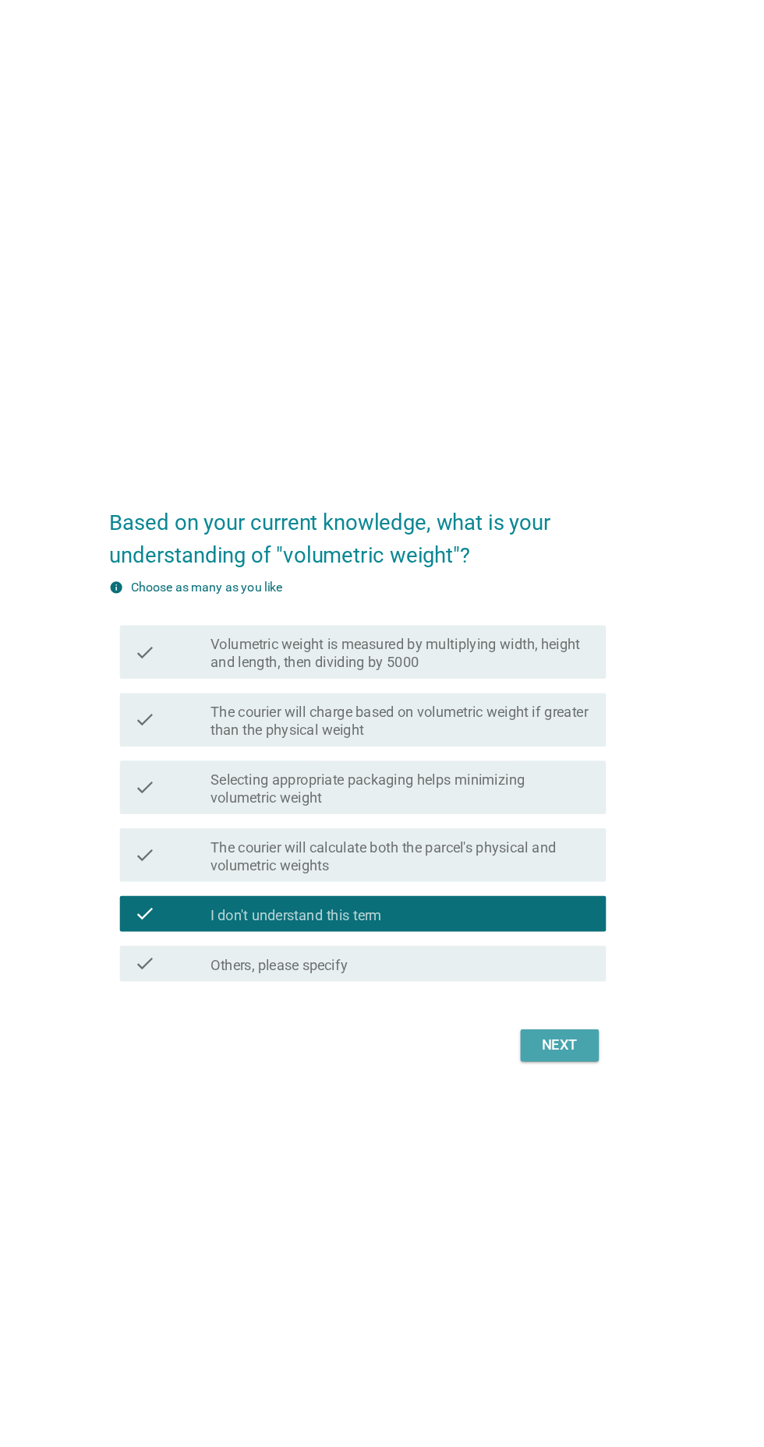
click at [569, 927] on div "Next" at bounding box center [559, 917] width 44 height 19
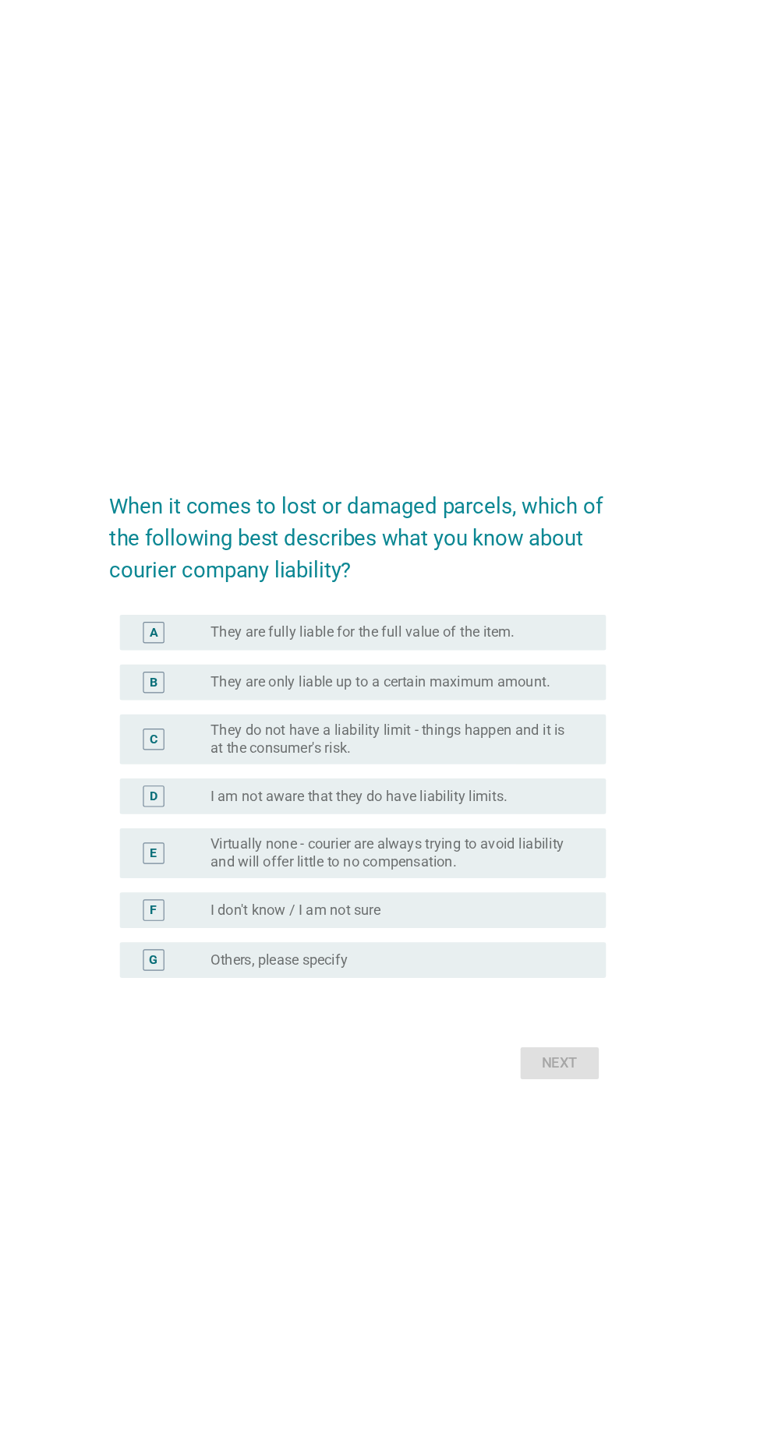
scroll to position [0, 0]
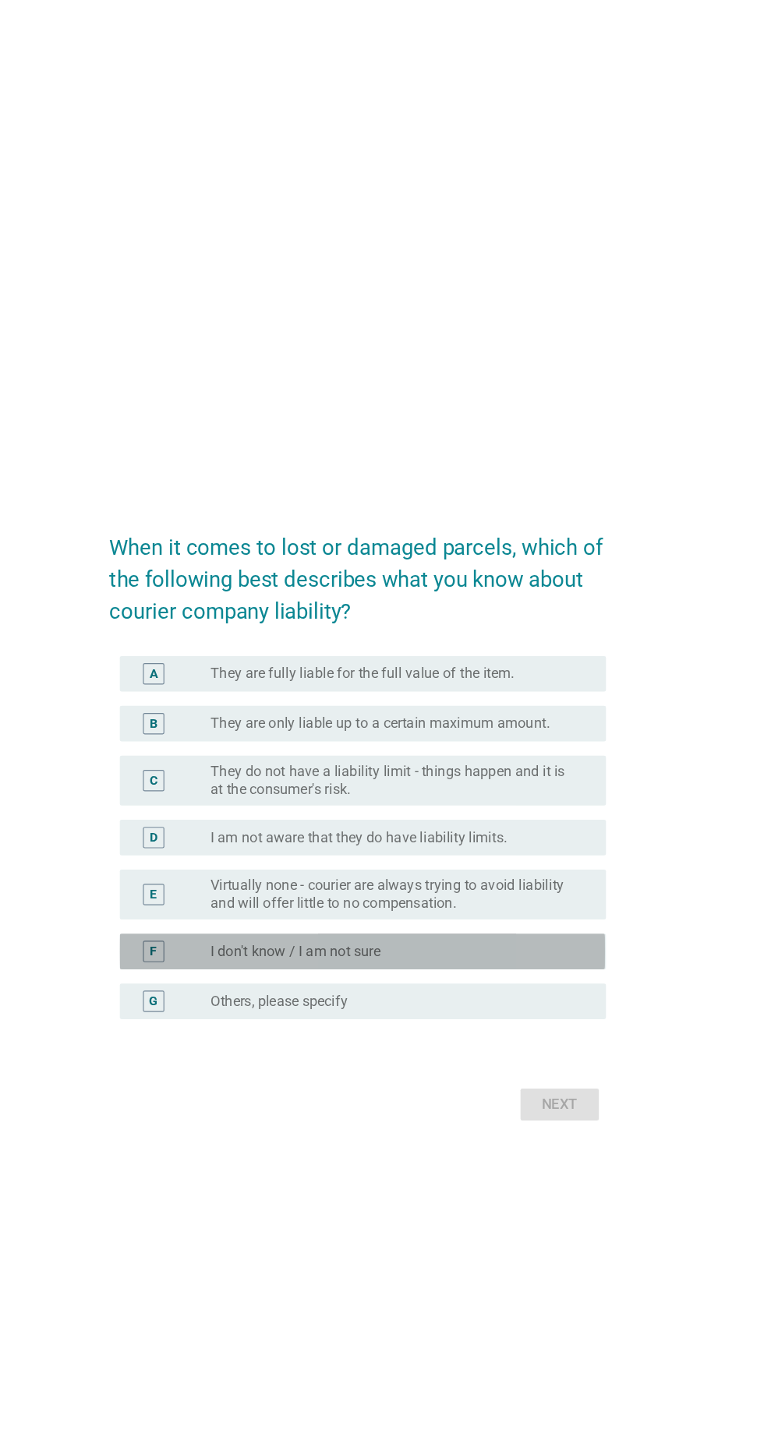
click at [468, 847] on div "radio_button_unchecked I don't know / I am not sure" at bounding box center [413, 839] width 321 height 16
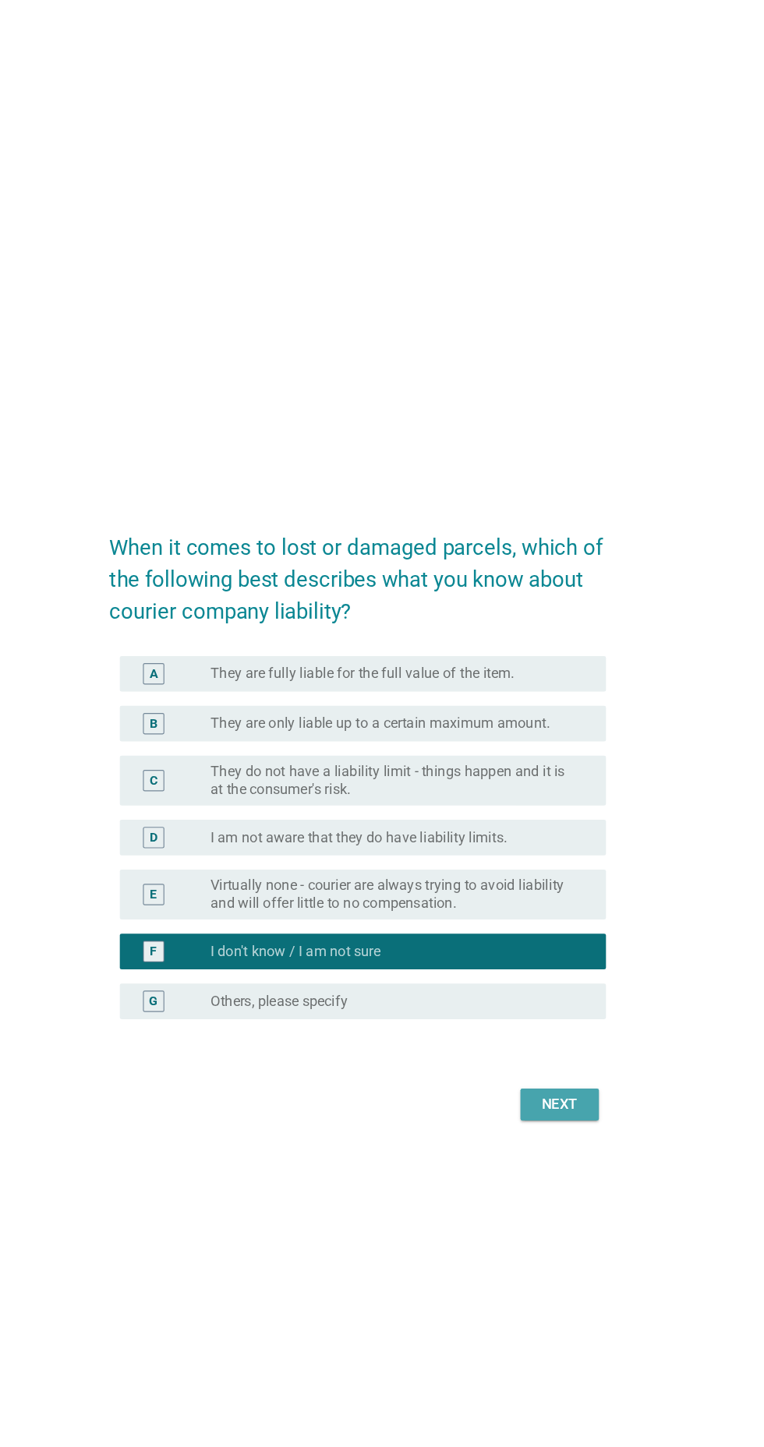
click at [570, 983] on div "Next" at bounding box center [559, 973] width 44 height 19
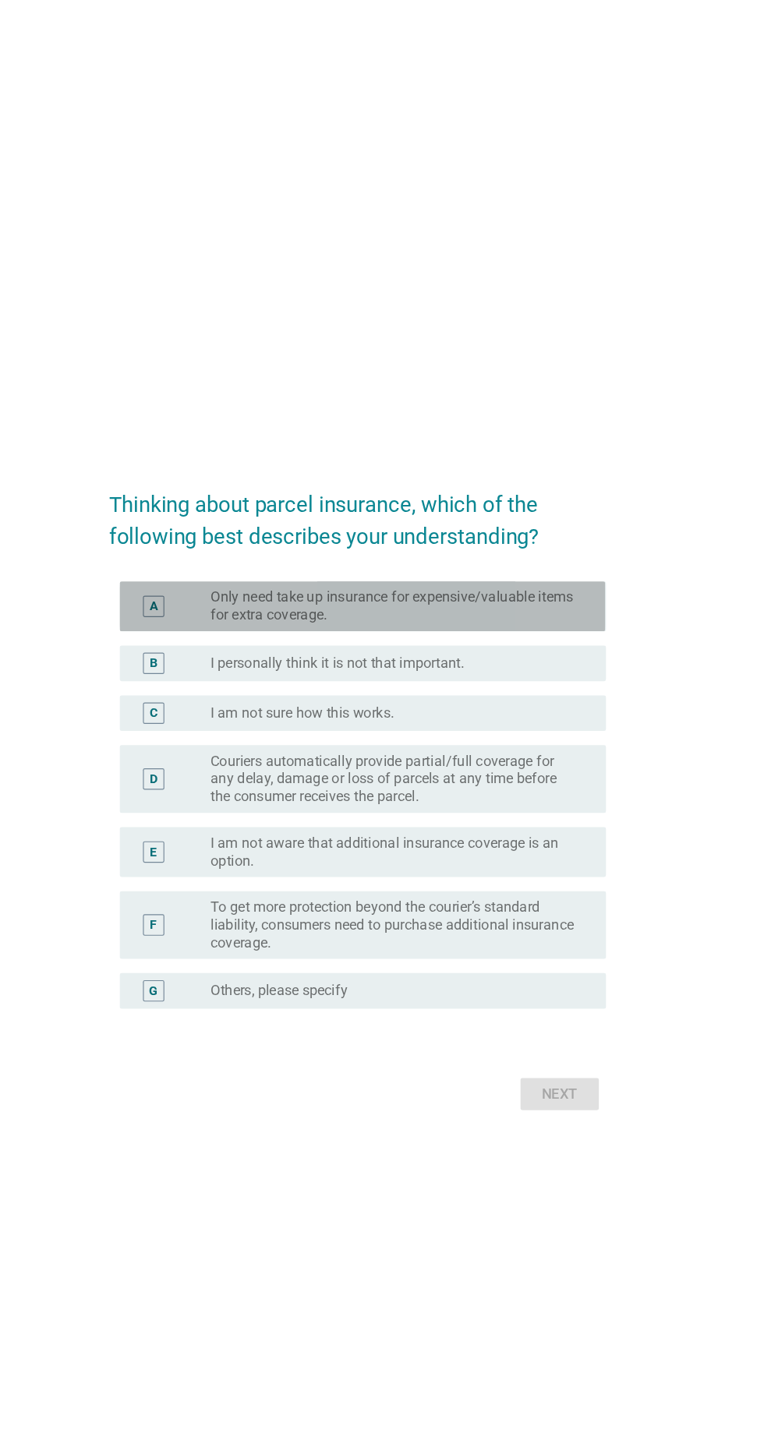
click at [546, 576] on label "Only need take up insurance for expensive/valuable items for extra coverage." at bounding box center [413, 560] width 321 height 31
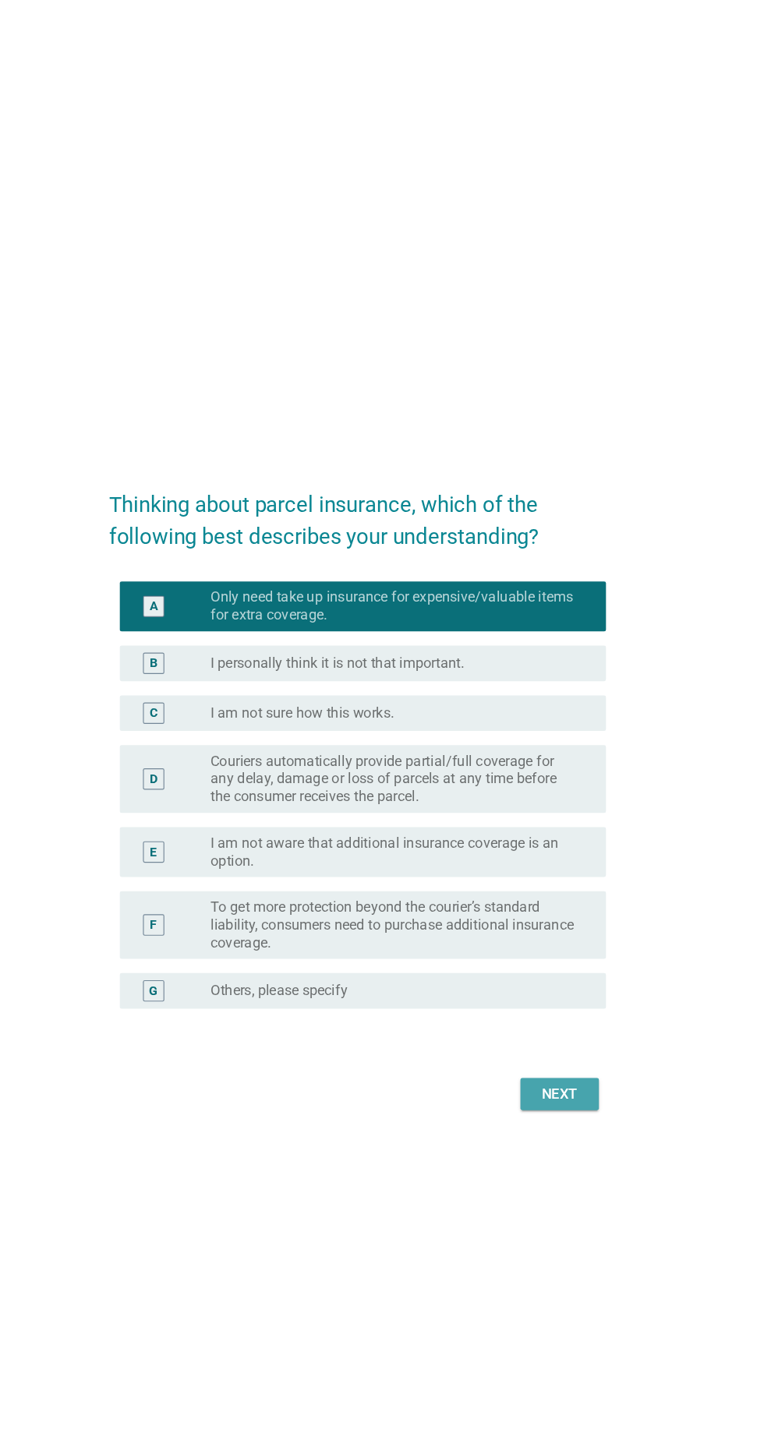
click at [565, 997] on div "Next" at bounding box center [559, 987] width 44 height 19
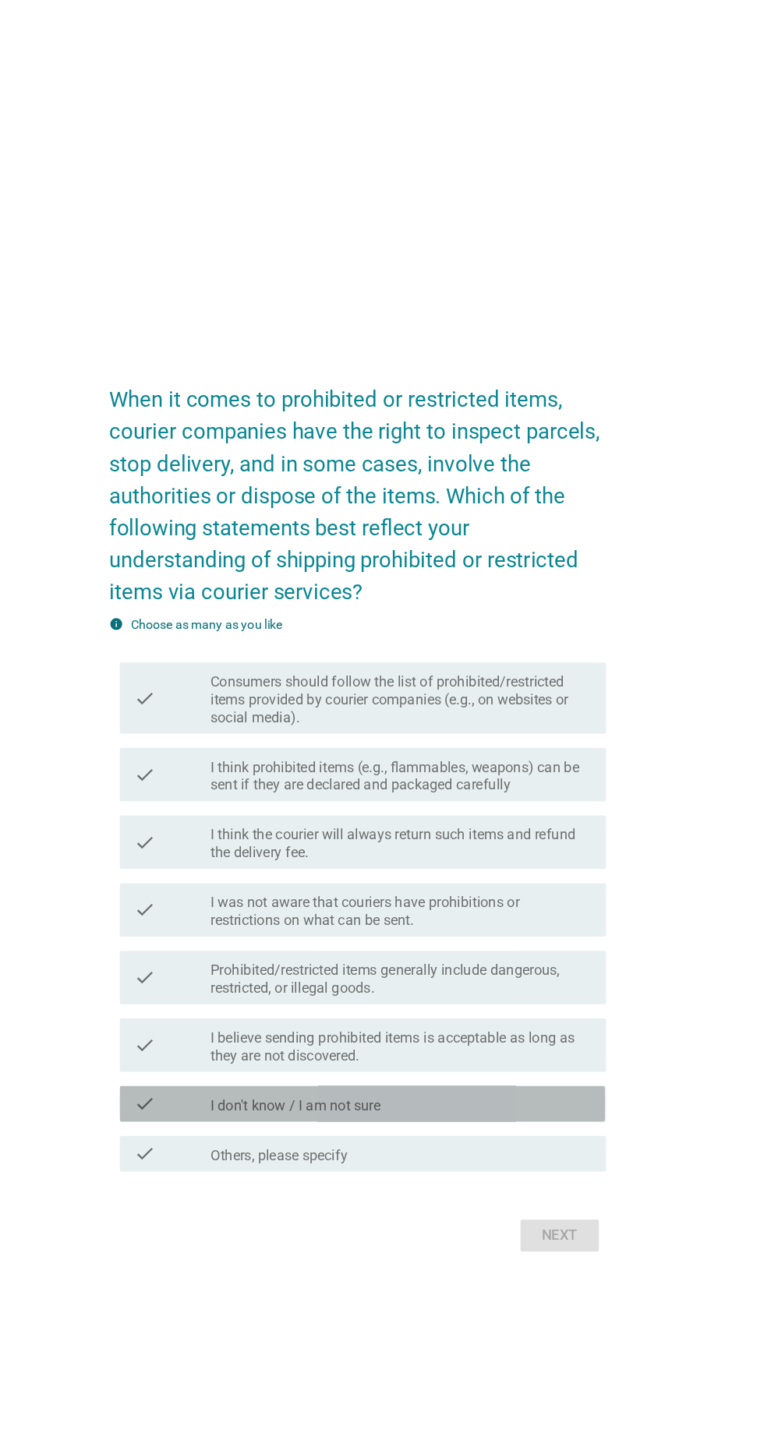
click at [563, 989] on div "check_box_outline_blank I don't know / I am not sure" at bounding box center [420, 979] width 334 height 19
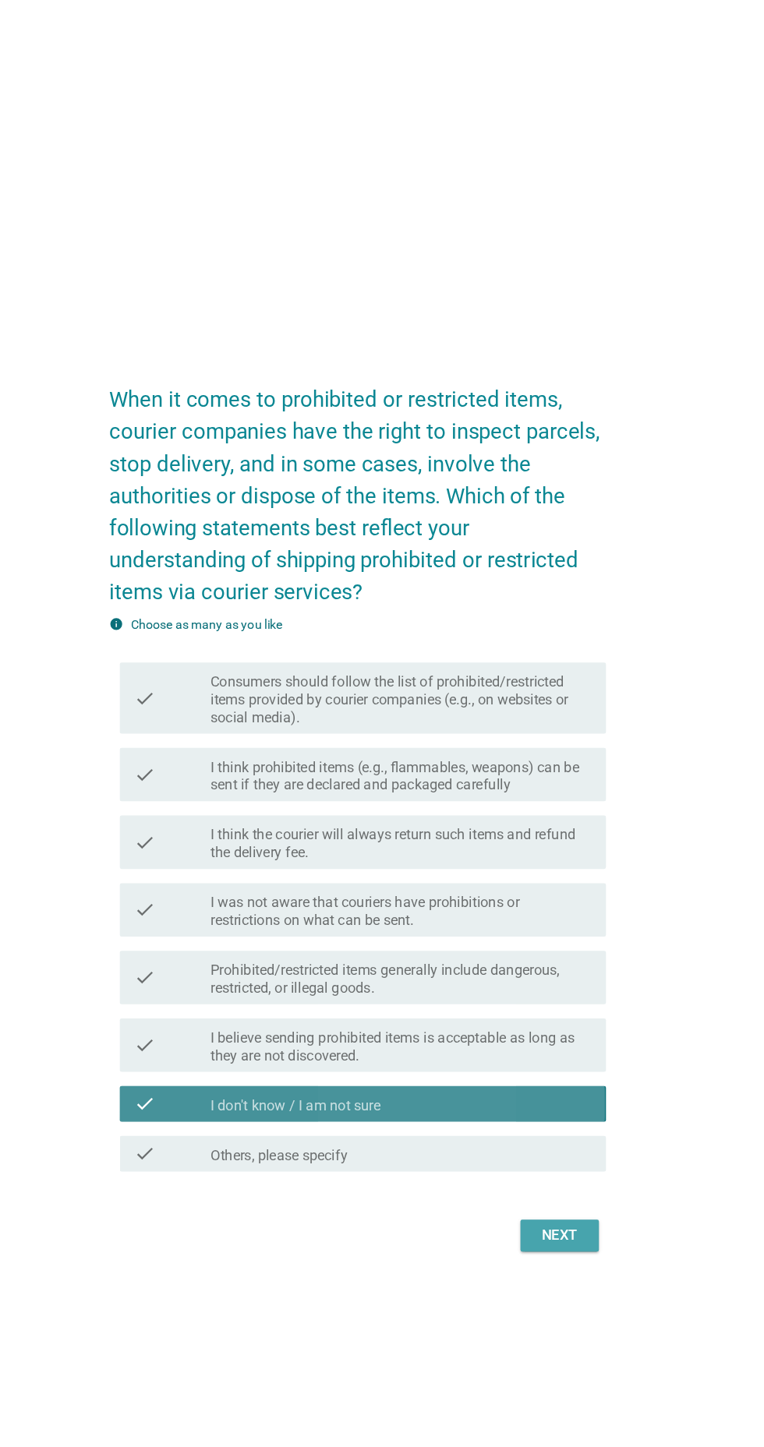
click at [577, 1109] on button "Next" at bounding box center [558, 1095] width 69 height 28
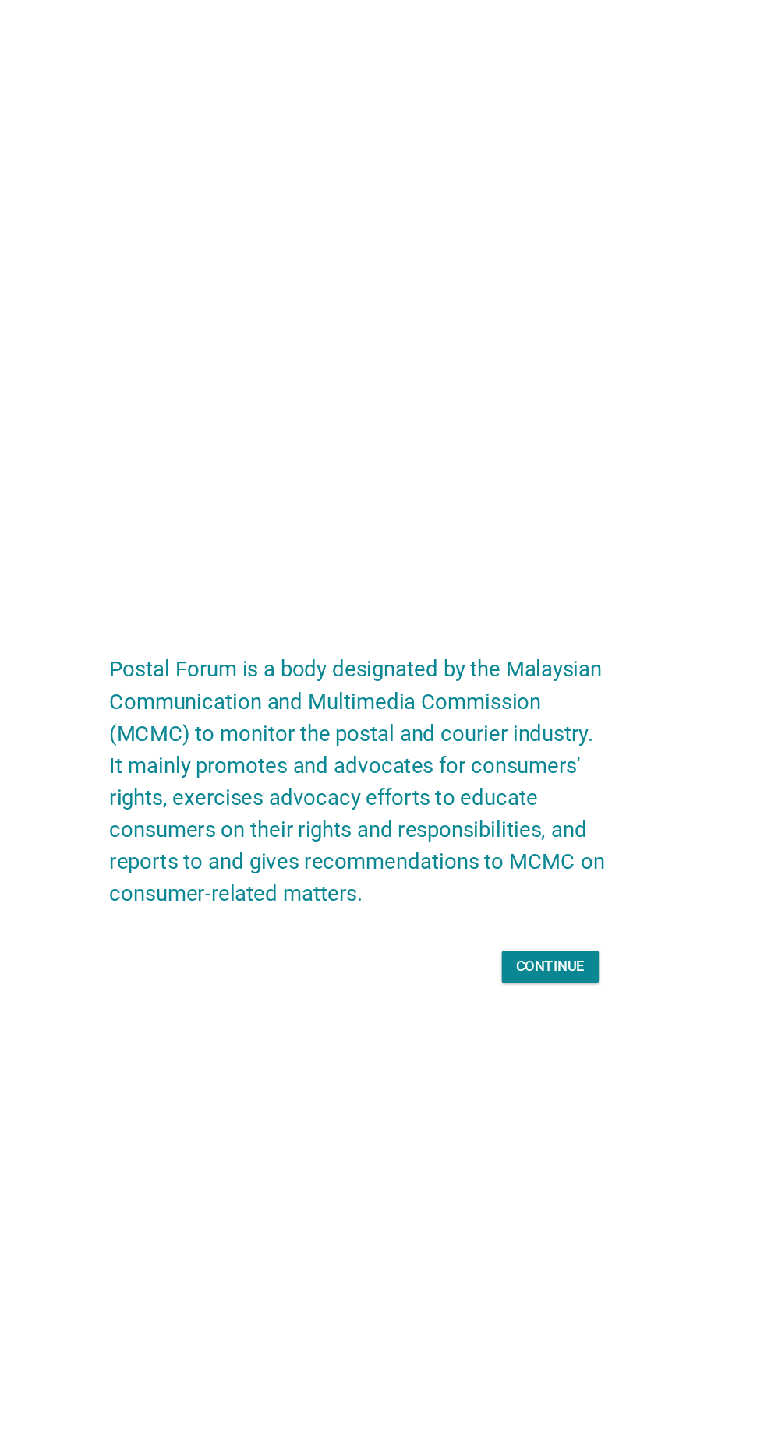
scroll to position [144, 0]
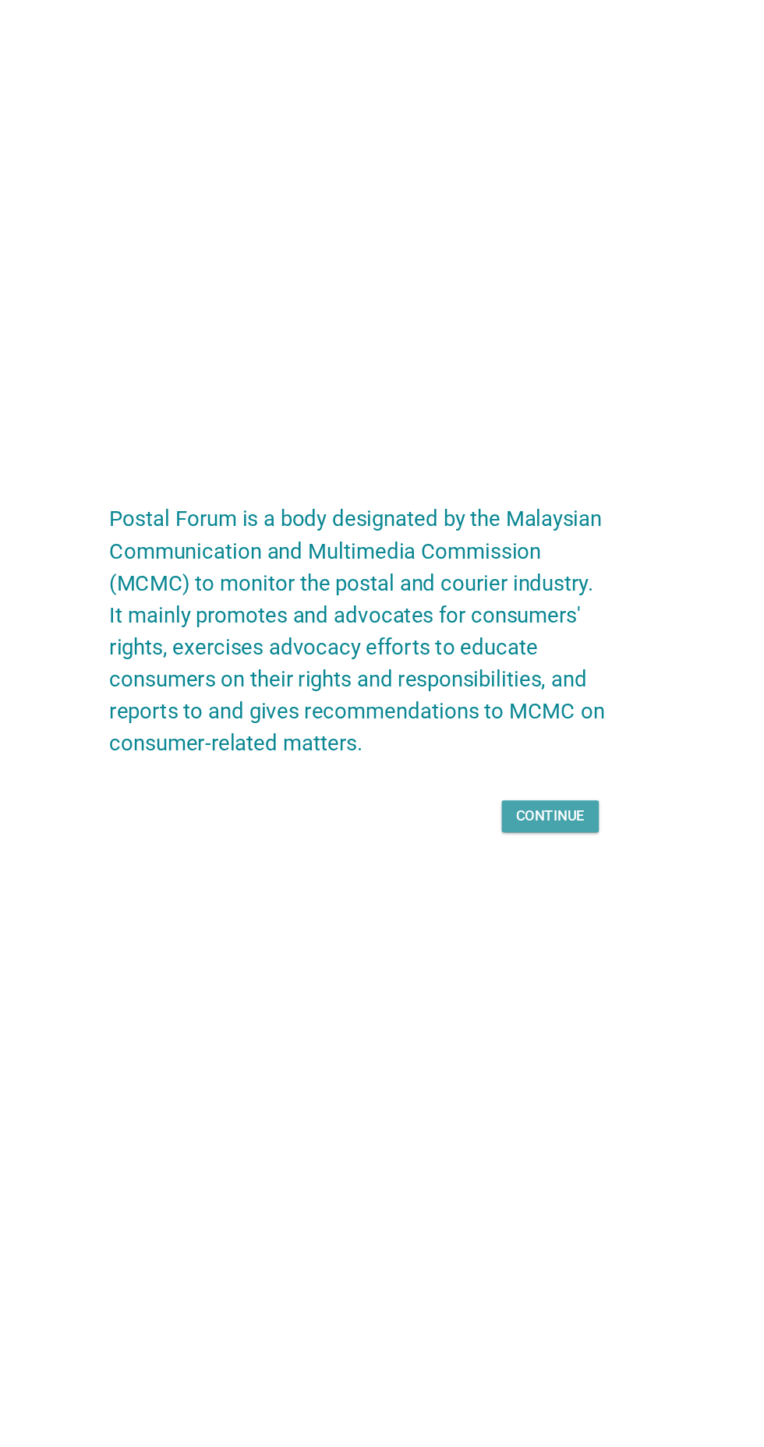
click at [590, 805] on button "Continue" at bounding box center [550, 819] width 85 height 28
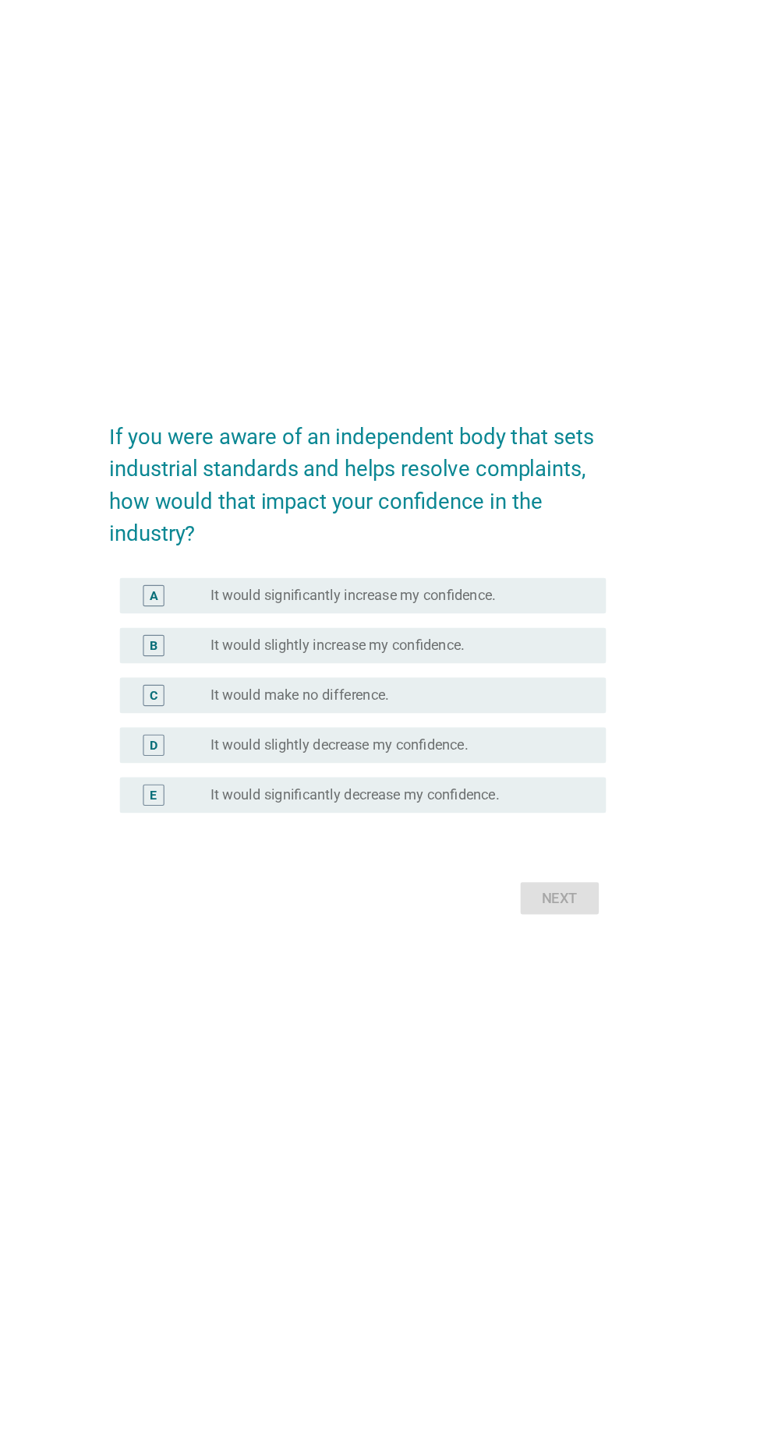
scroll to position [0, 0]
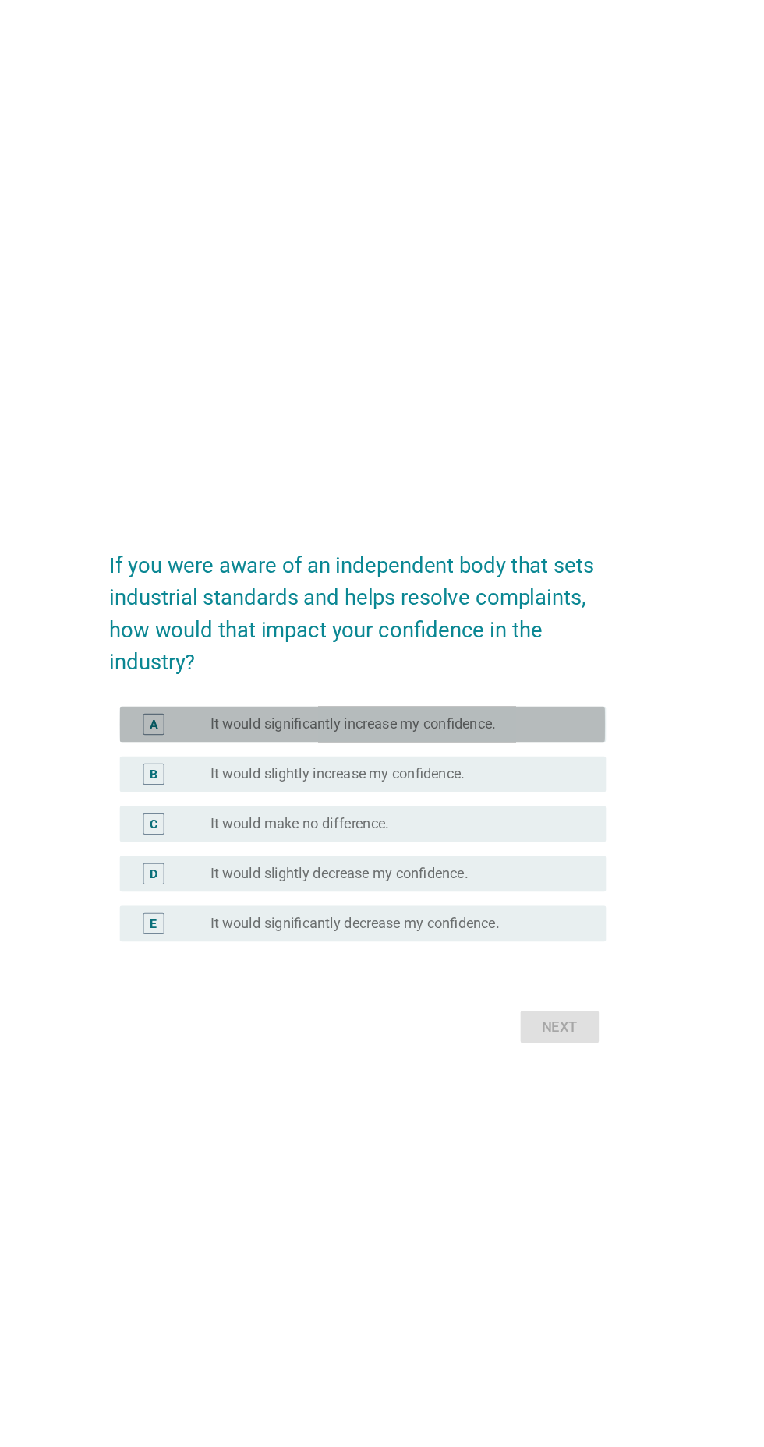
click at [574, 676] on div "radio_button_unchecked It would significantly increase my confidence." at bounding box center [420, 666] width 334 height 19
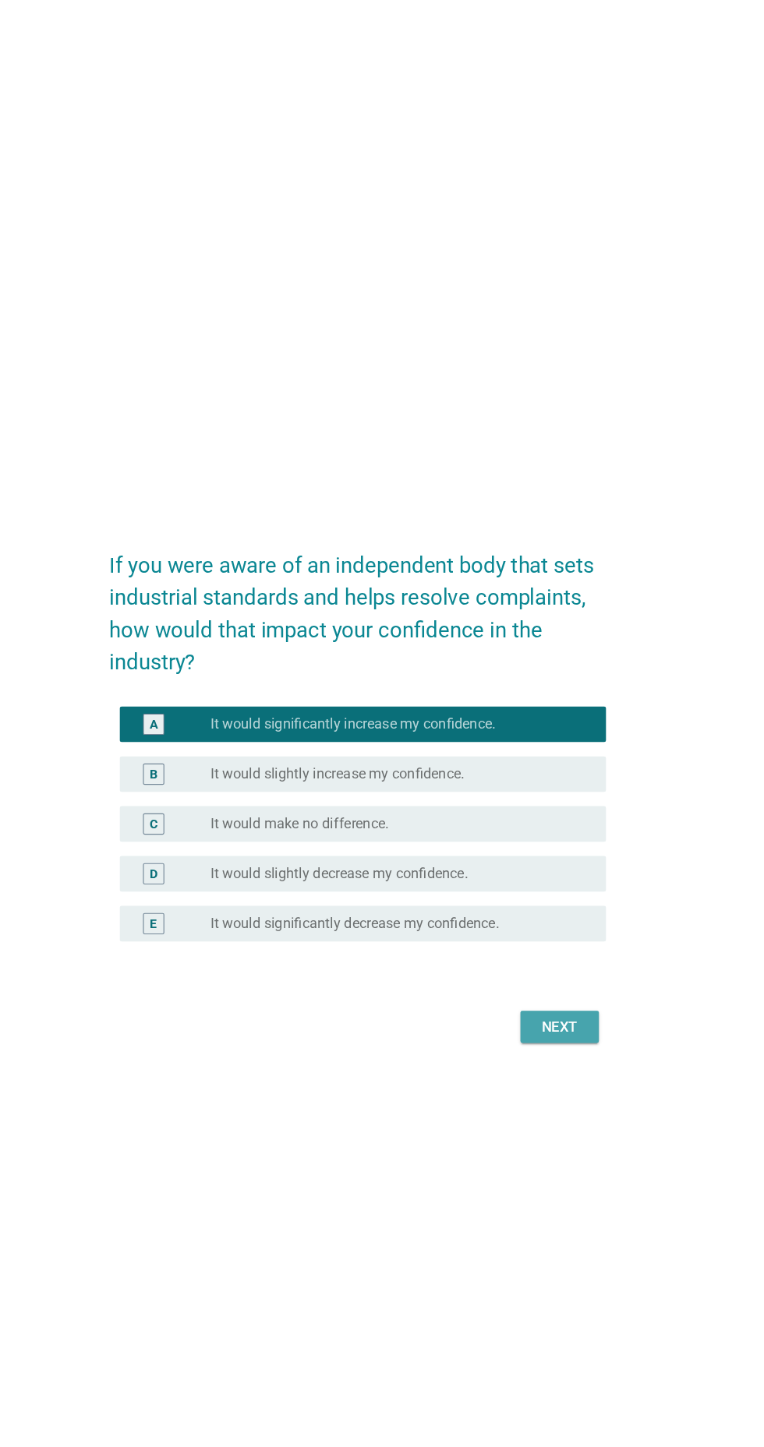
click at [572, 945] on button "Next" at bounding box center [558, 931] width 69 height 28
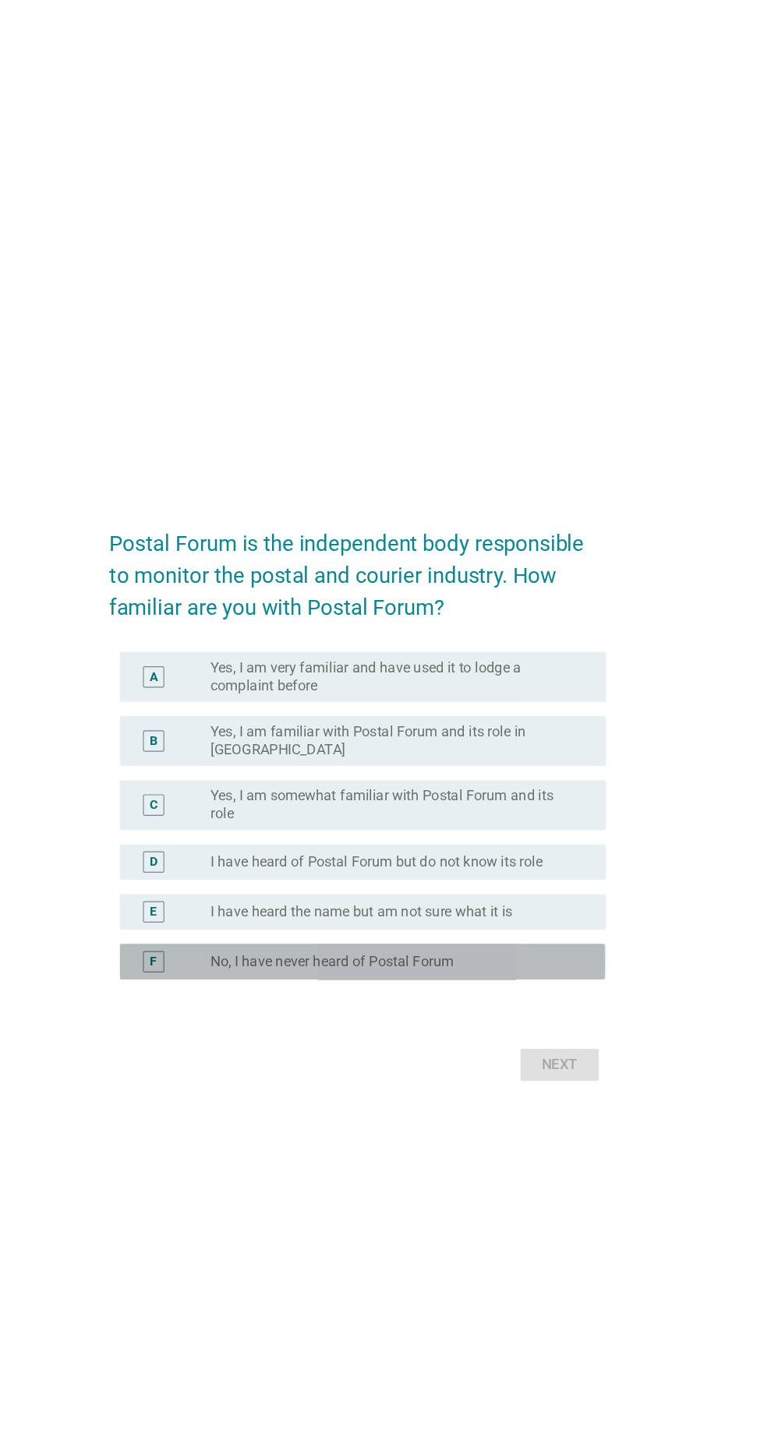
click at [542, 875] on div "radio_button_unchecked No, I have never heard of Postal Forum" at bounding box center [413, 868] width 321 height 16
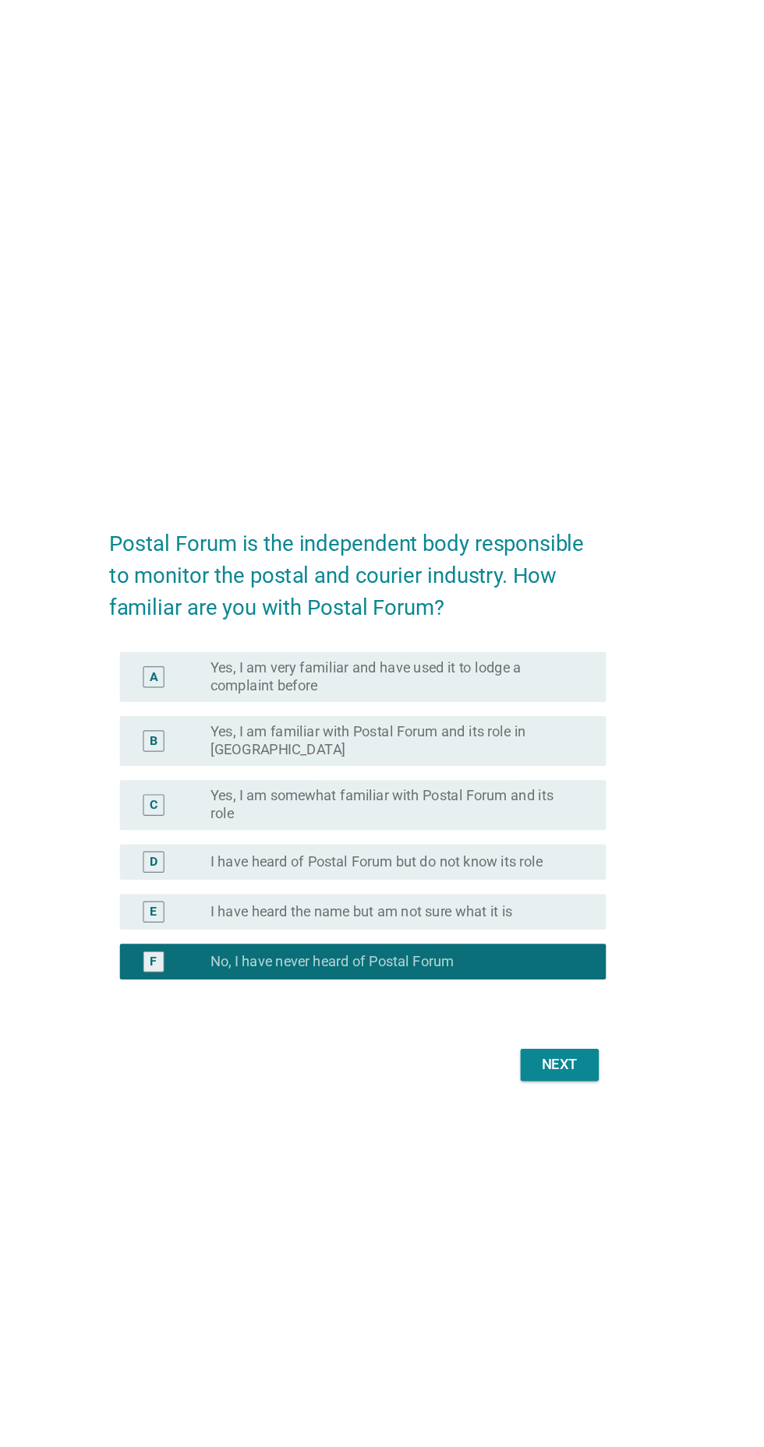
click at [578, 972] on button "Next" at bounding box center [558, 958] width 69 height 28
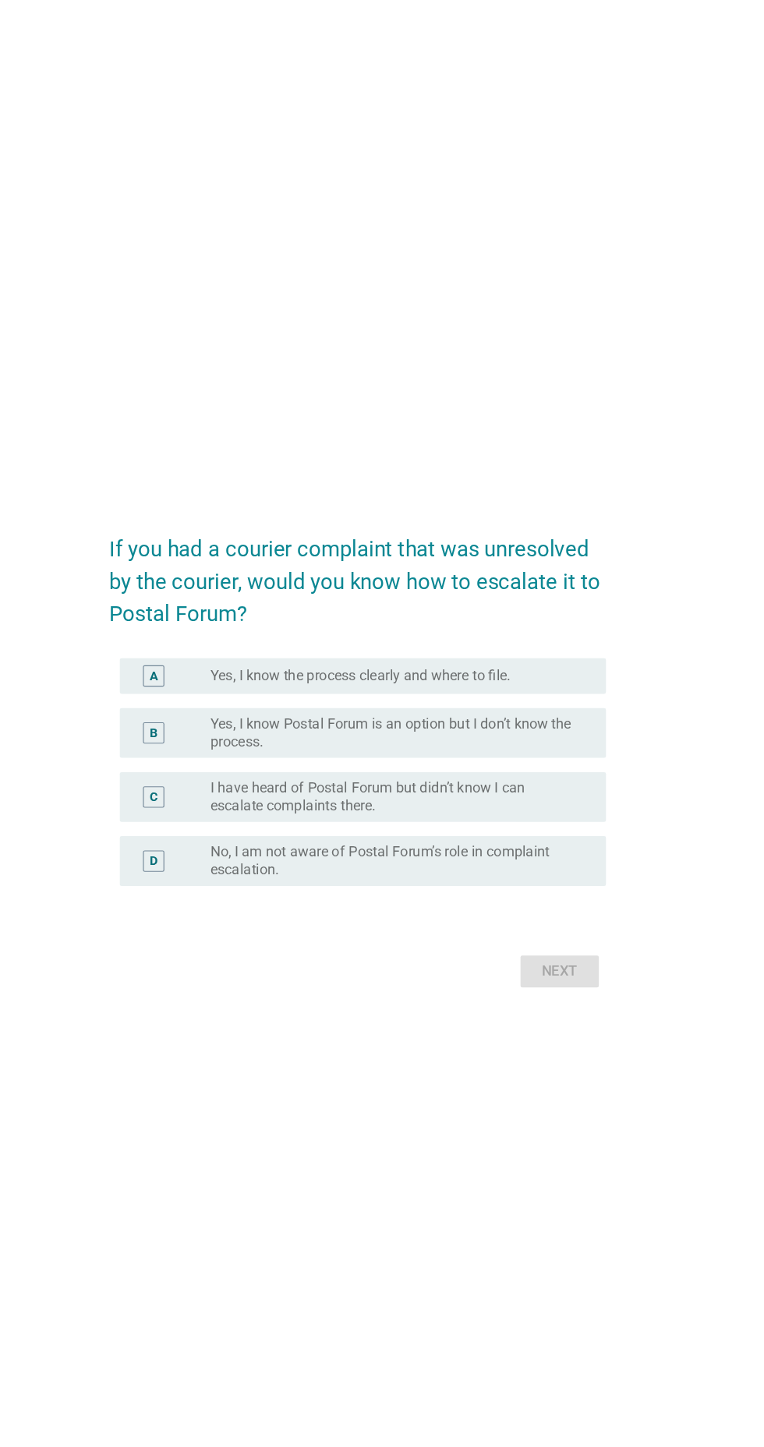
scroll to position [43, 0]
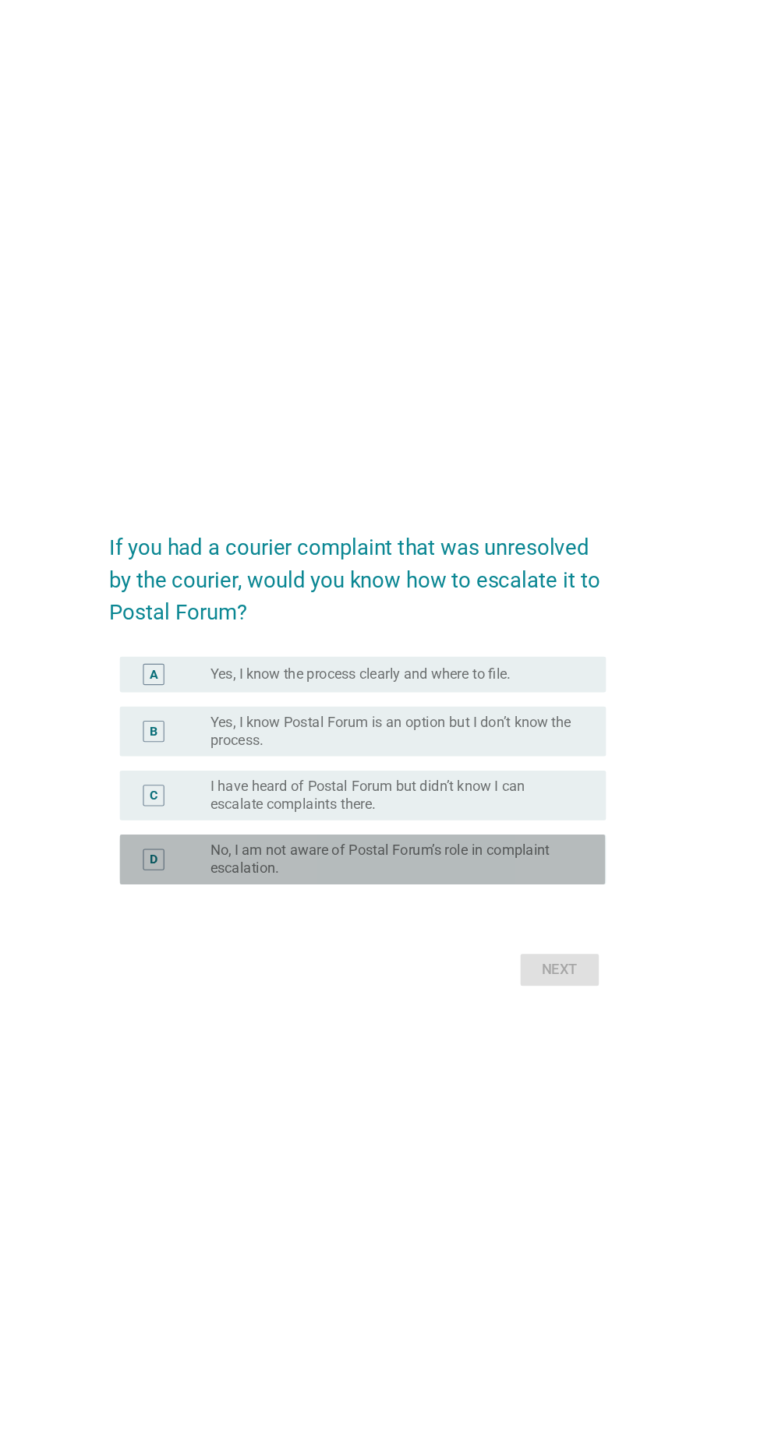
click at [557, 792] on label "No, I am not aware of Postal Forum’s role in complaint escalation." at bounding box center [413, 776] width 321 height 31
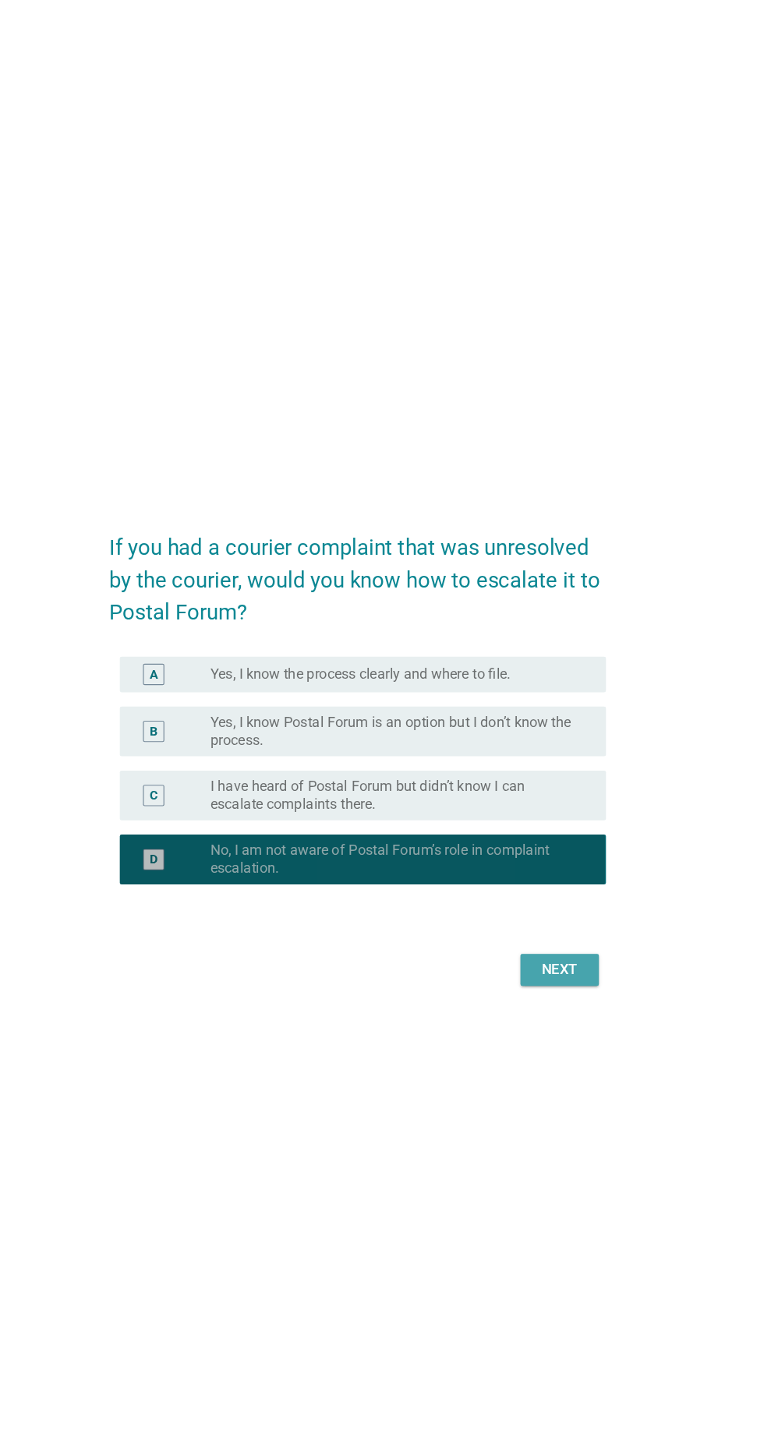
click at [587, 888] on button "Next" at bounding box center [558, 874] width 69 height 28
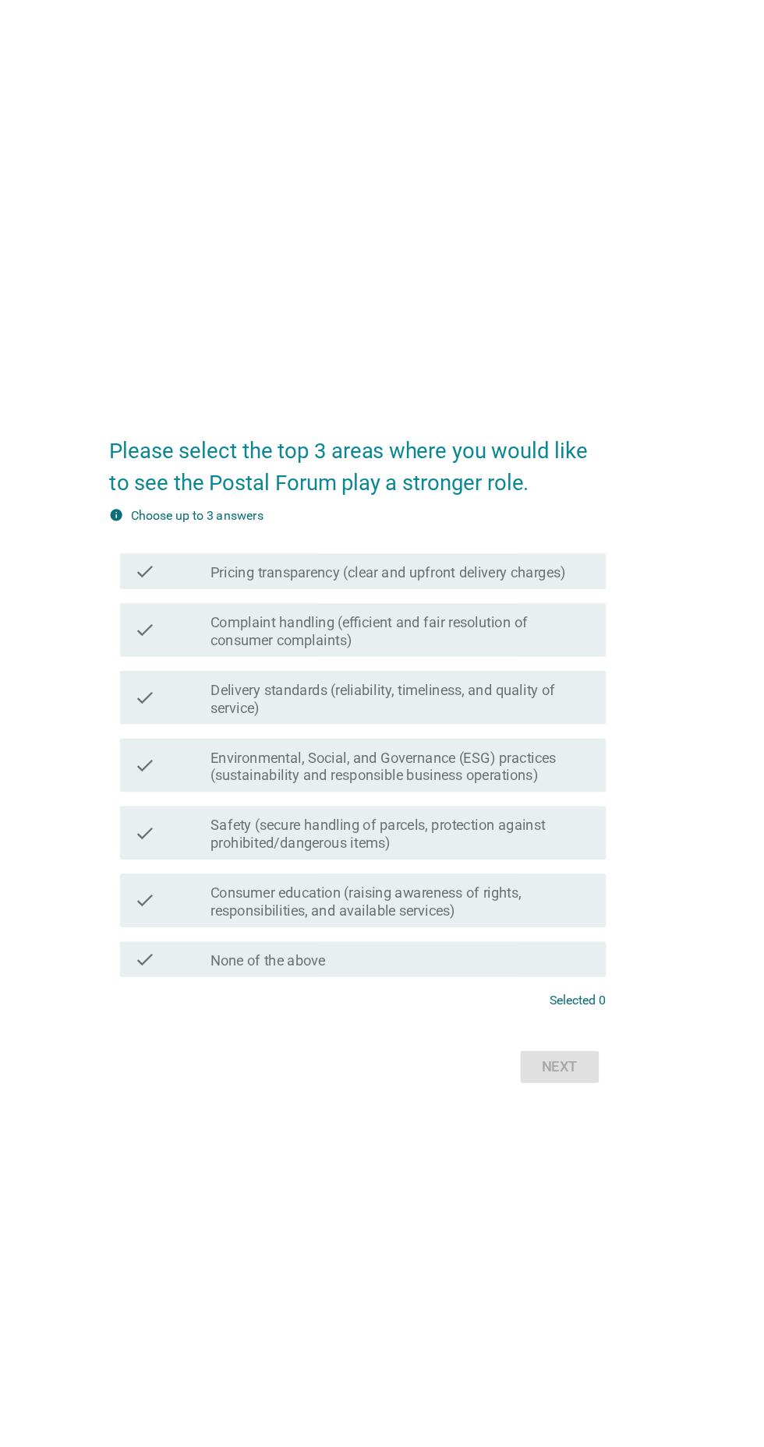
scroll to position [0, 0]
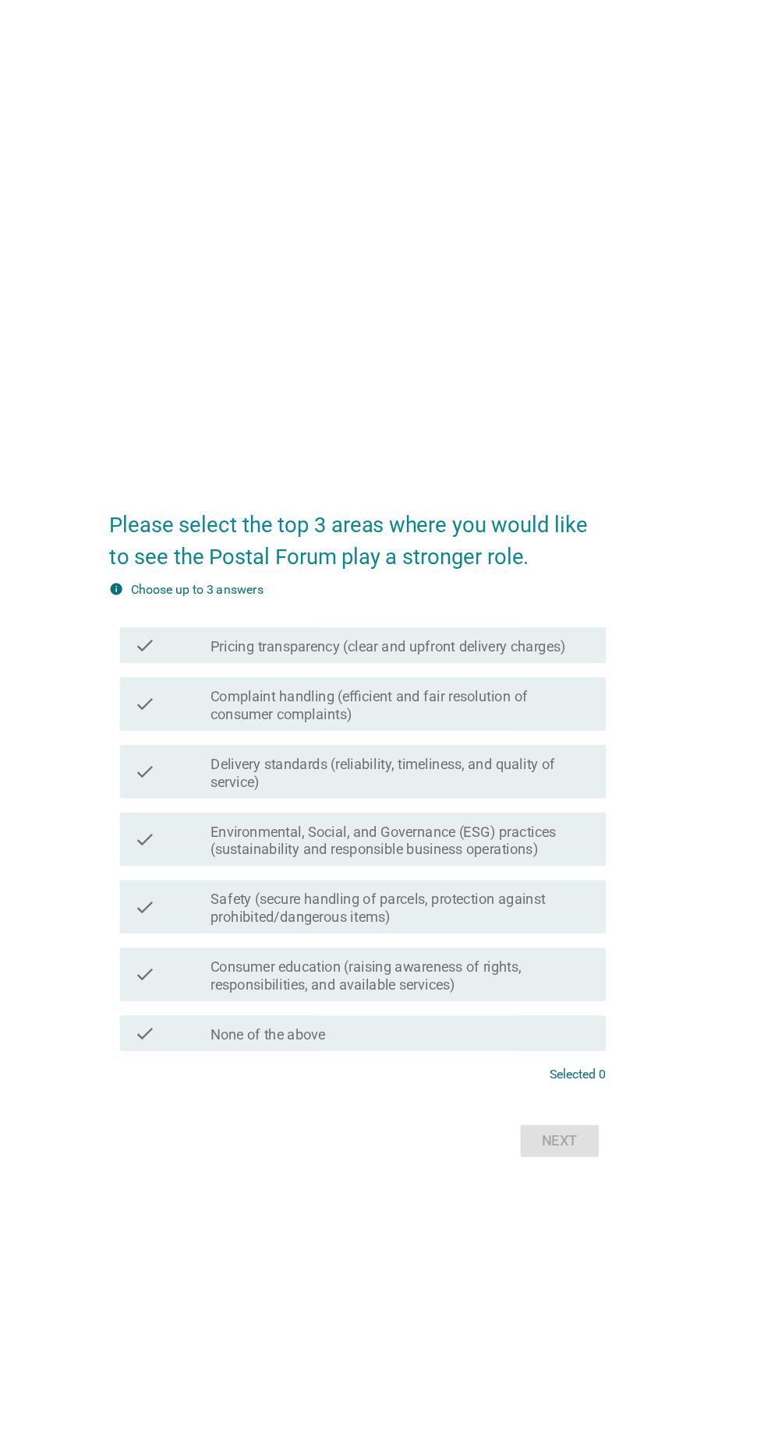
click at [537, 914] on div "check_box_outline_blank None of the above" at bounding box center [420, 904] width 334 height 19
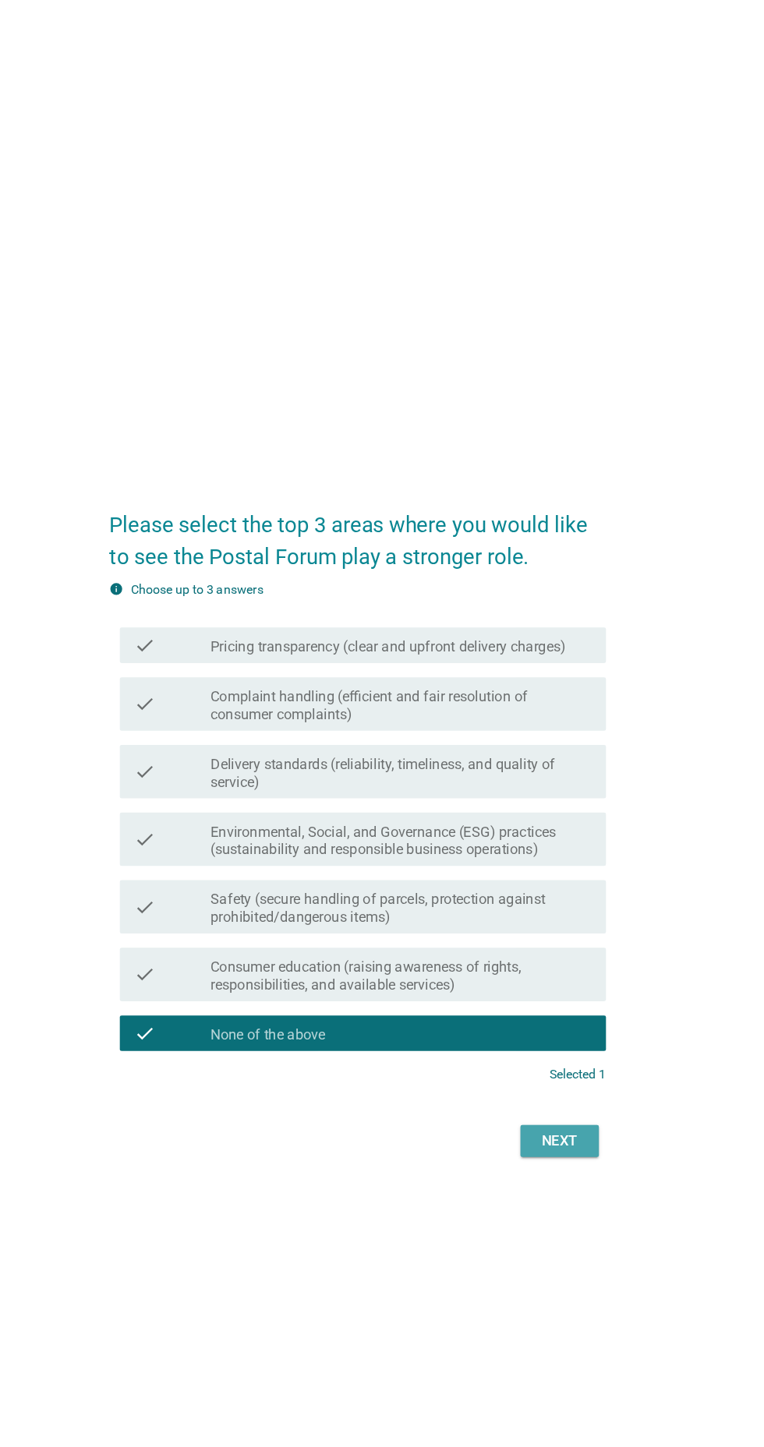
click at [591, 1013] on button "Next" at bounding box center [558, 999] width 69 height 28
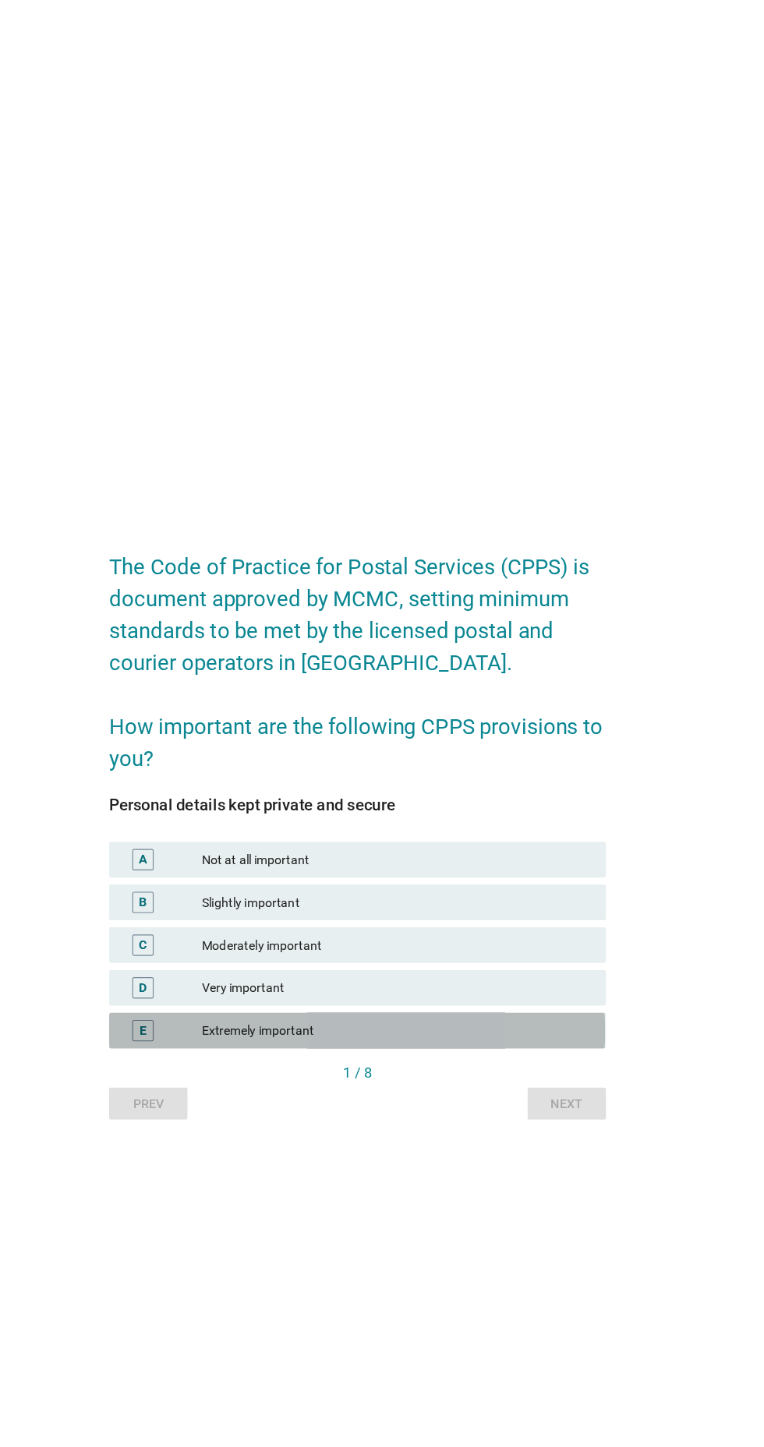
click at [548, 912] on div "Extremely important" at bounding box center [415, 902] width 341 height 19
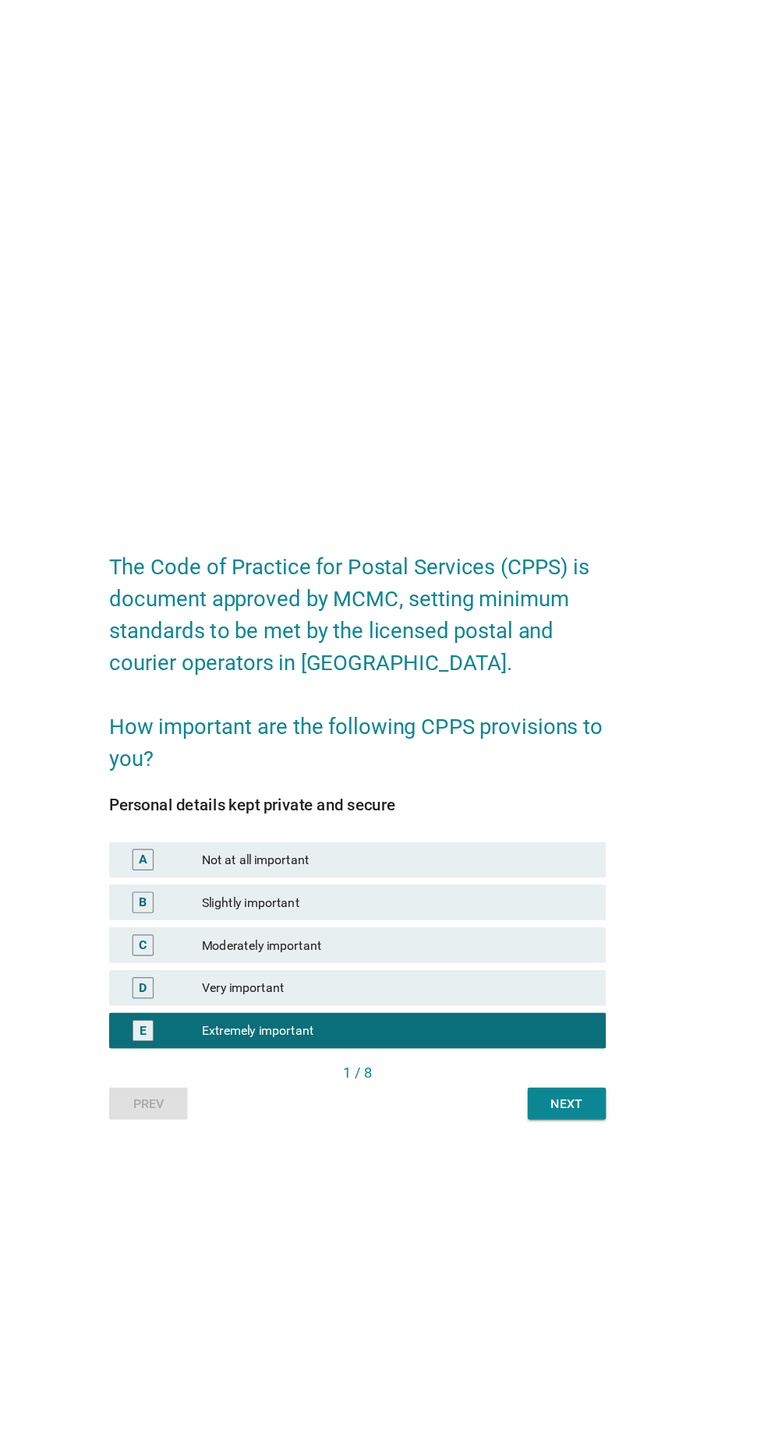
click at [553, 874] on div "Very important" at bounding box center [415, 865] width 341 height 19
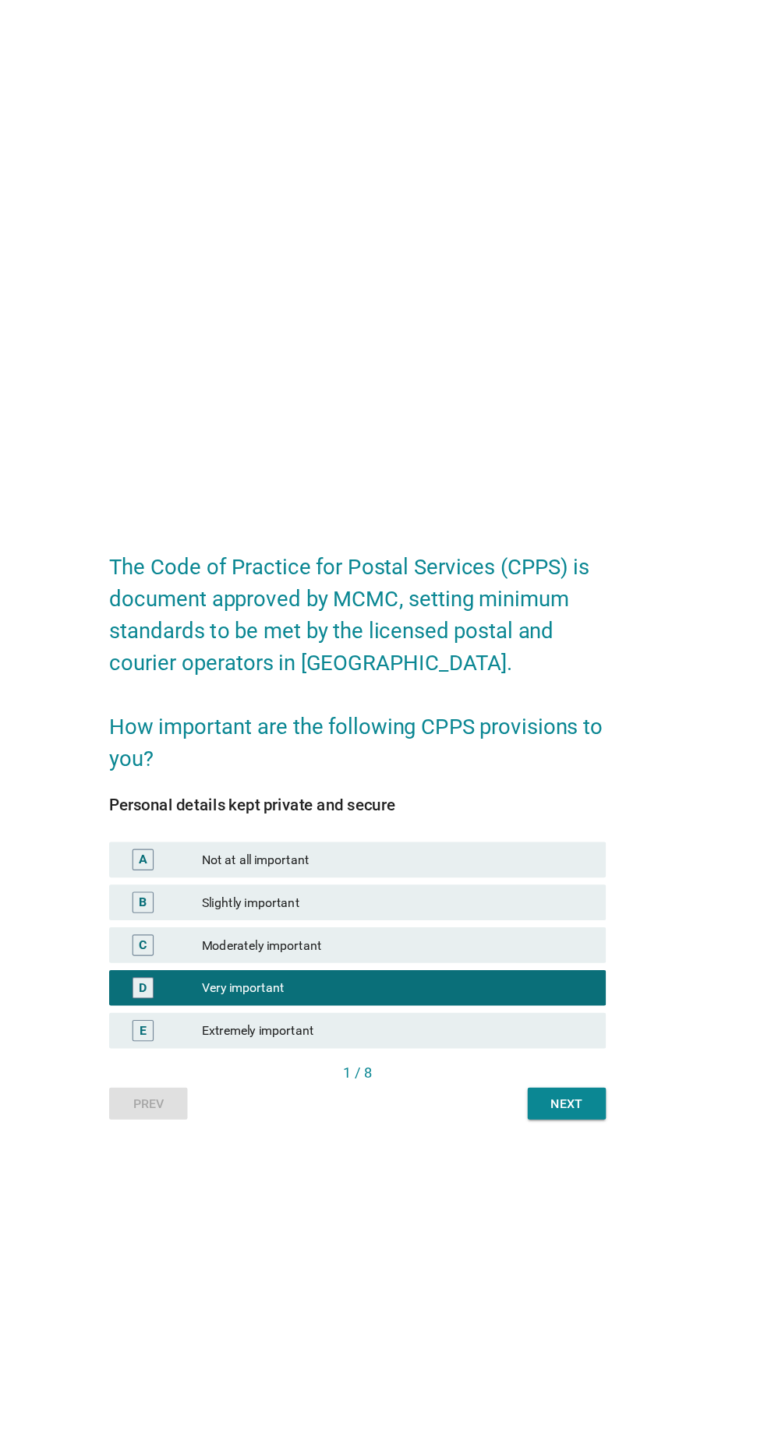
click at [591, 980] on button "Next" at bounding box center [565, 966] width 69 height 28
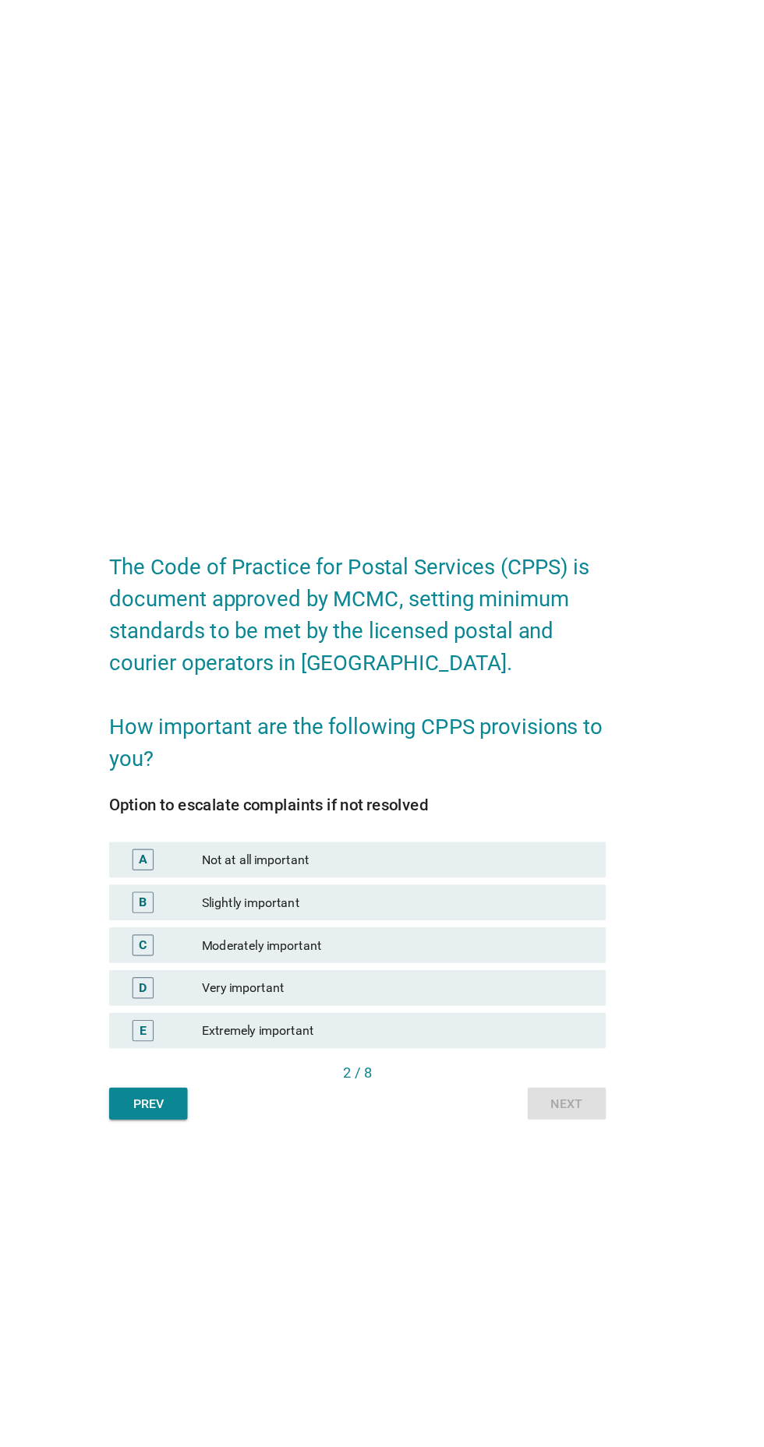
click at [552, 874] on div "Very important" at bounding box center [415, 865] width 341 height 19
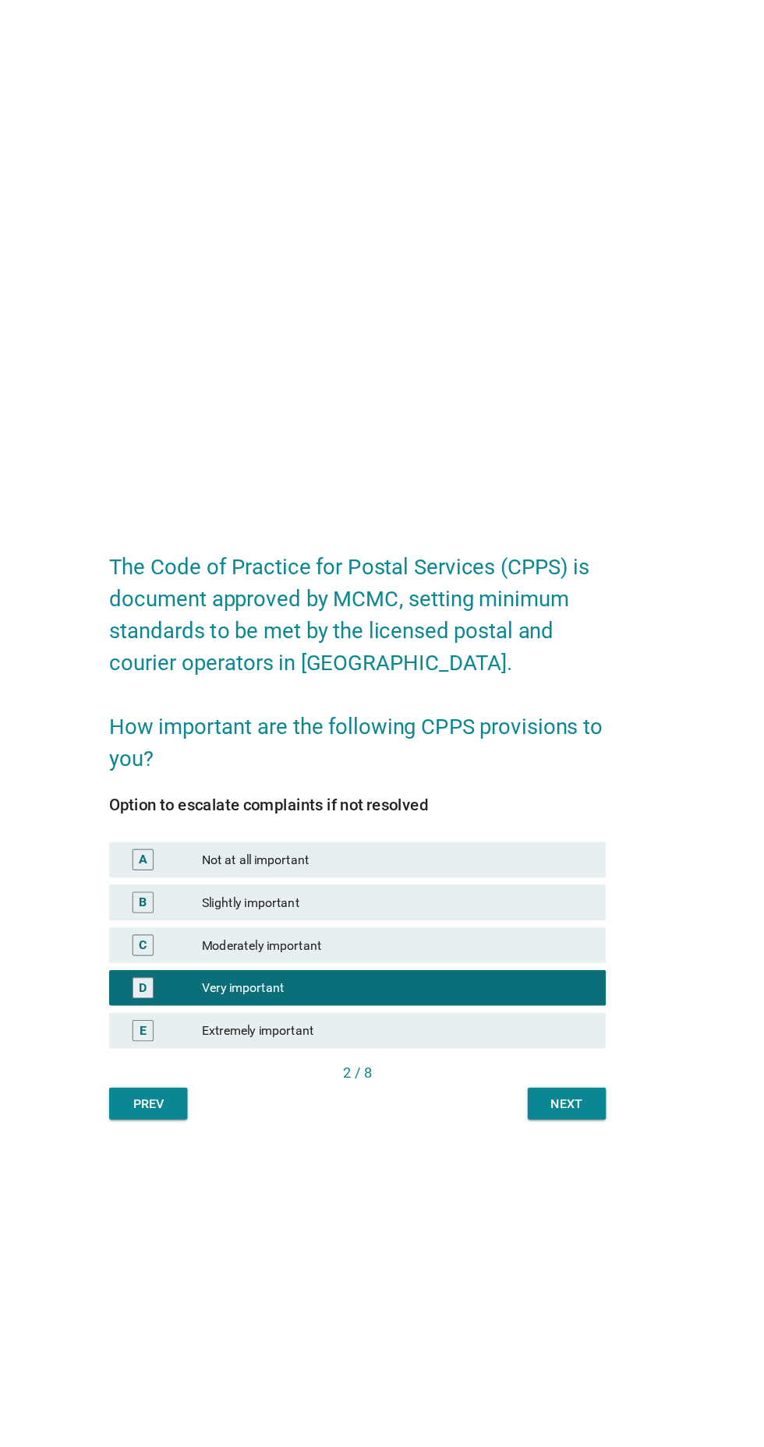
click at [574, 975] on div "Next" at bounding box center [565, 966] width 44 height 16
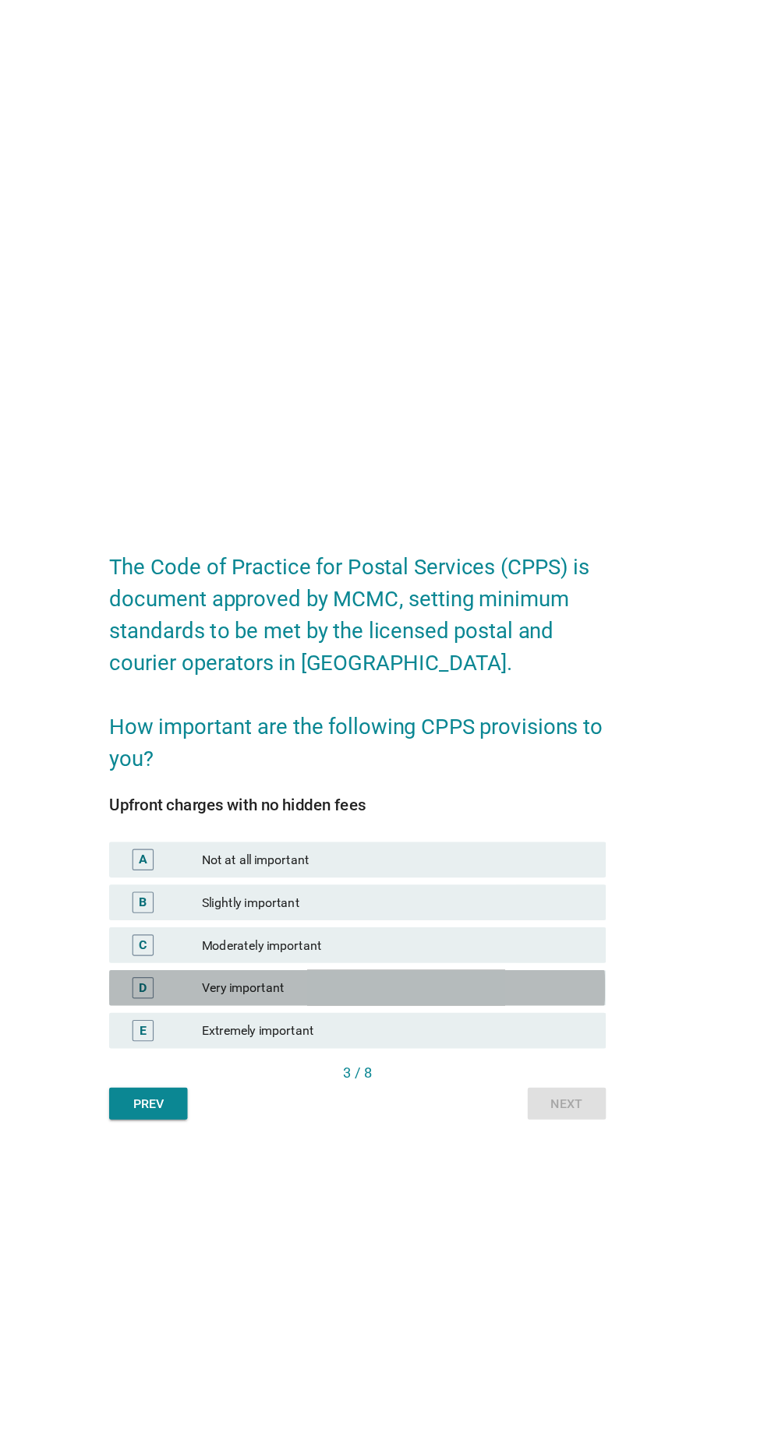
click at [530, 874] on div "Very important" at bounding box center [415, 865] width 341 height 19
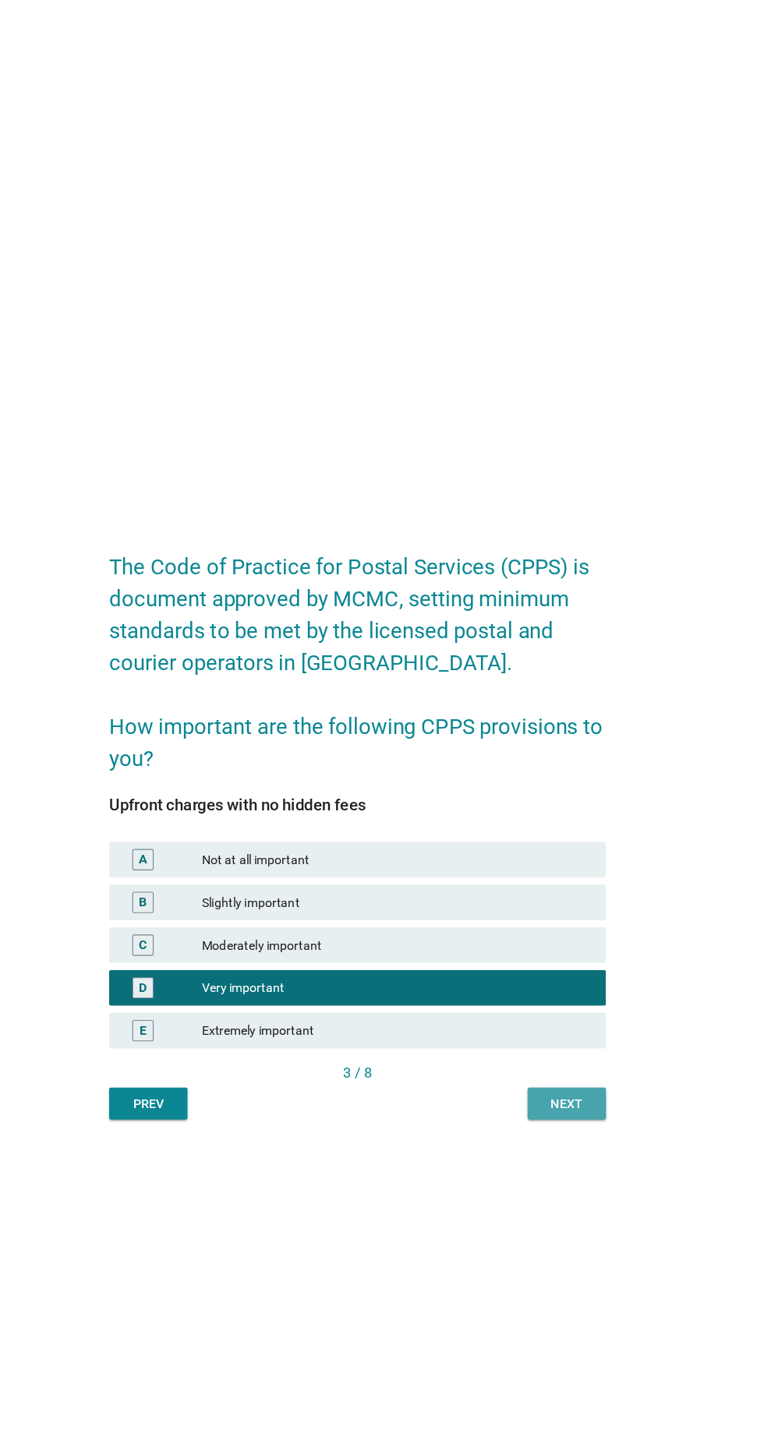
click at [562, 975] on div "Next" at bounding box center [565, 966] width 44 height 16
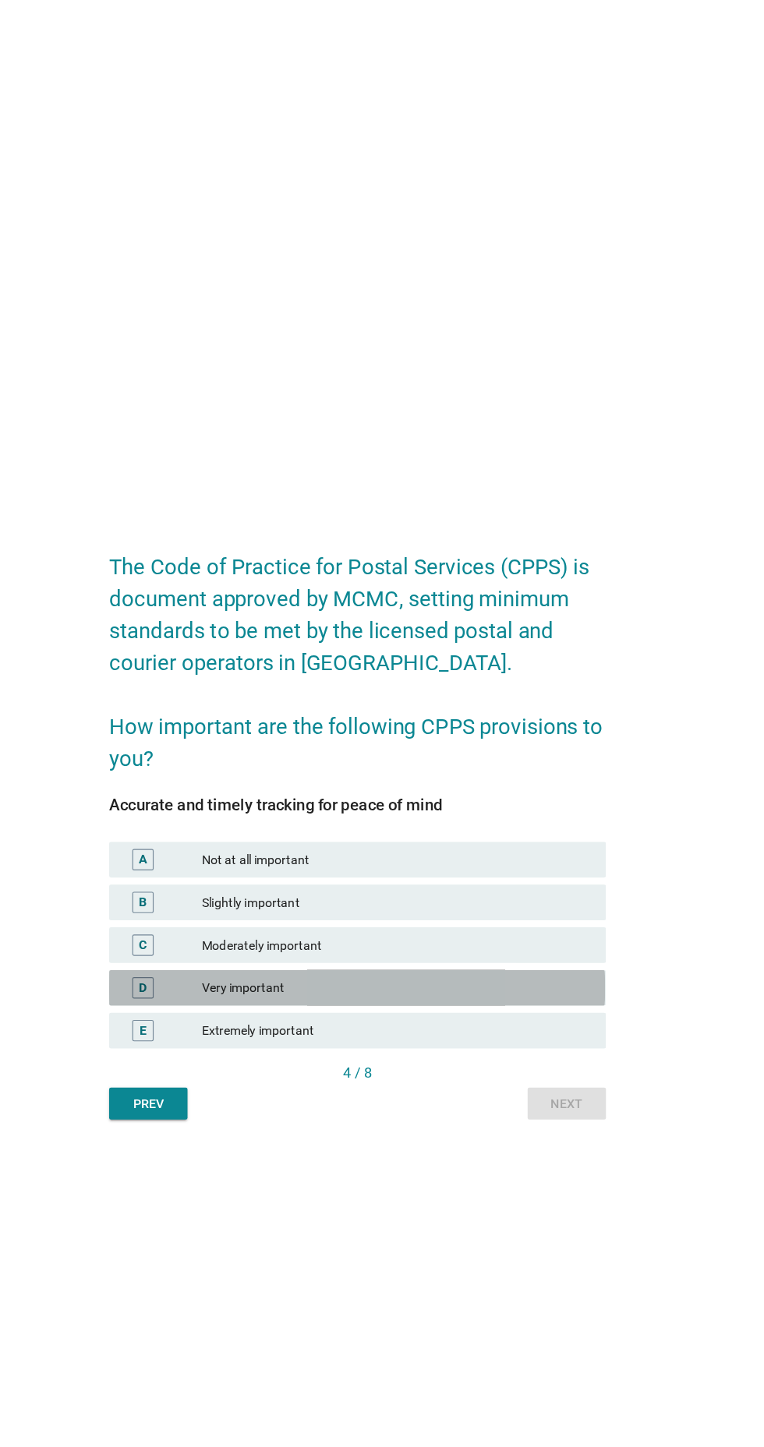
click at [532, 874] on div "Very important" at bounding box center [415, 865] width 341 height 19
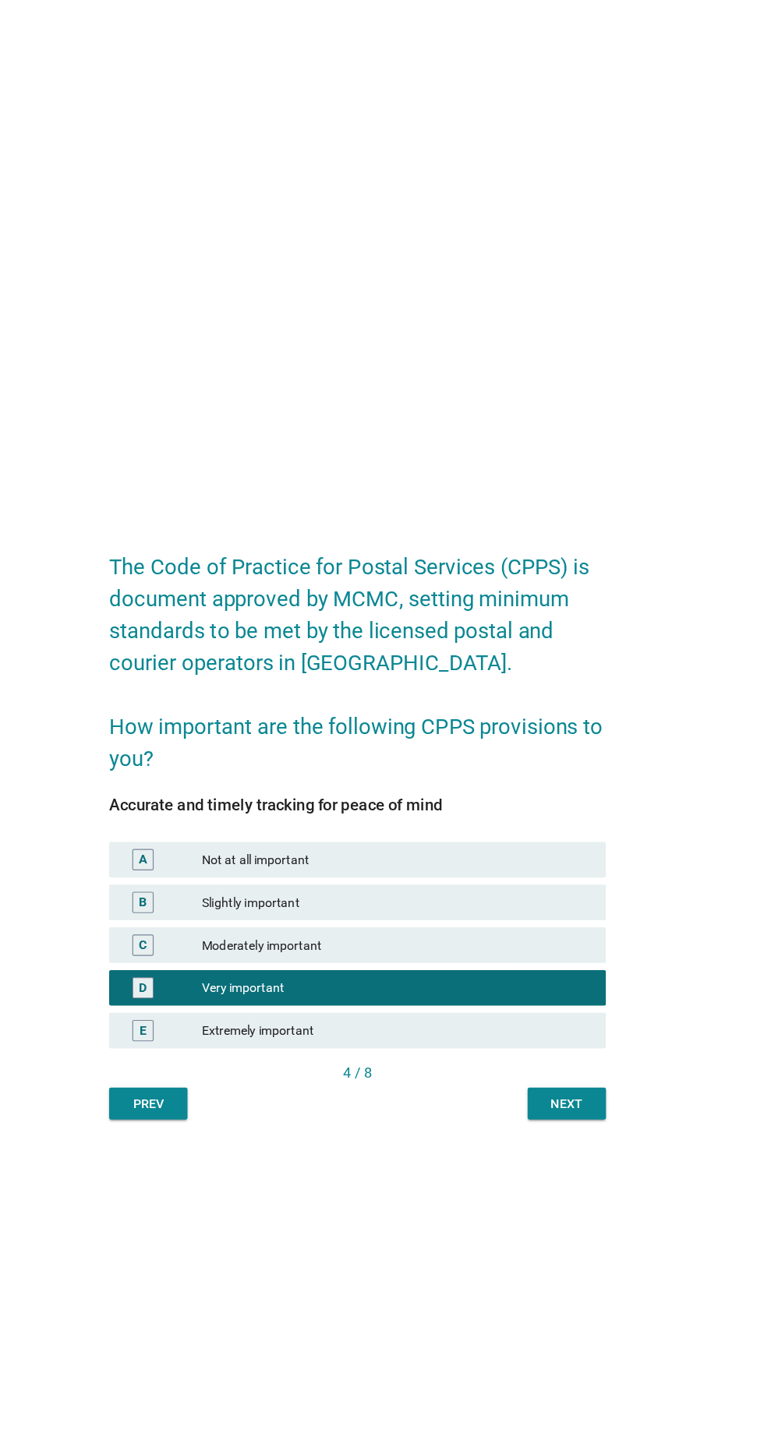
click at [591, 993] on div "The Code of Practice for Postal Services (CPPS) is document approved by MCMC, s…" at bounding box center [381, 723] width 459 height 538
click at [572, 975] on div "Next" at bounding box center [565, 966] width 44 height 16
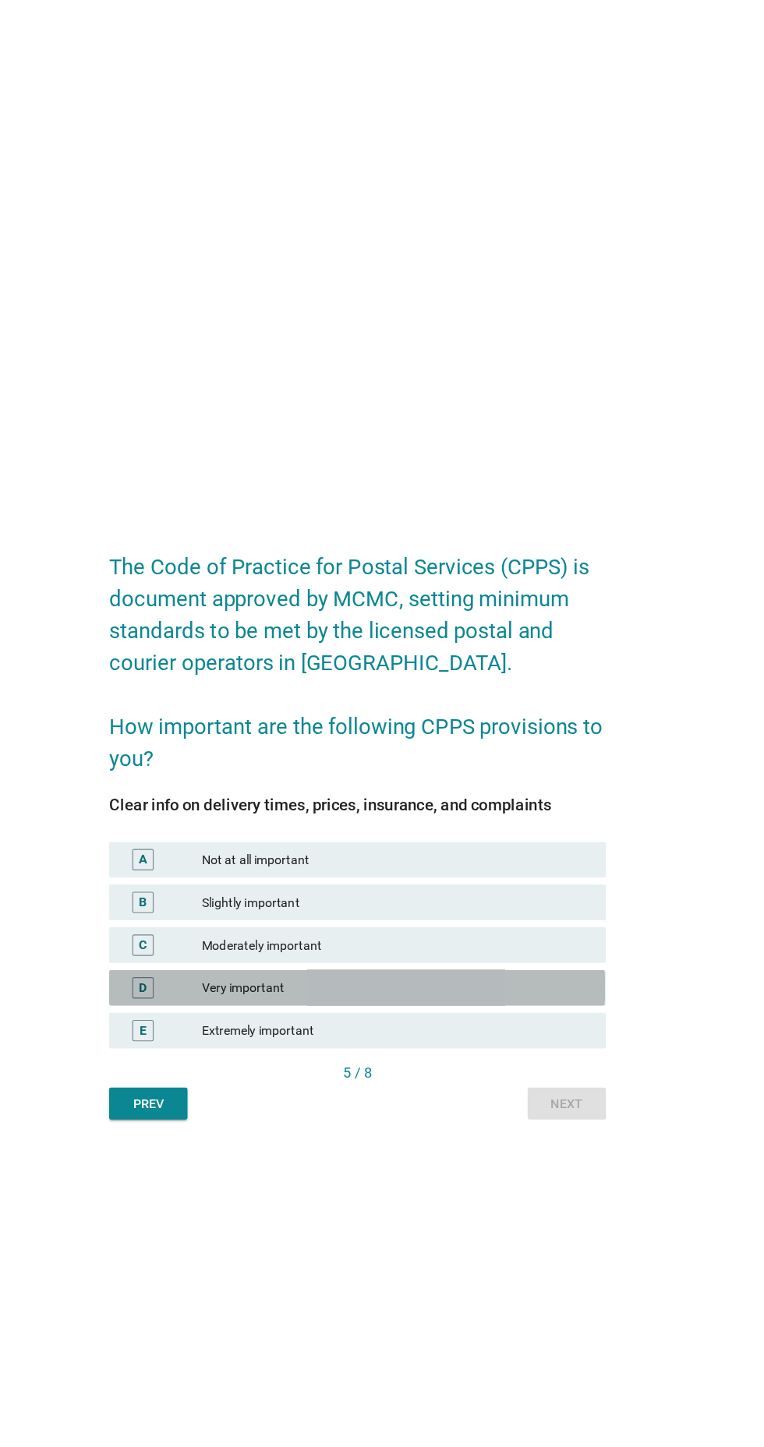
click at [517, 874] on div "Very important" at bounding box center [415, 865] width 341 height 19
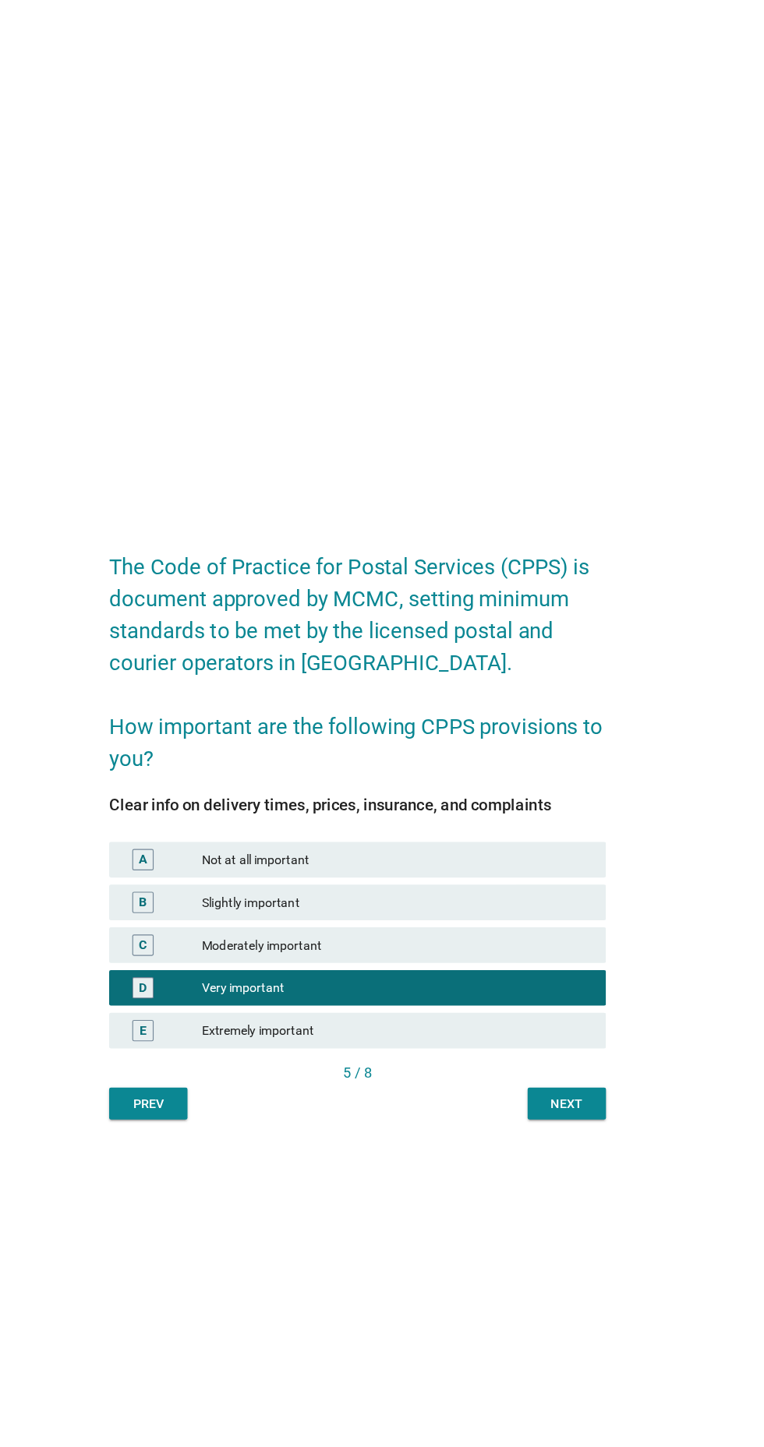
click at [574, 975] on div "Next" at bounding box center [565, 966] width 44 height 16
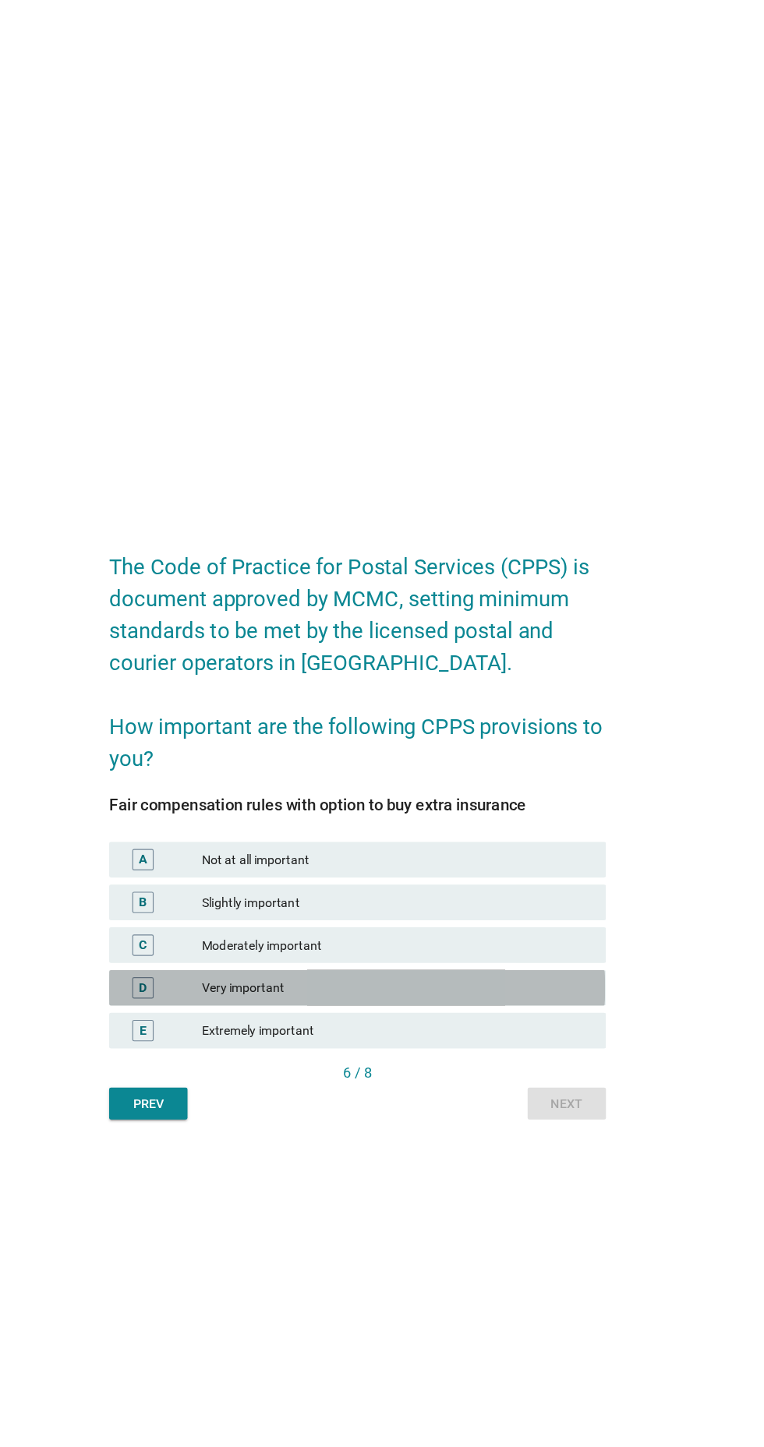
click at [547, 874] on div "Very important" at bounding box center [415, 865] width 341 height 19
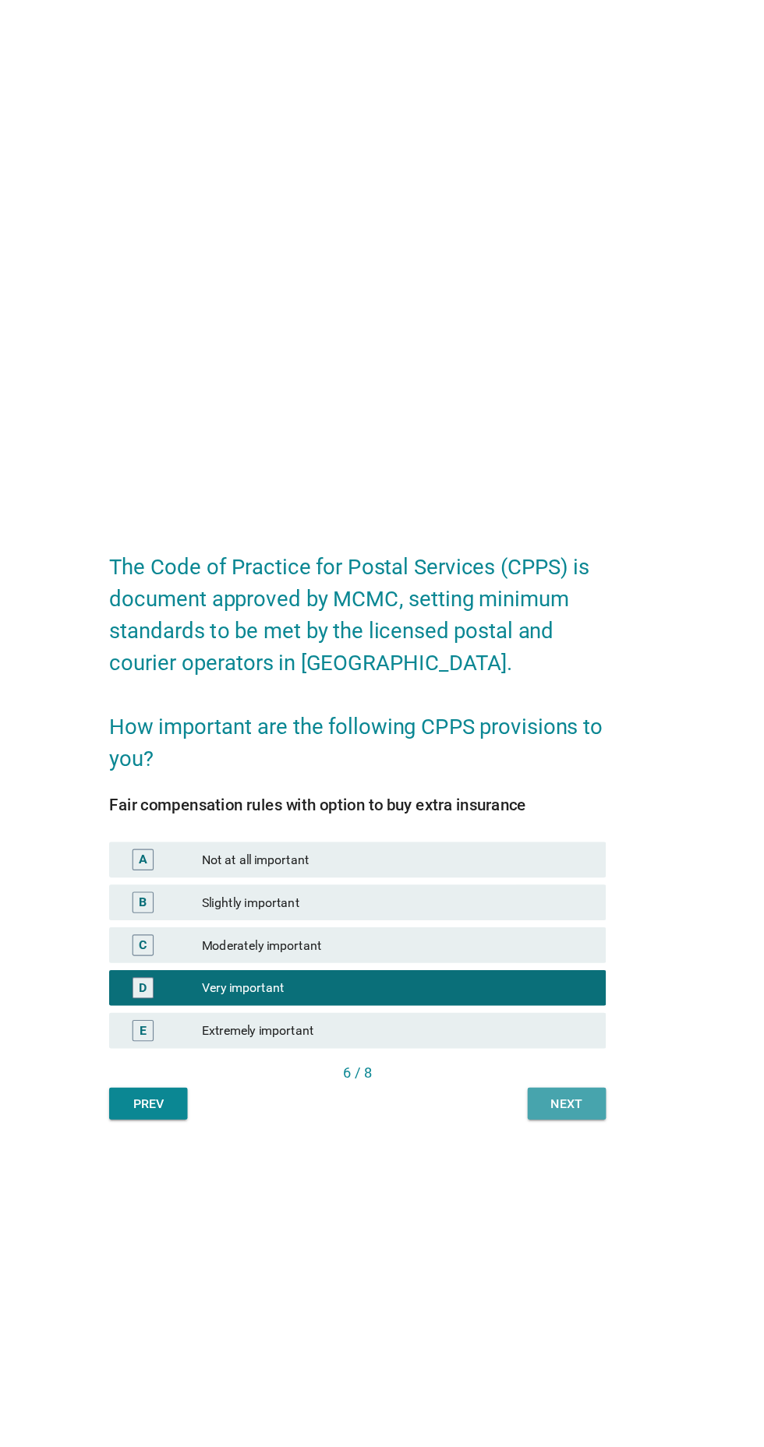
click at [570, 975] on div "Next" at bounding box center [565, 966] width 44 height 16
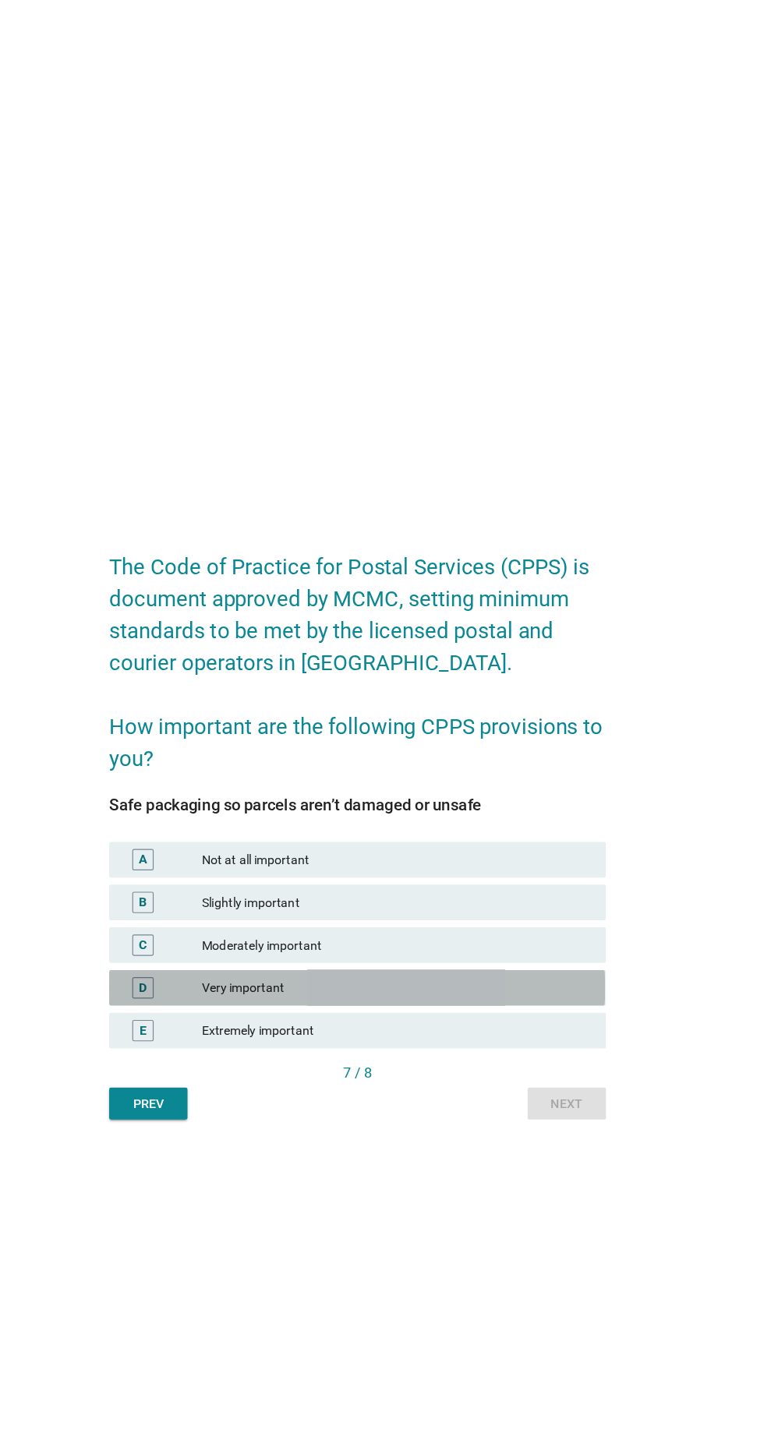
click at [555, 881] on div "D Very important" at bounding box center [381, 864] width 434 height 31
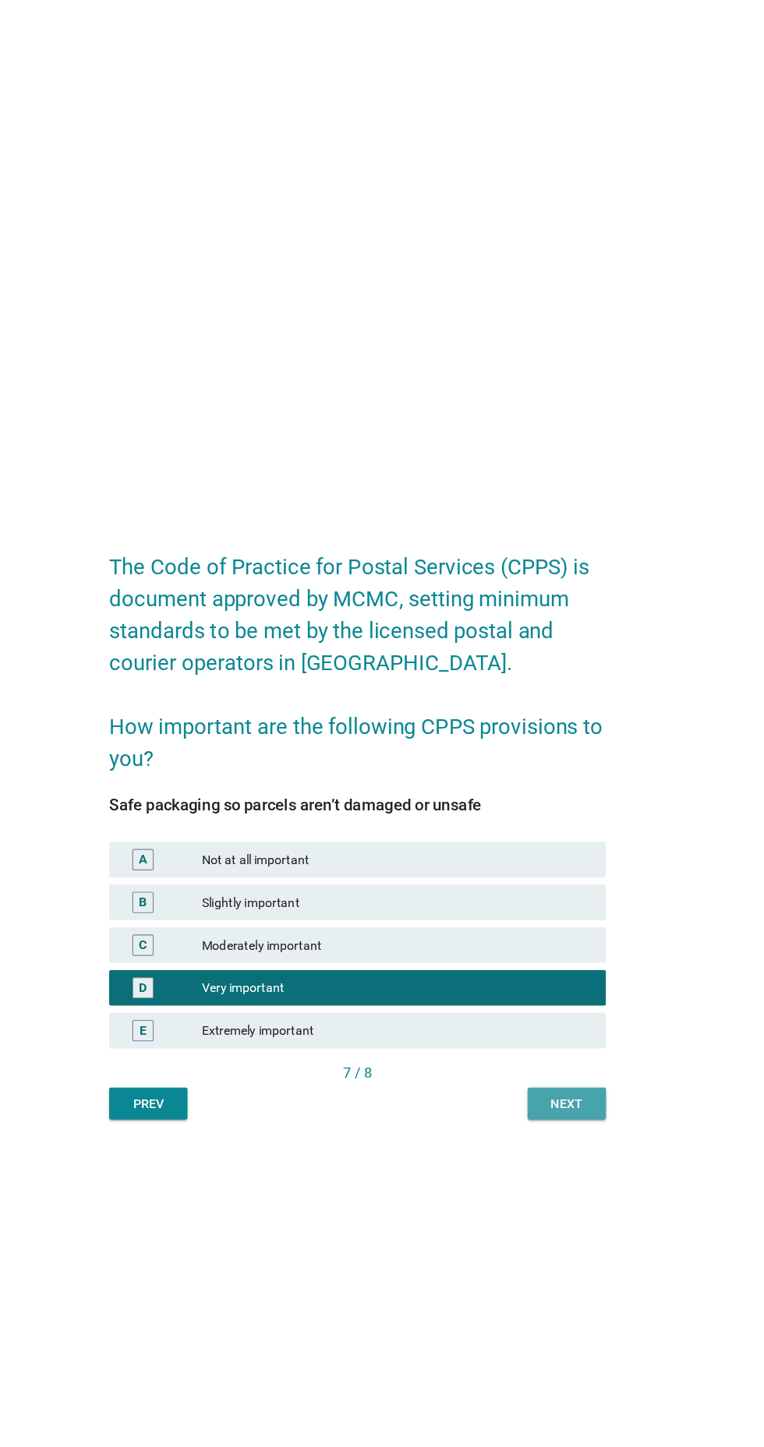
click at [577, 975] on div "Next" at bounding box center [565, 966] width 44 height 16
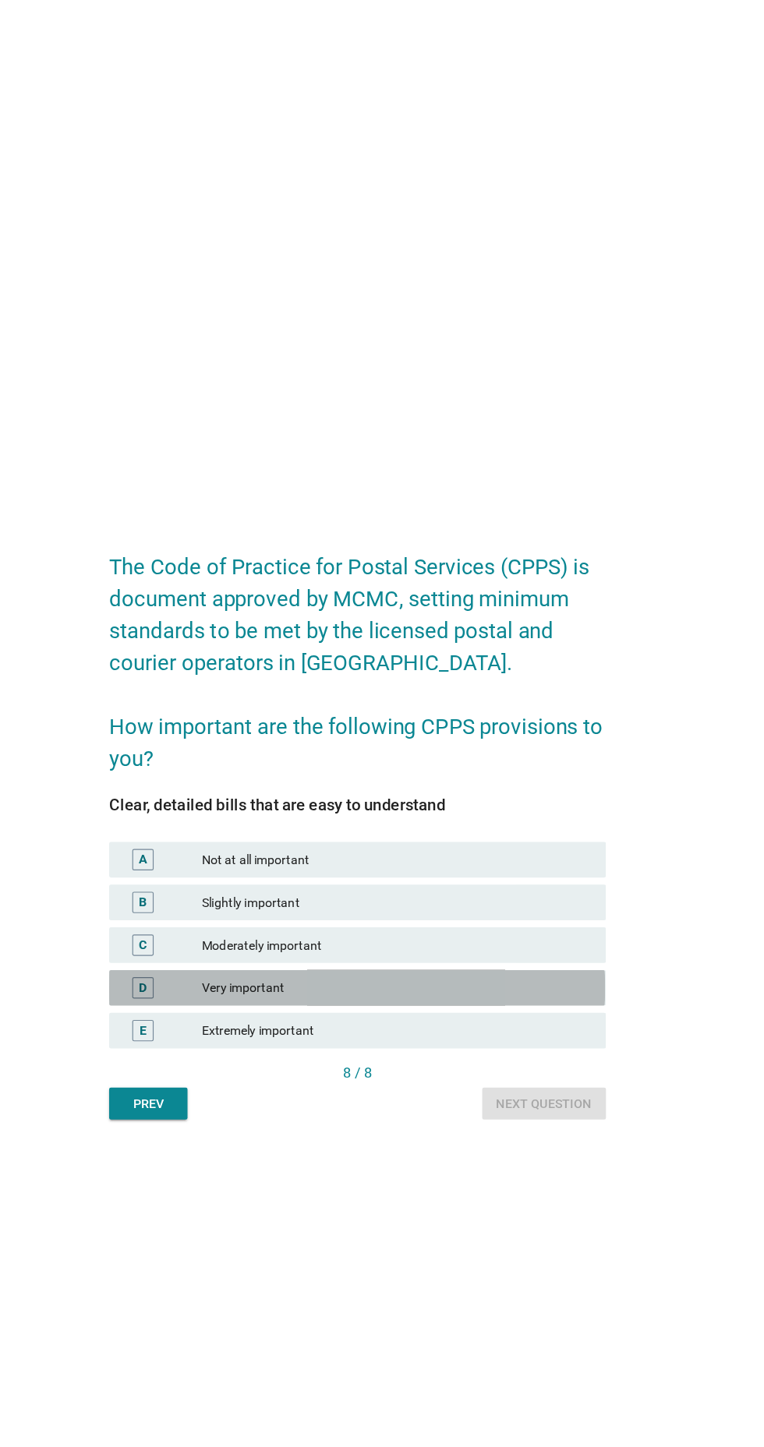
click at [545, 874] on div "Very important" at bounding box center [415, 865] width 341 height 19
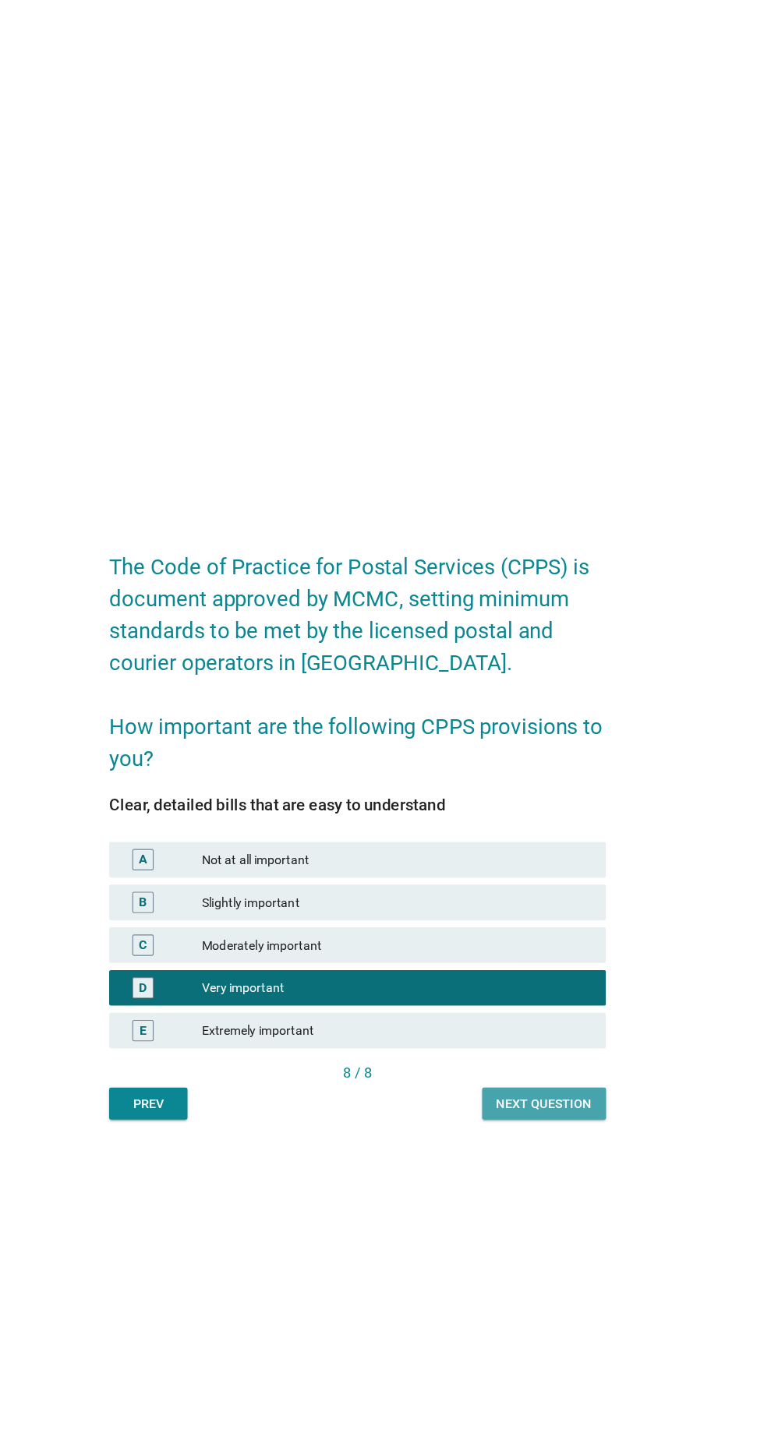
click at [584, 980] on button "Next question" at bounding box center [545, 966] width 108 height 28
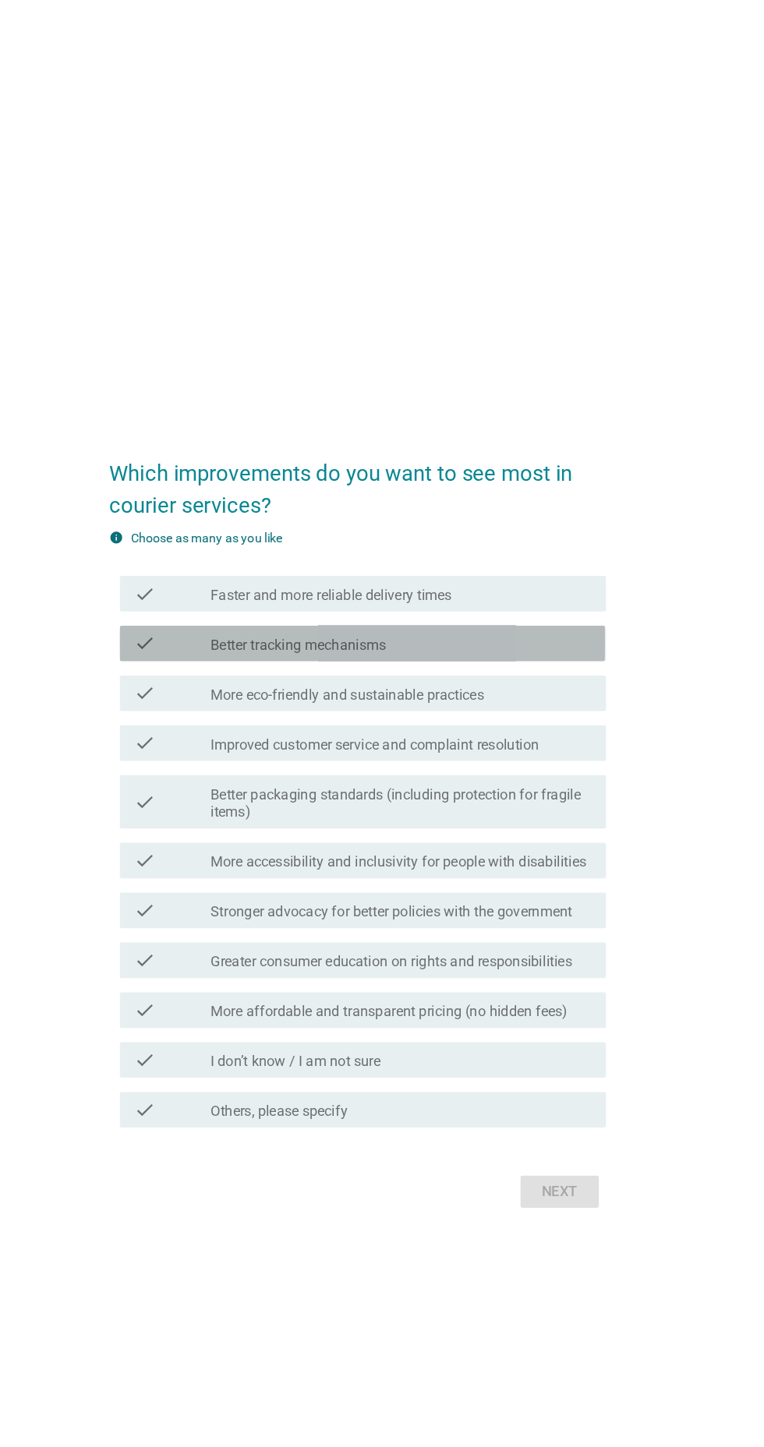
click at [558, 573] on div "check_box_outline_blank Better tracking mechanisms" at bounding box center [420, 563] width 334 height 19
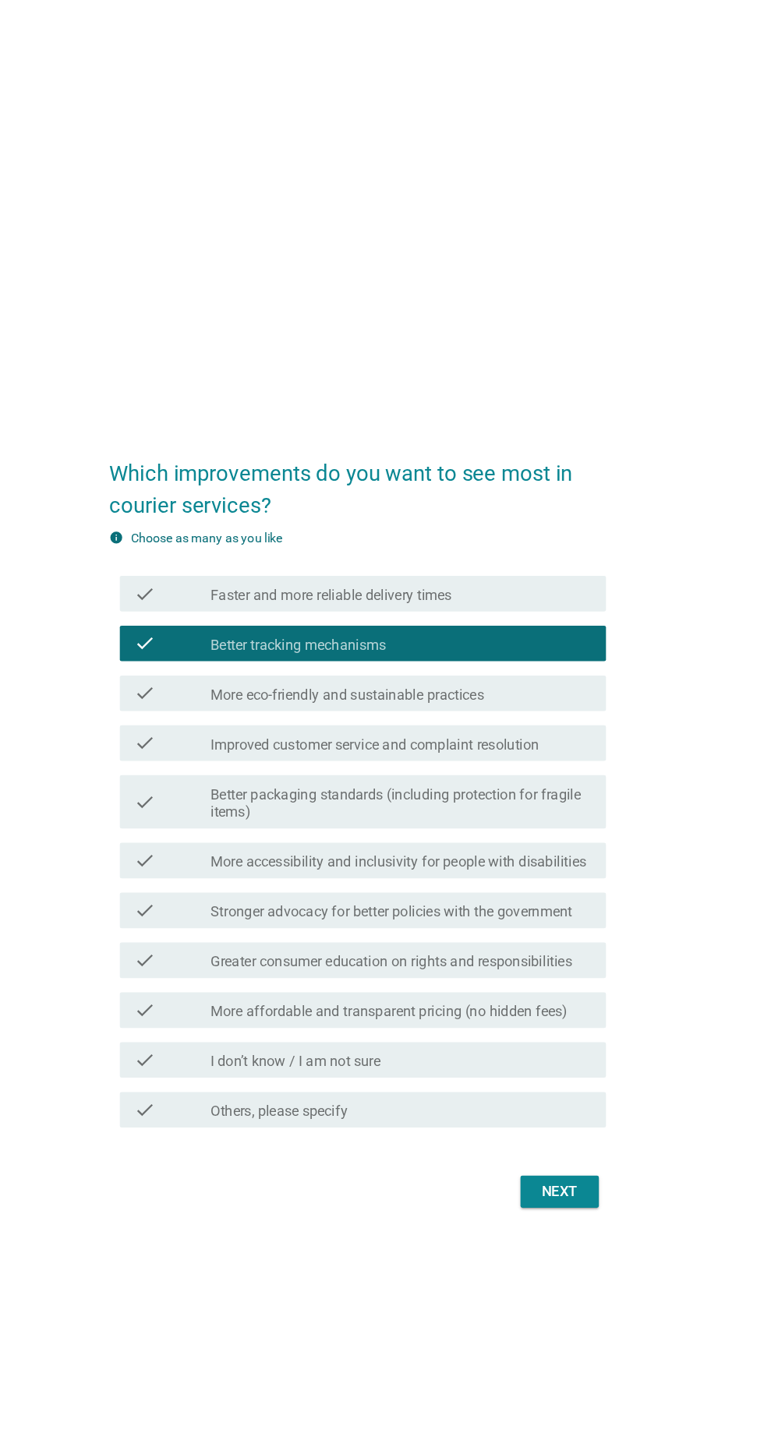
click at [567, 529] on div "check_box_outline_blank Faster and more reliable delivery times" at bounding box center [420, 519] width 334 height 19
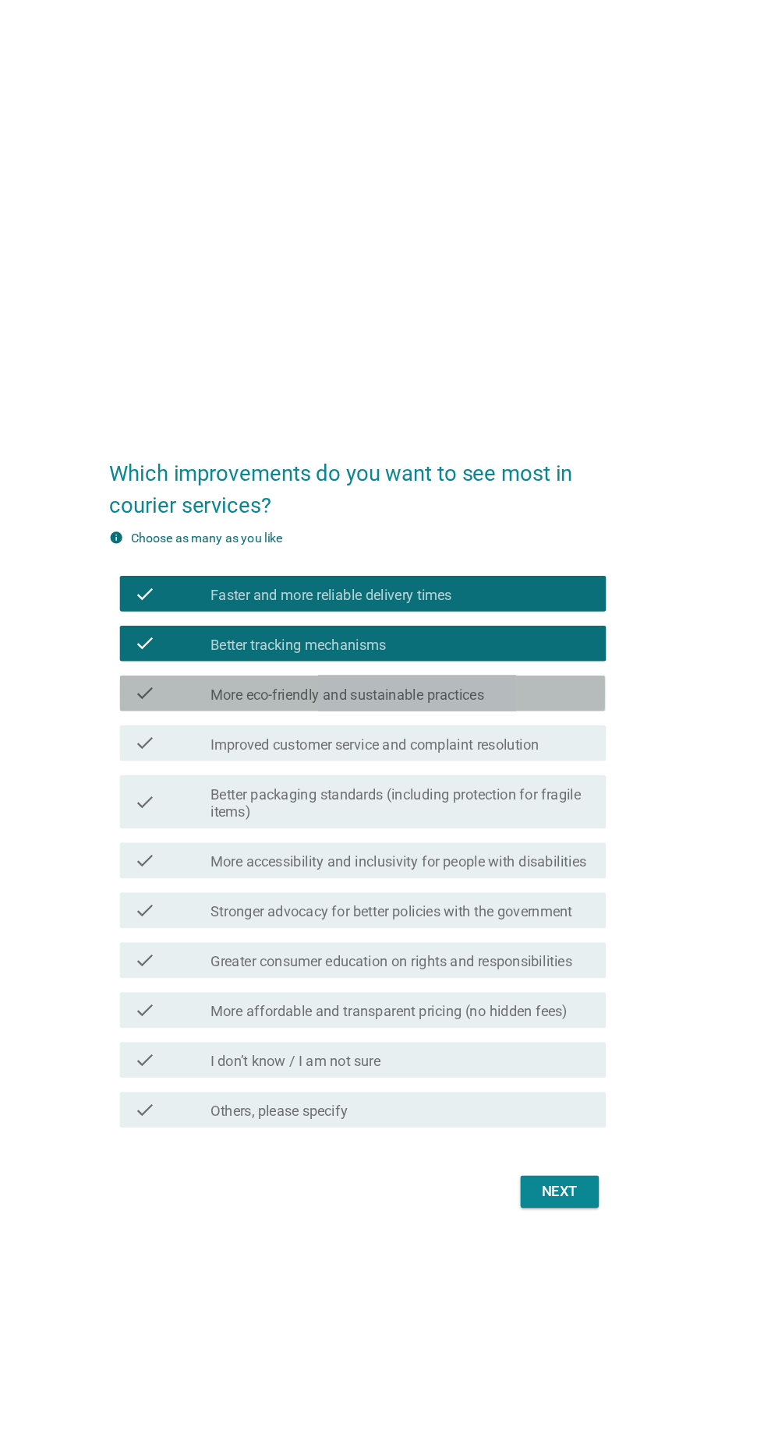
click at [544, 616] on div "check_box_outline_blank More eco-friendly and sustainable practices" at bounding box center [420, 607] width 334 height 19
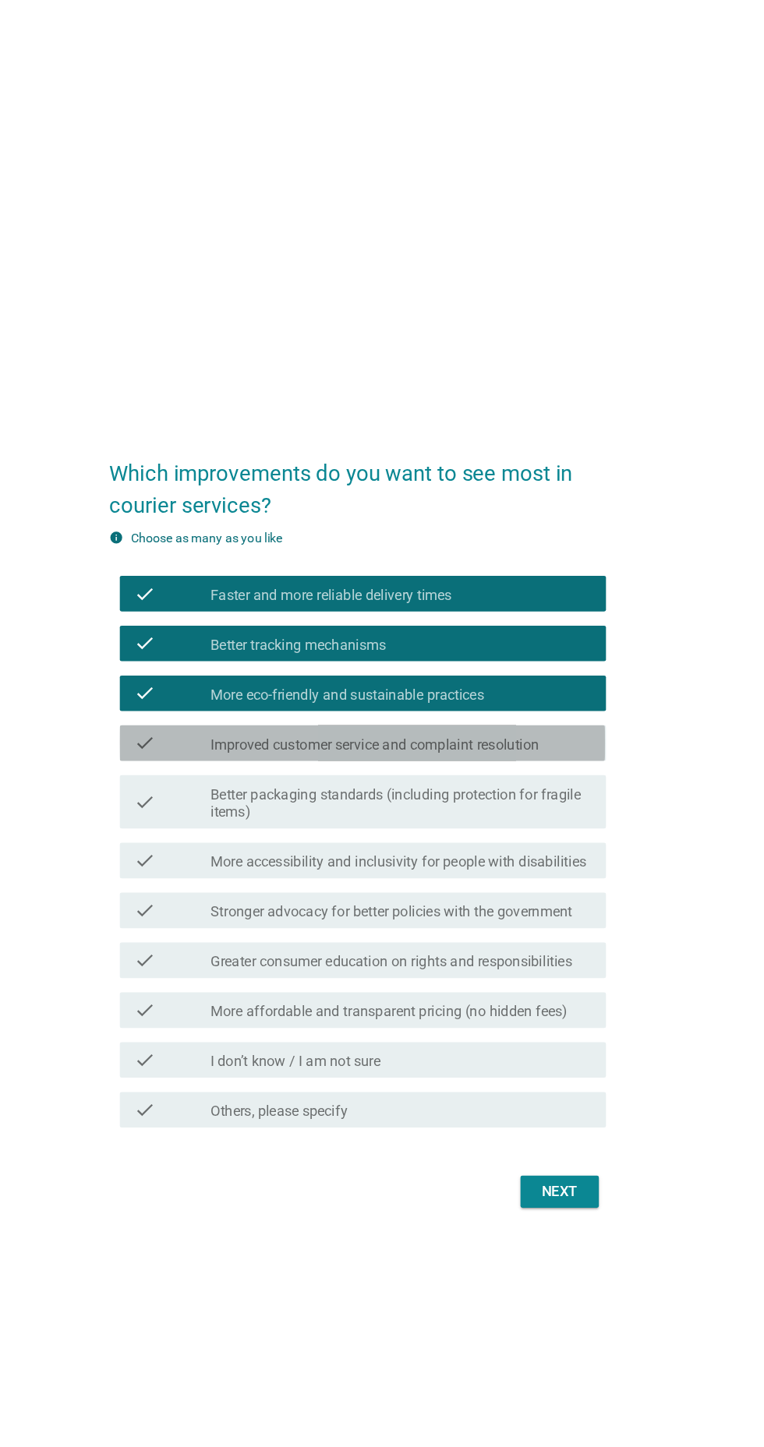
click at [541, 660] on label "Improved customer service and complaint resolution" at bounding box center [397, 652] width 288 height 16
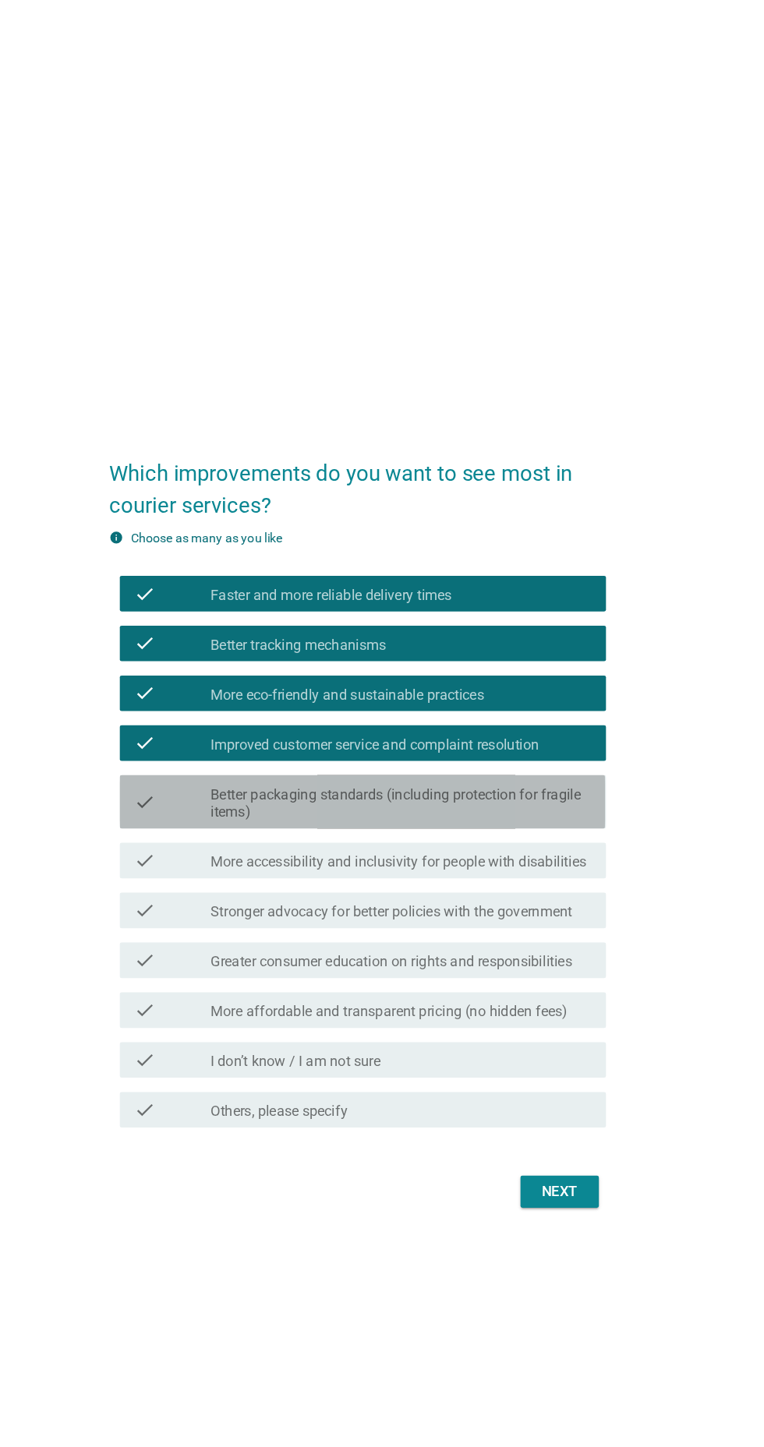
click at [528, 719] on label "Better packaging standards (including protection for fragile items)" at bounding box center [420, 703] width 334 height 31
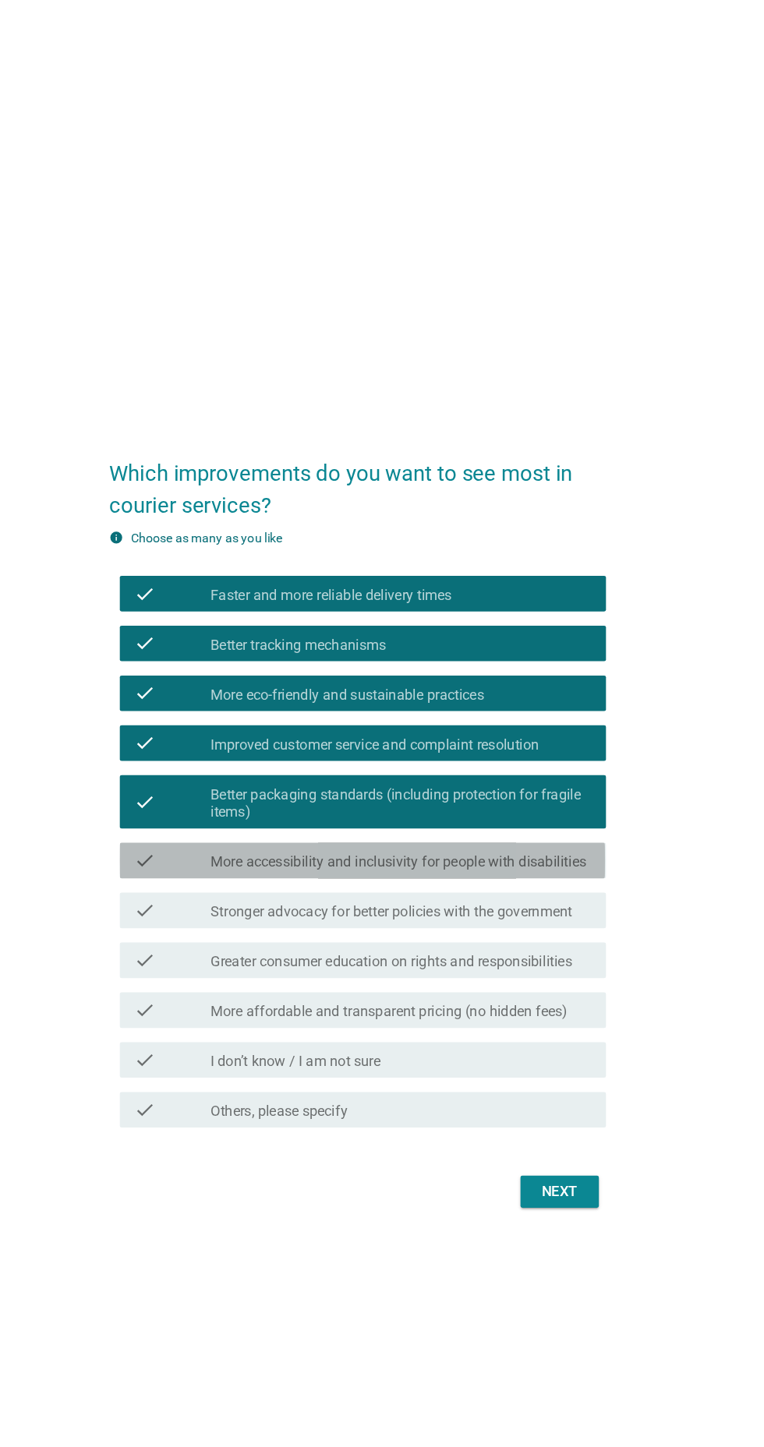
click at [534, 763] on label "More accessibility and inclusivity for people with disabilities" at bounding box center [417, 755] width 329 height 16
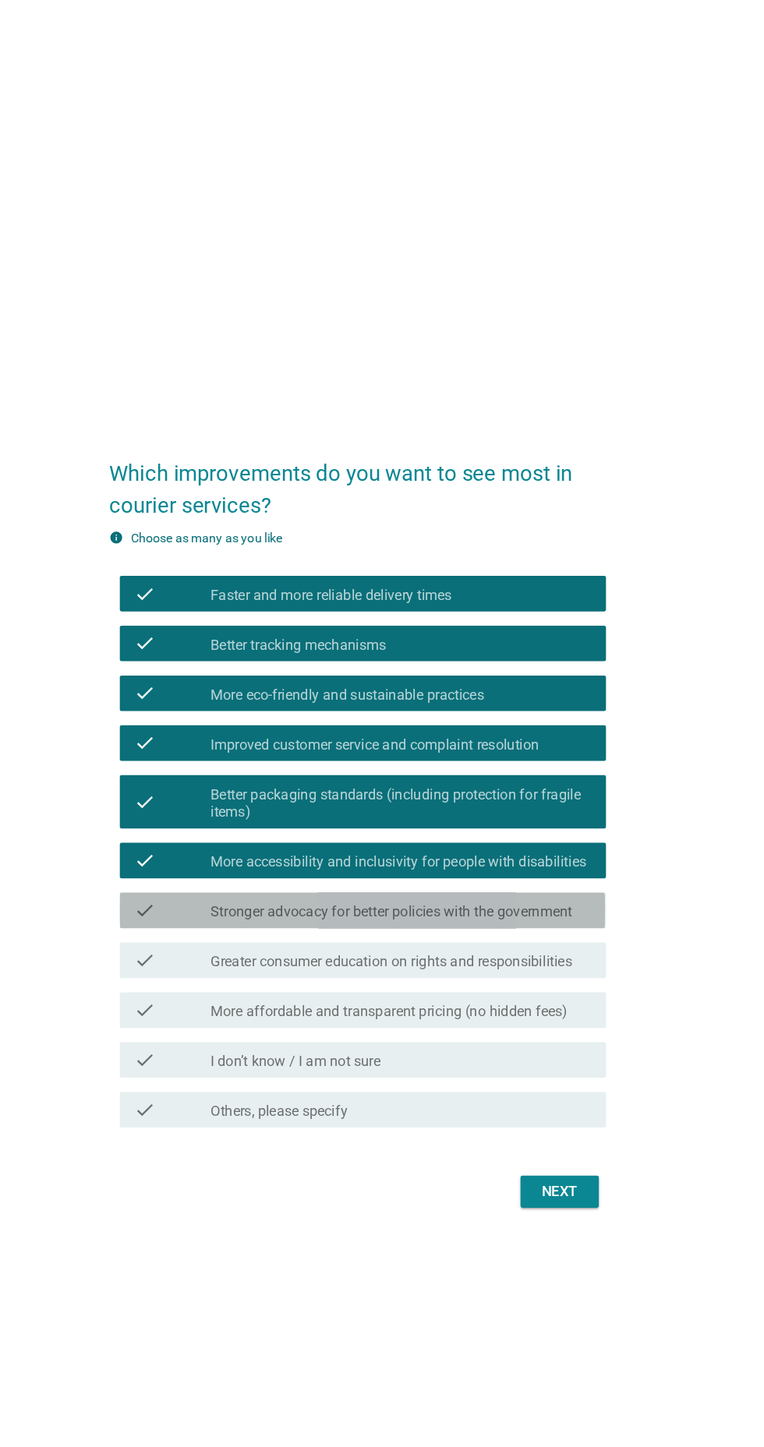
click at [516, 807] on label "Stronger advocacy for better policies with the government" at bounding box center [411, 799] width 316 height 16
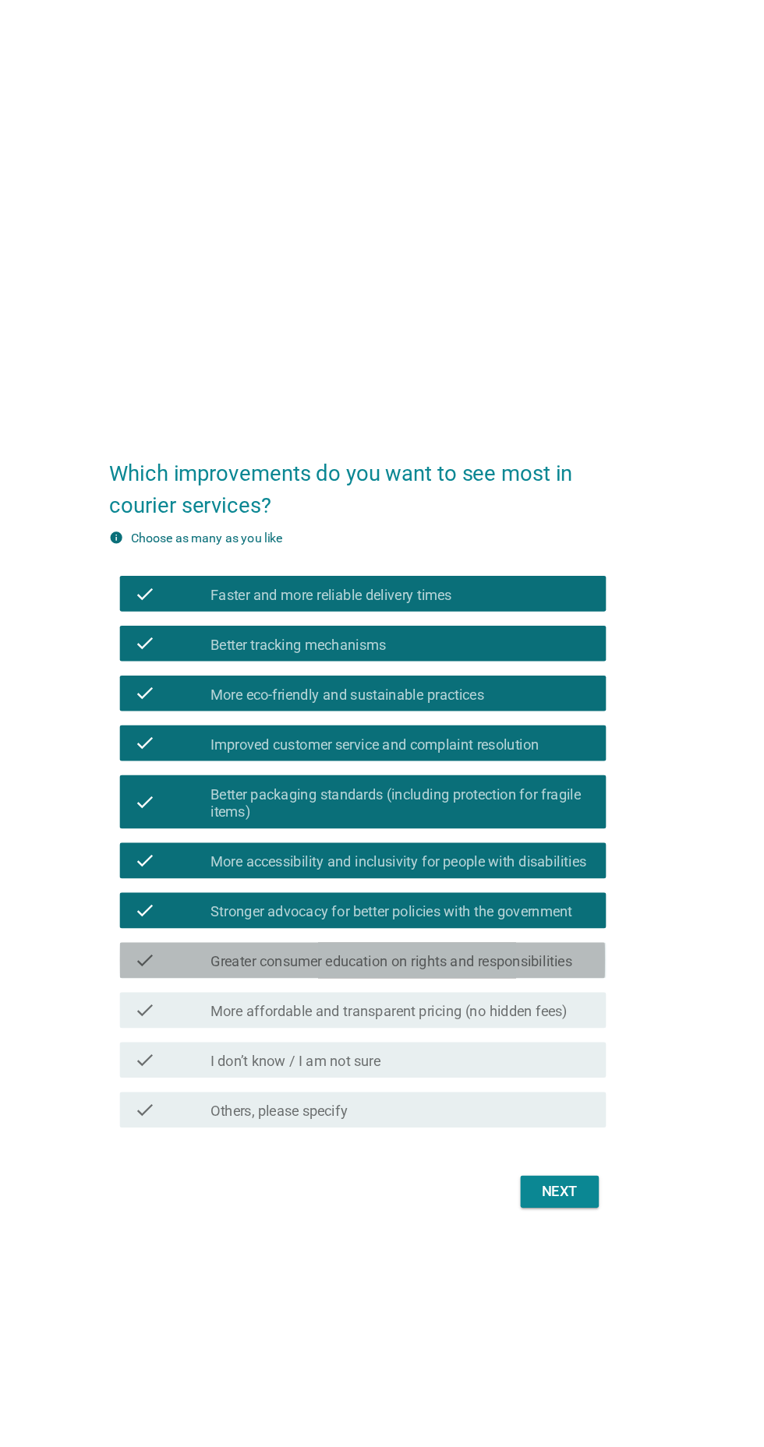
click at [502, 850] on label "Greater consumer education on rights and responsibilities" at bounding box center [411, 843] width 316 height 16
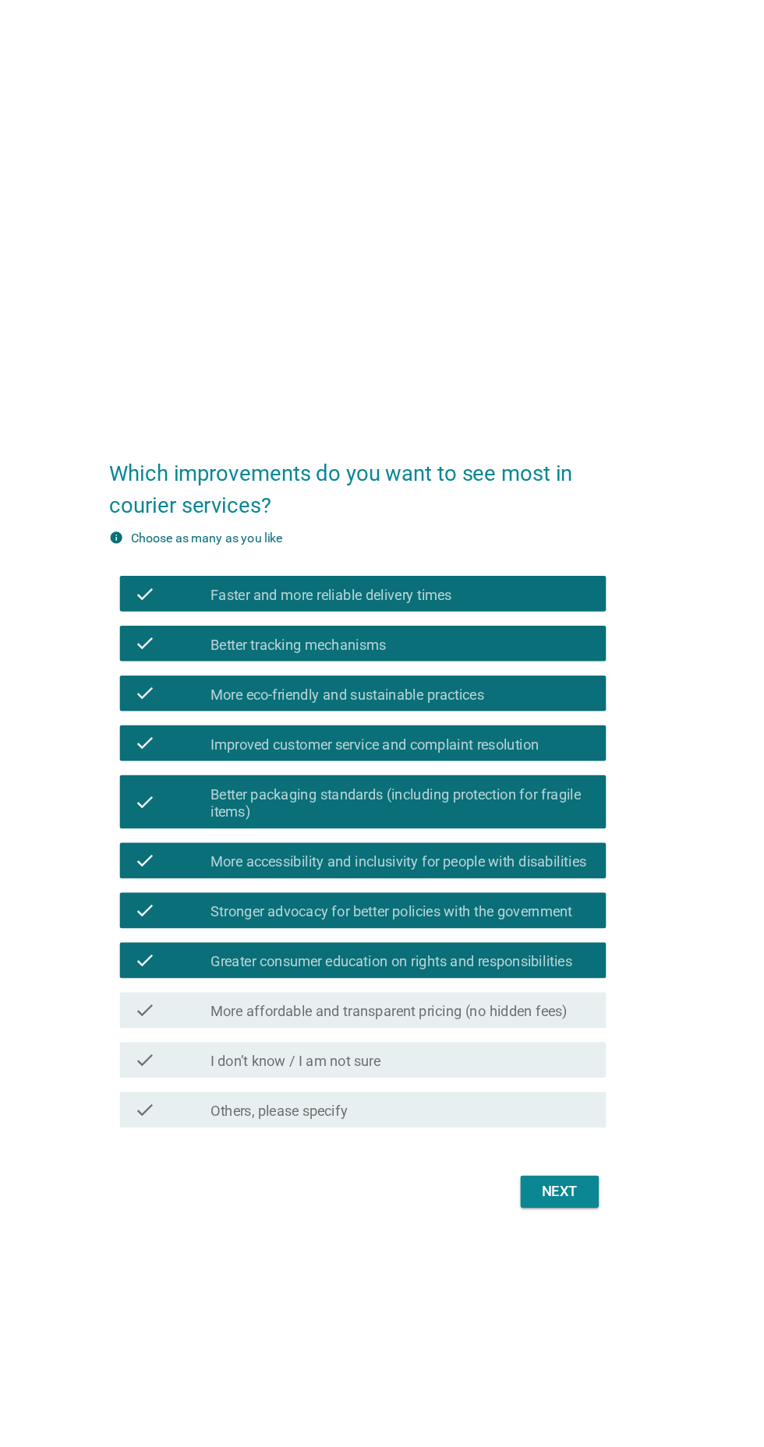
click at [498, 894] on label "More affordable and transparent pricing (no hidden fees)" at bounding box center [409, 886] width 312 height 16
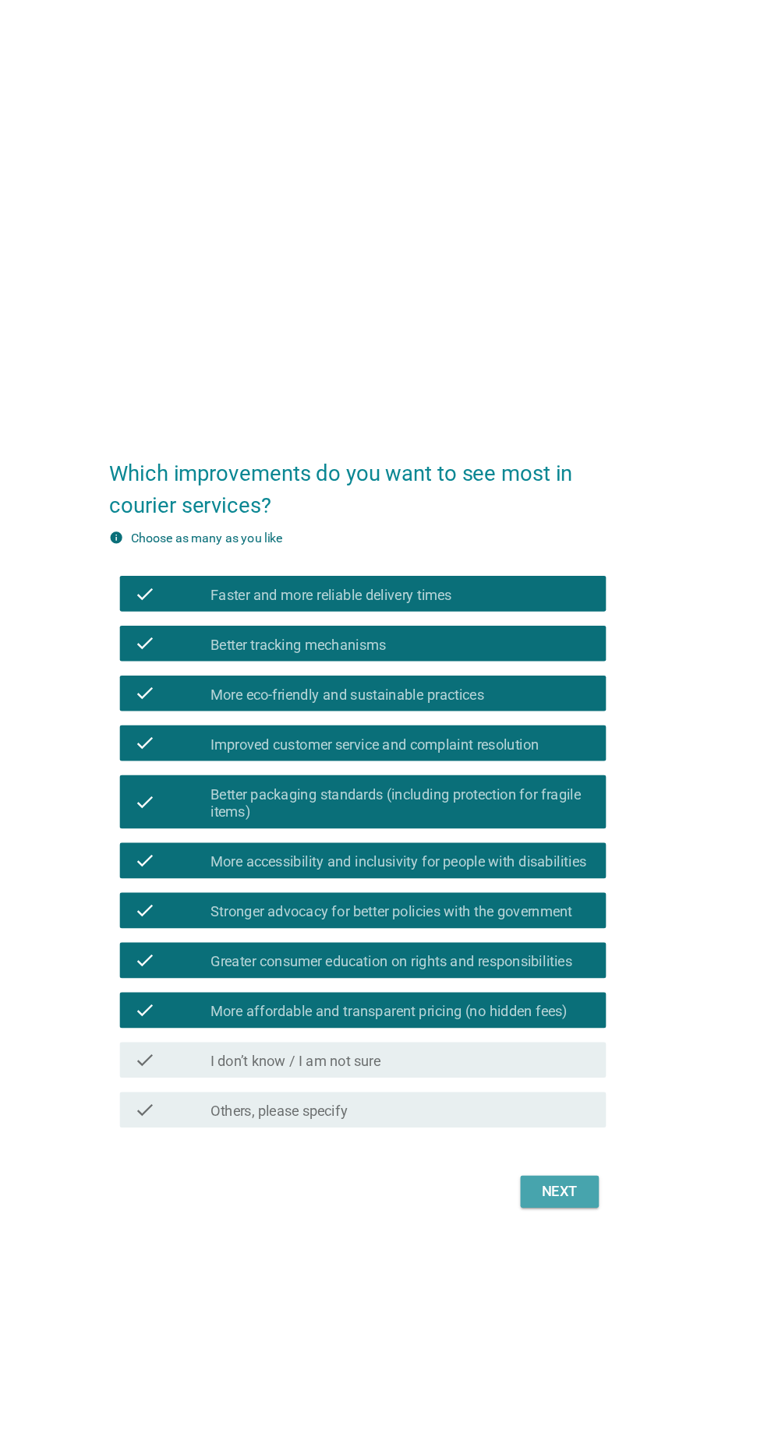
click at [565, 1053] on div "Next" at bounding box center [559, 1043] width 44 height 19
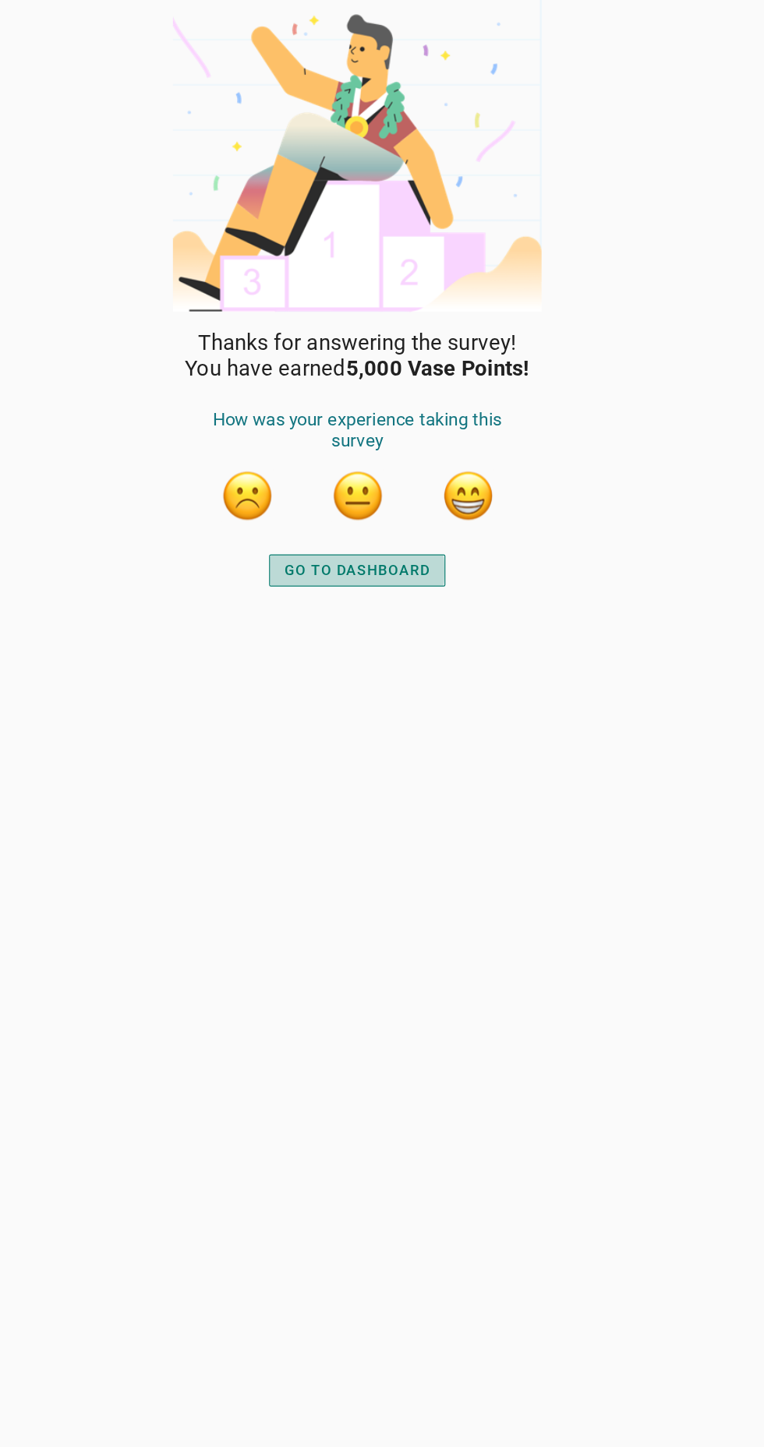
click at [448, 492] on button "GO TO DASHBOARD" at bounding box center [382, 499] width 154 height 28
